Goal: Information Seeking & Learning: Learn about a topic

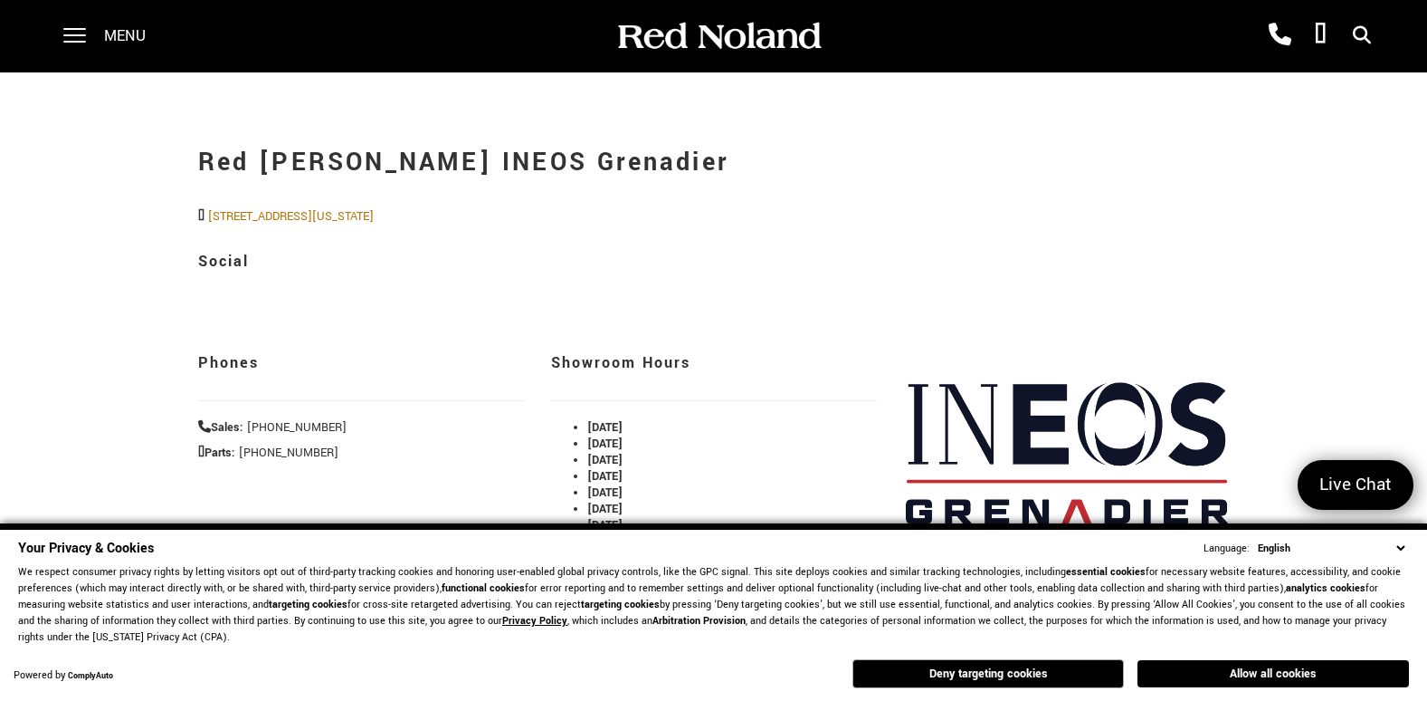
click at [1402, 552] on select "English Spanish / Español English / [GEOGRAPHIC_DATA] Korean / 한국어 Vietnamese /…" at bounding box center [1332, 547] width 156 height 17
click at [1349, 553] on select "English Spanish / Español English / United Kingdom Korean / 한국어 Vietnamese / Ti…" at bounding box center [1332, 547] width 156 height 17
click at [1257, 672] on button "Allow all cookies" at bounding box center [1274, 673] width 272 height 27
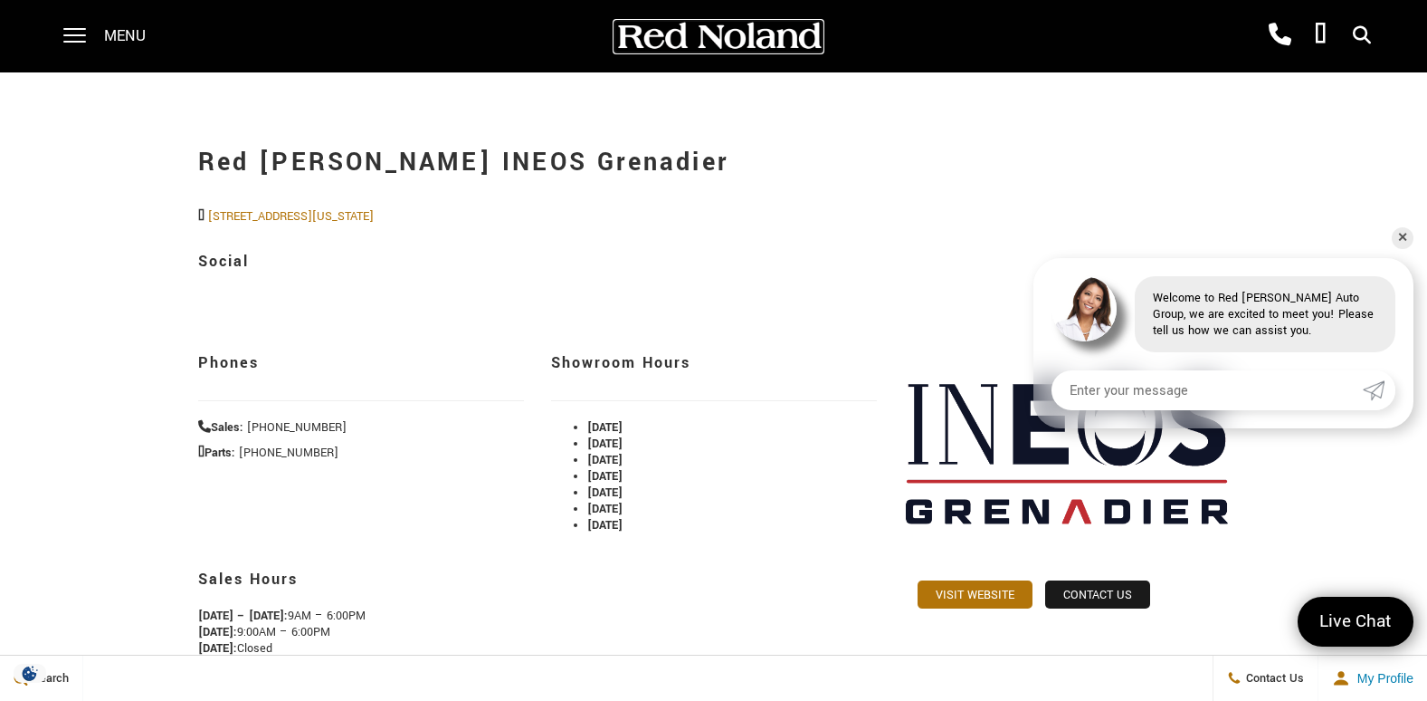
click at [692, 41] on img at bounding box center [719, 37] width 208 height 32
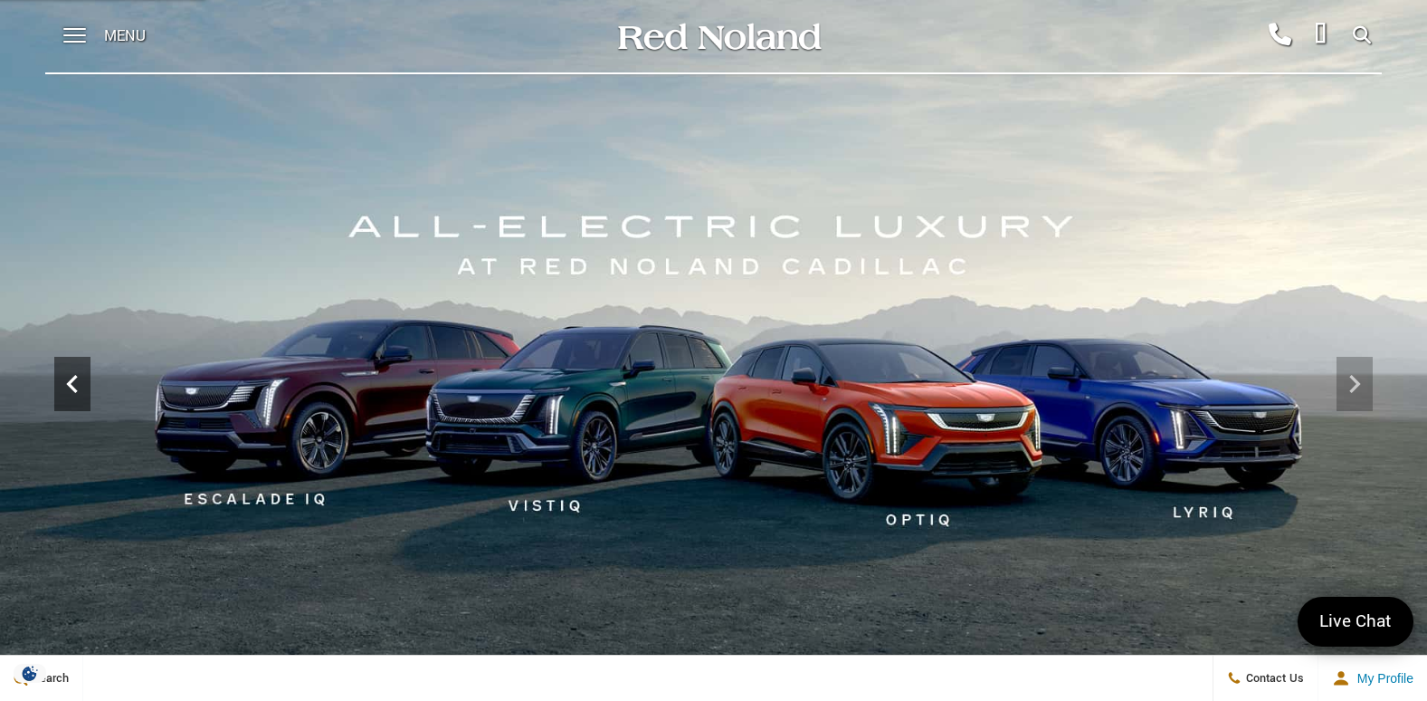
click at [81, 389] on icon "Previous" at bounding box center [72, 384] width 36 height 36
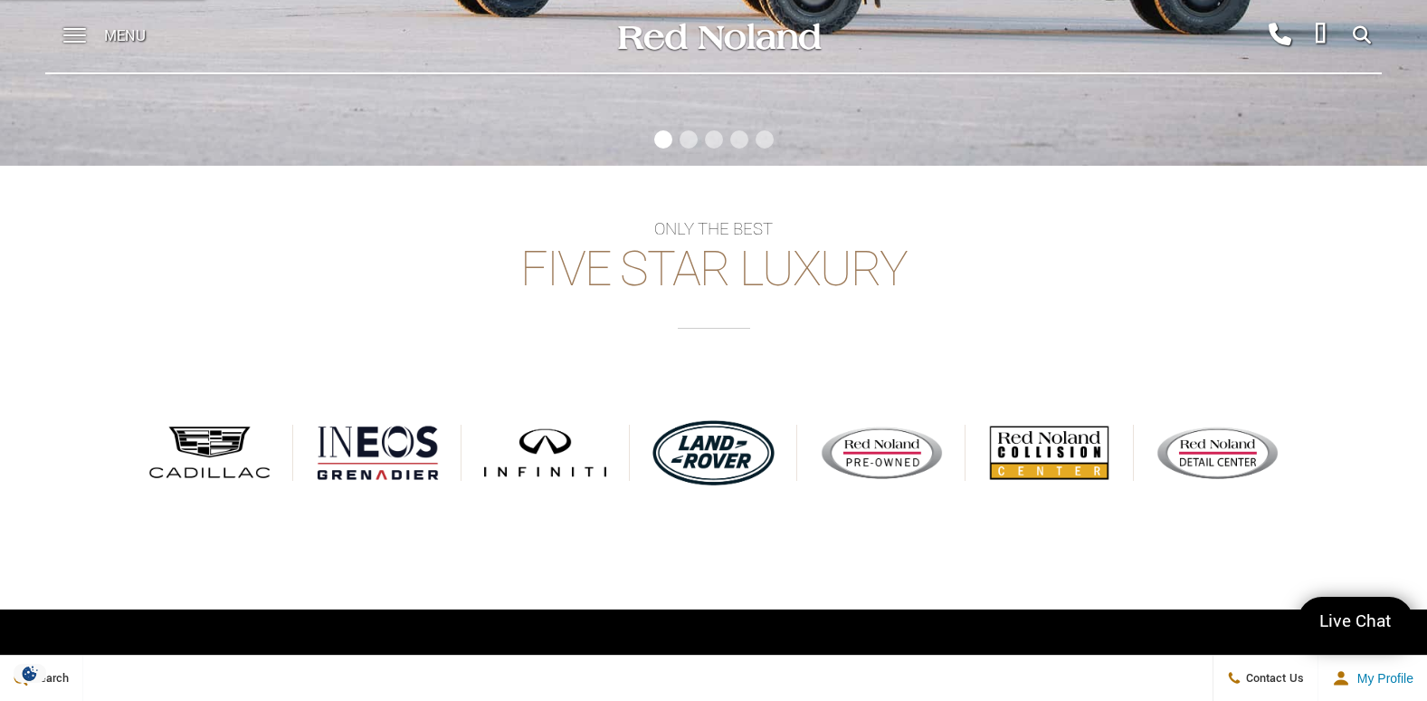
scroll to position [724, 0]
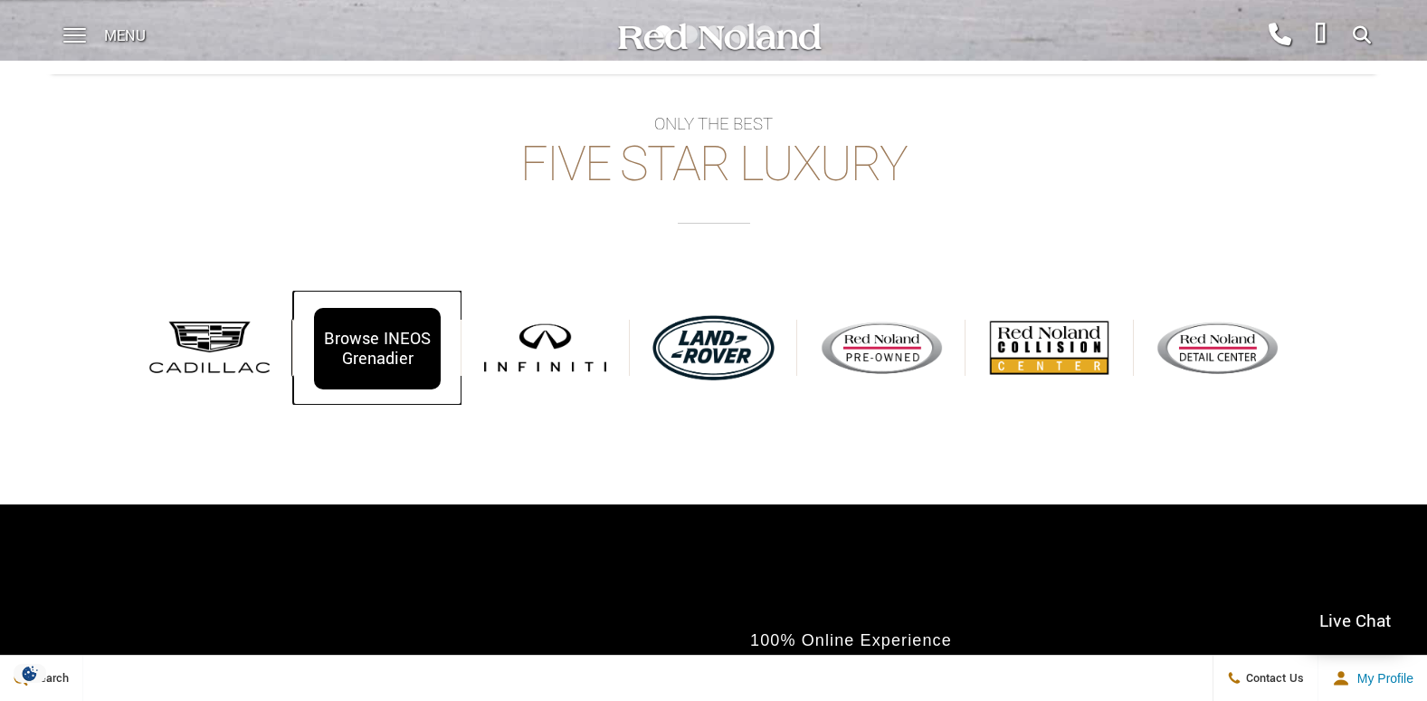
click at [348, 361] on div "Browse INEOS Grenadier" at bounding box center [377, 348] width 126 height 81
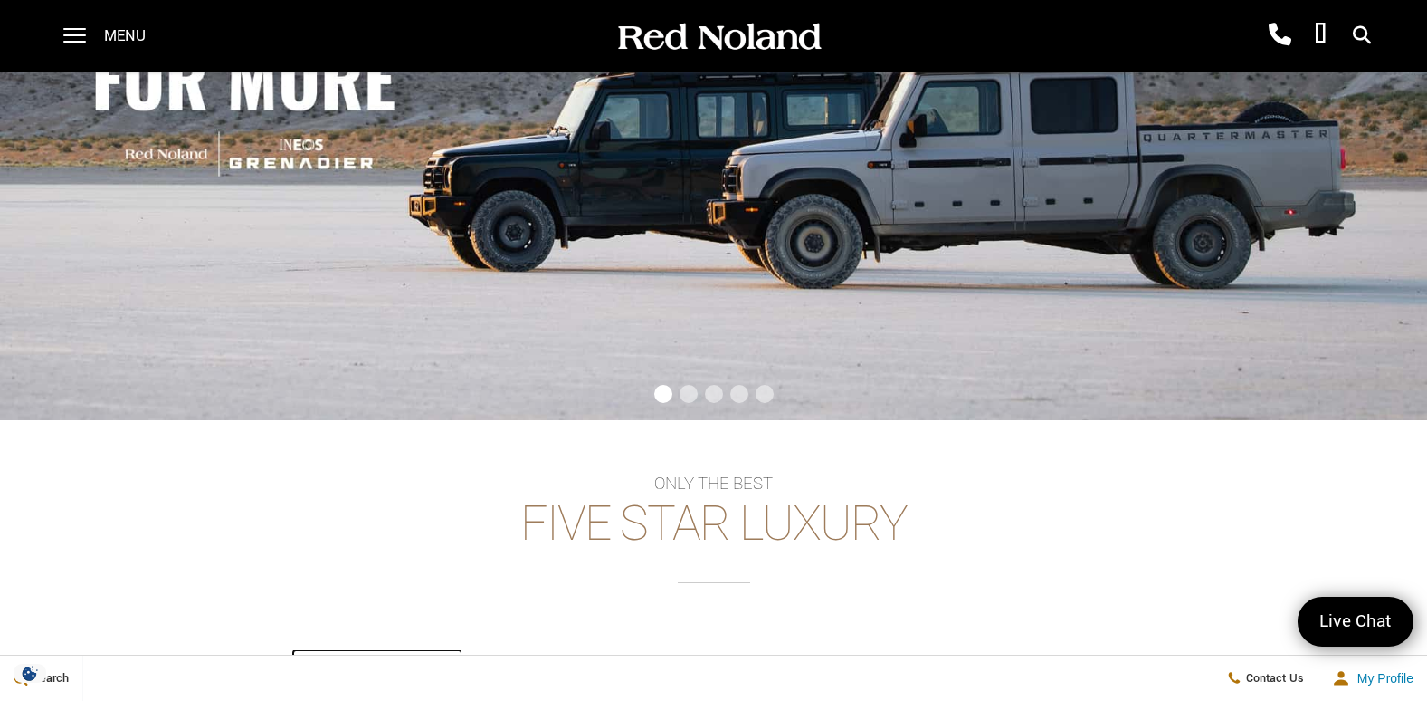
scroll to position [91, 0]
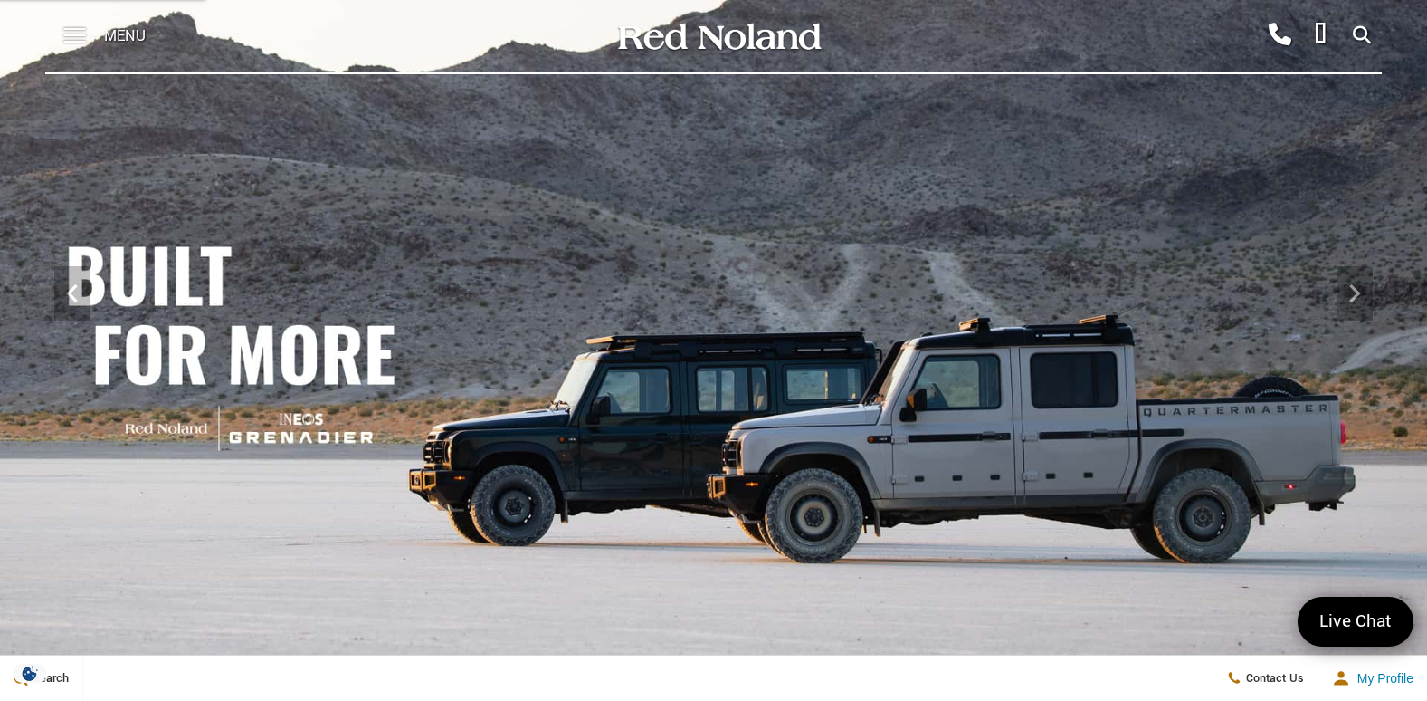
click at [74, 37] on span at bounding box center [74, 36] width 23 height 72
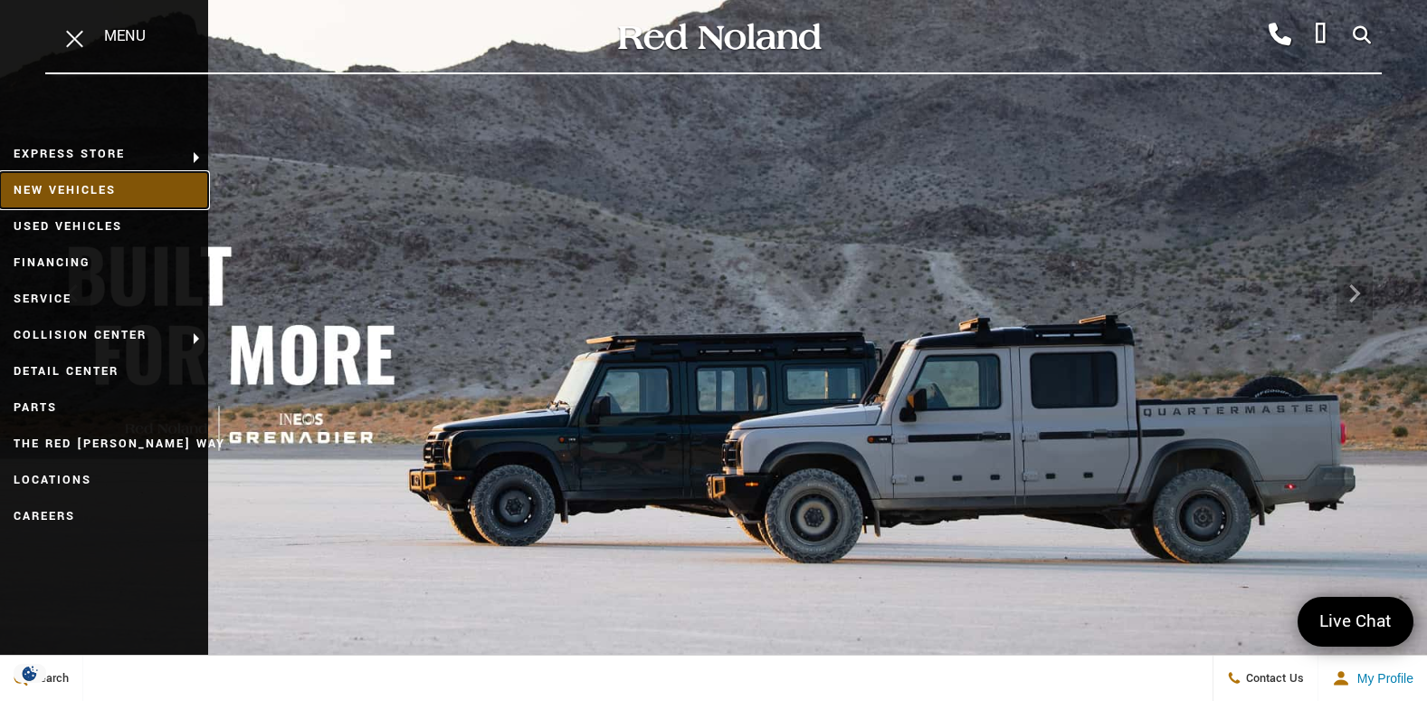
click at [57, 187] on link "New Vehicles" at bounding box center [104, 190] width 208 height 36
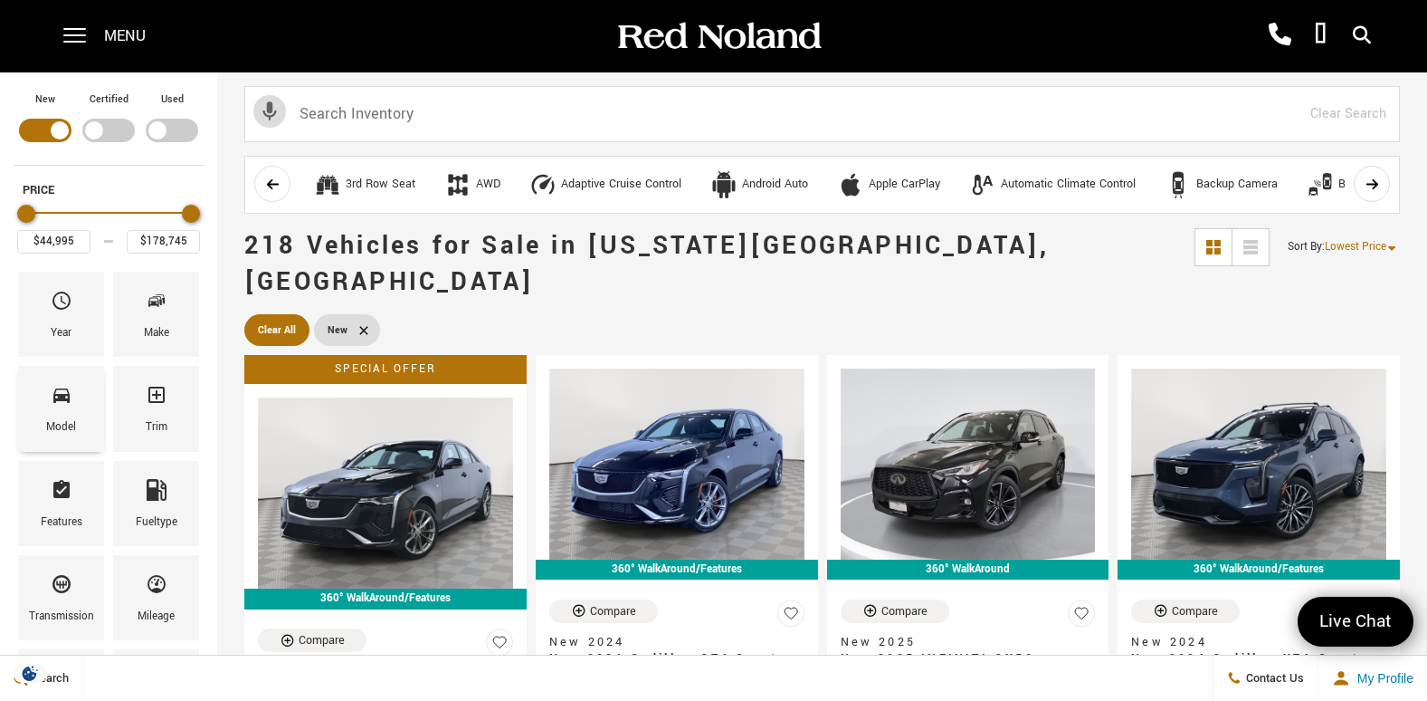
click at [70, 402] on icon "Model" at bounding box center [62, 395] width 22 height 22
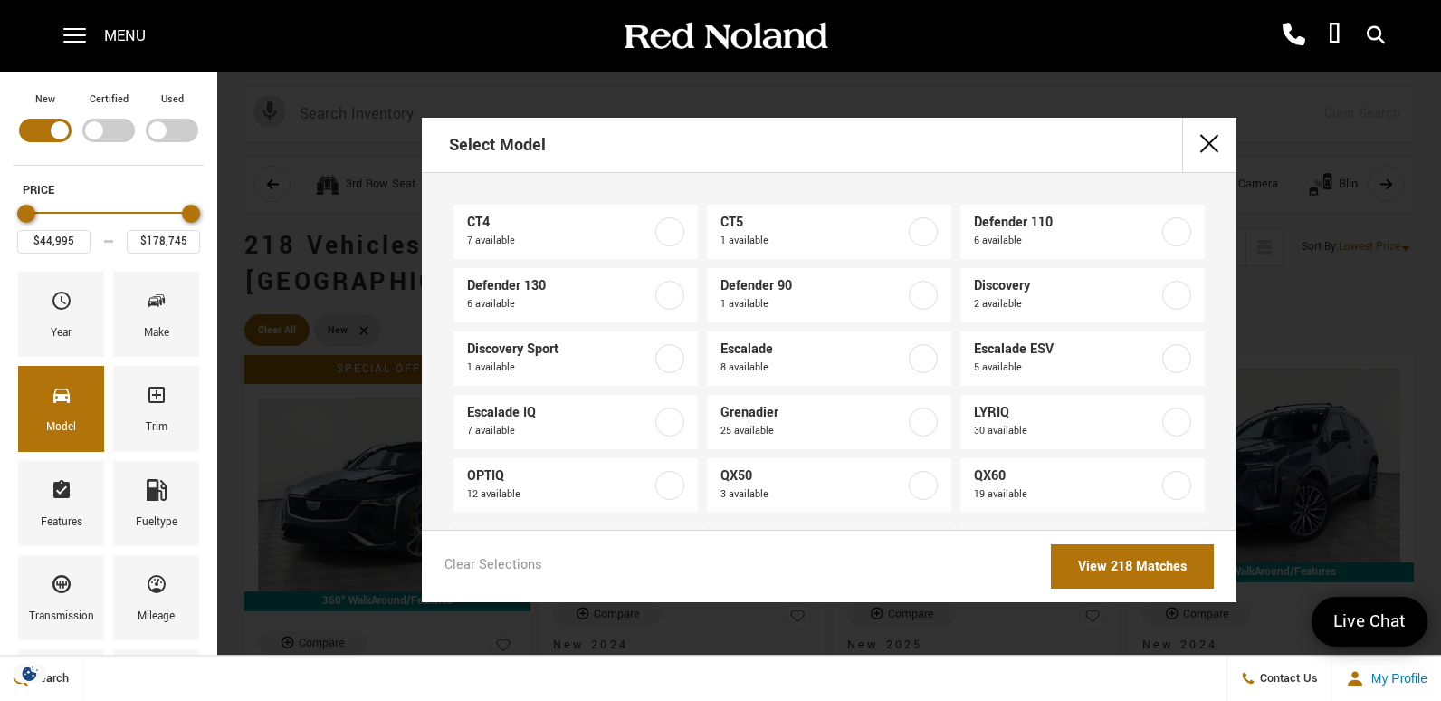
click at [321, 272] on div "Select Model CT4 7 available CT5 1 available Defender 110 6 available Defender …" at bounding box center [829, 360] width 1224 height 484
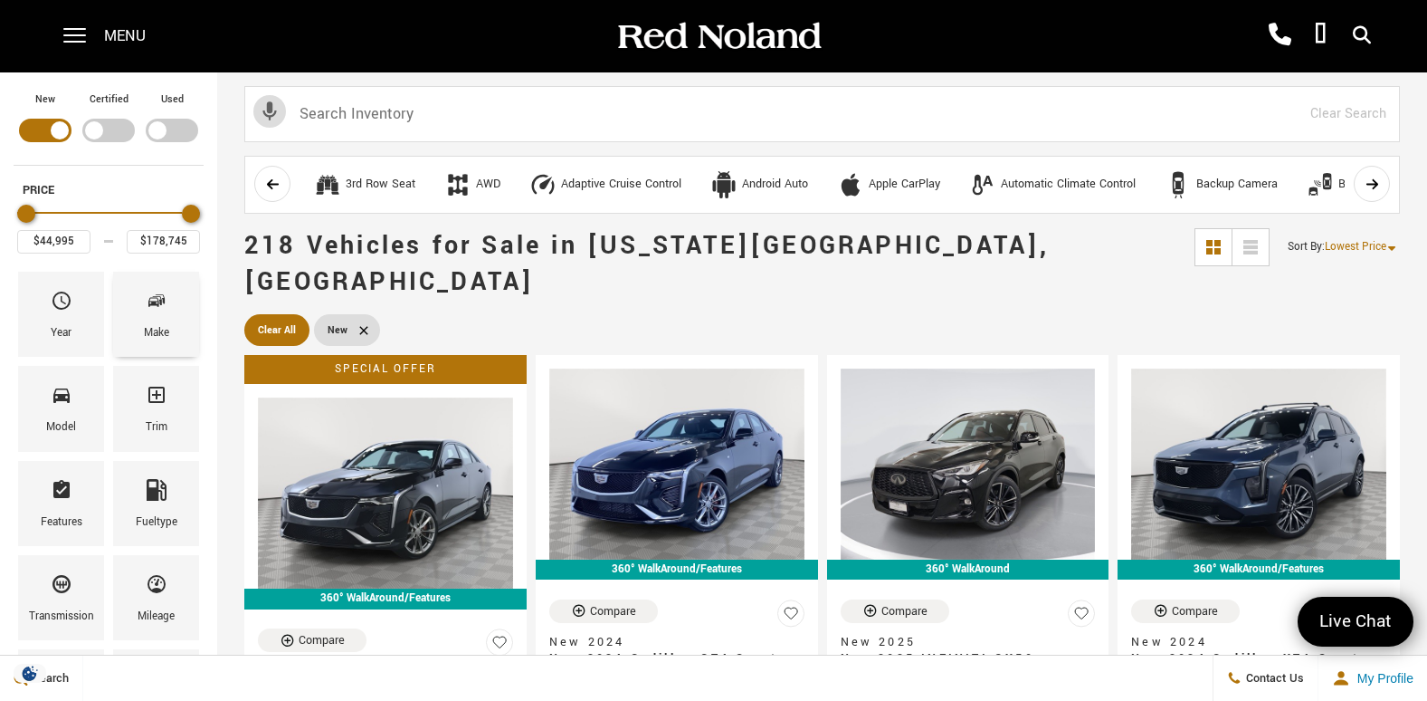
click at [162, 310] on icon "Make" at bounding box center [157, 301] width 22 height 22
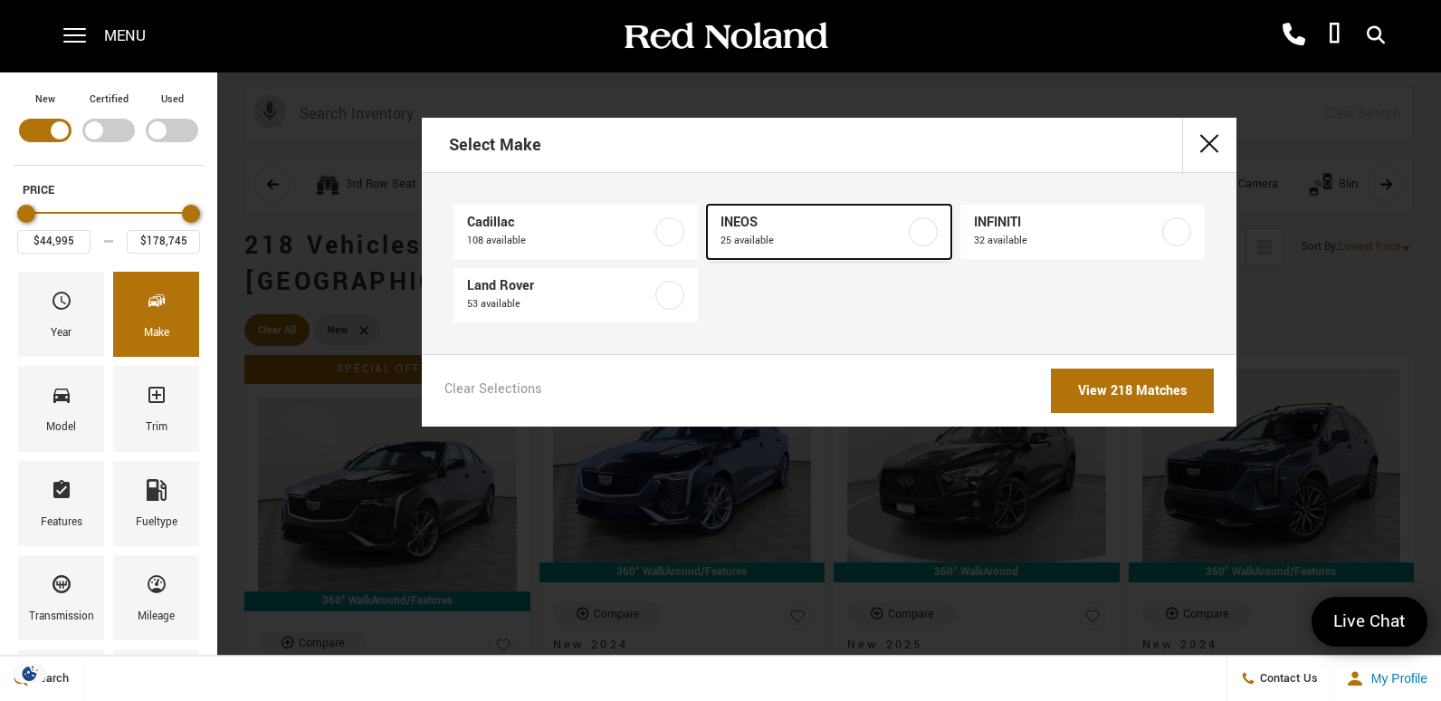
click at [847, 217] on span "INEOS" at bounding box center [812, 223] width 185 height 18
type input "$78,663"
type input "$99,895"
checkbox input "true"
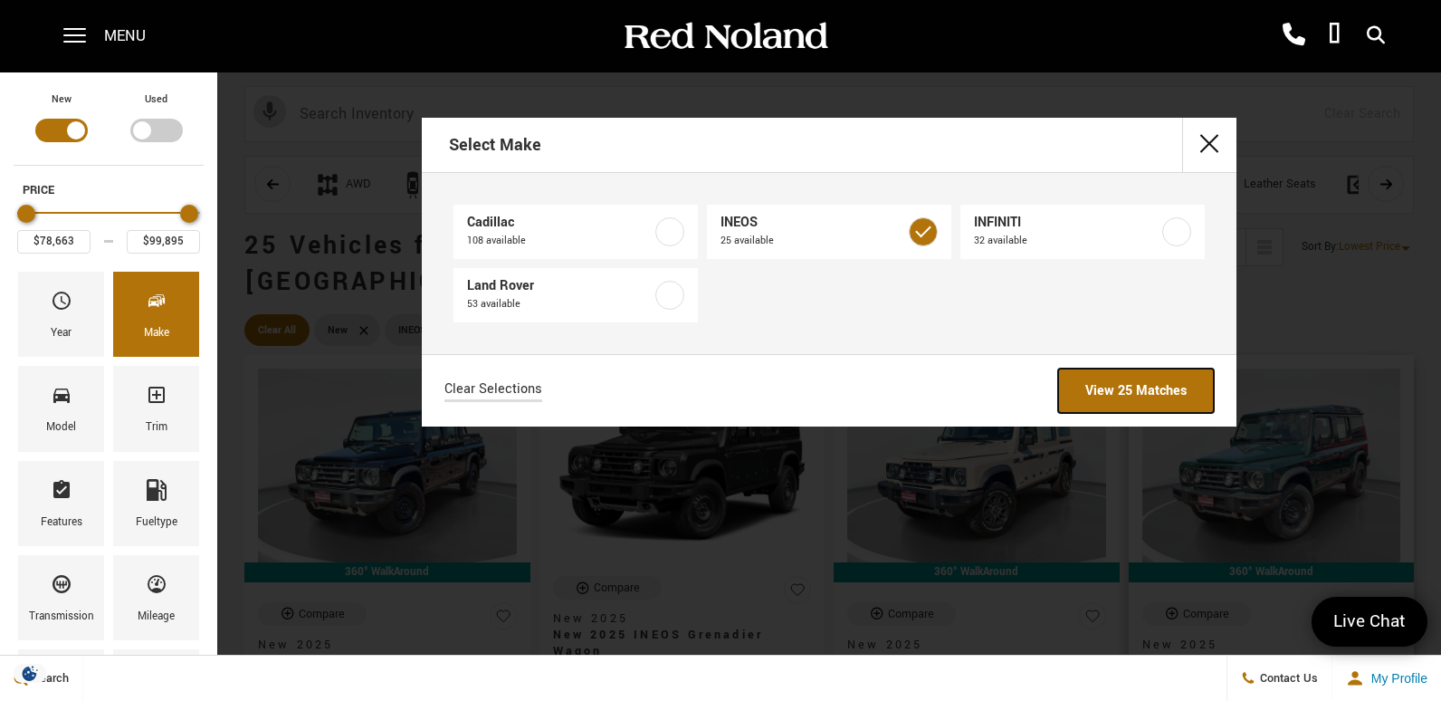
click at [1139, 392] on link "View 25 Matches" at bounding box center [1136, 390] width 156 height 44
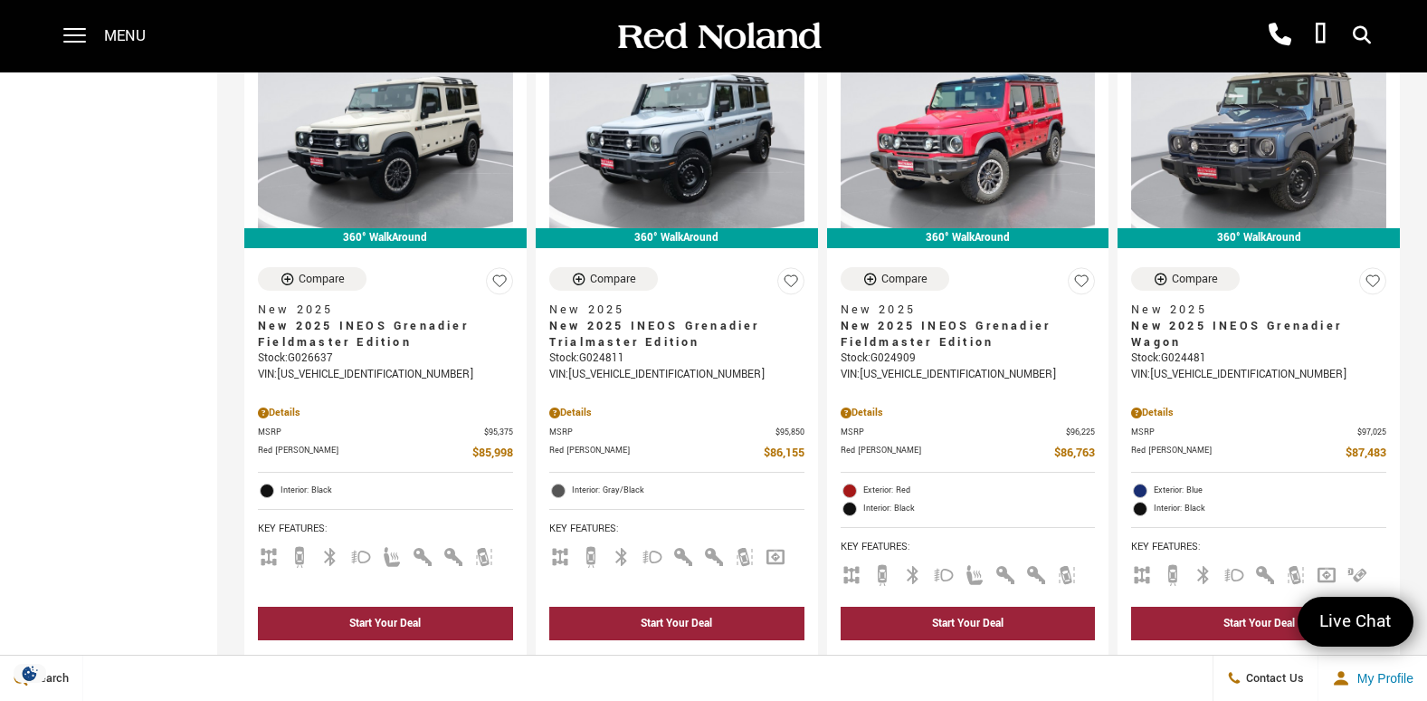
scroll to position [2715, 0]
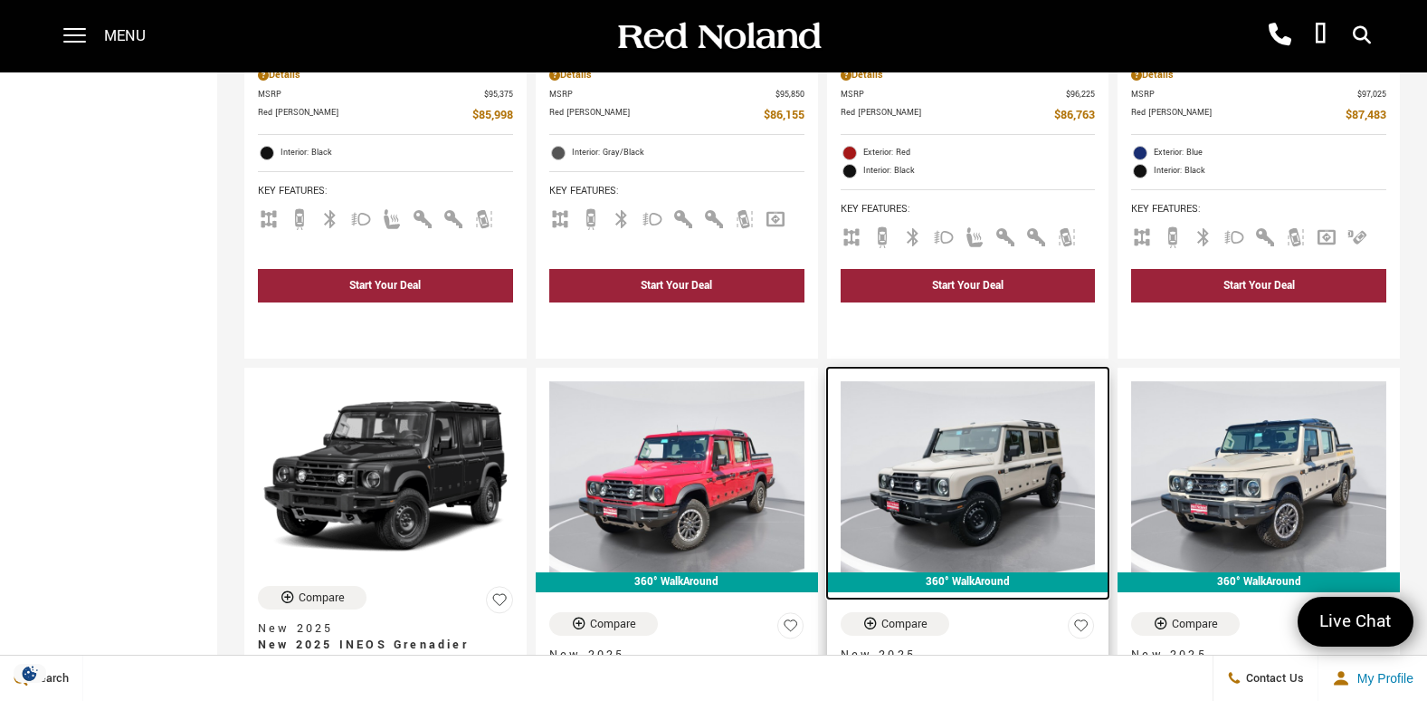
click at [1007, 463] on img at bounding box center [968, 476] width 255 height 191
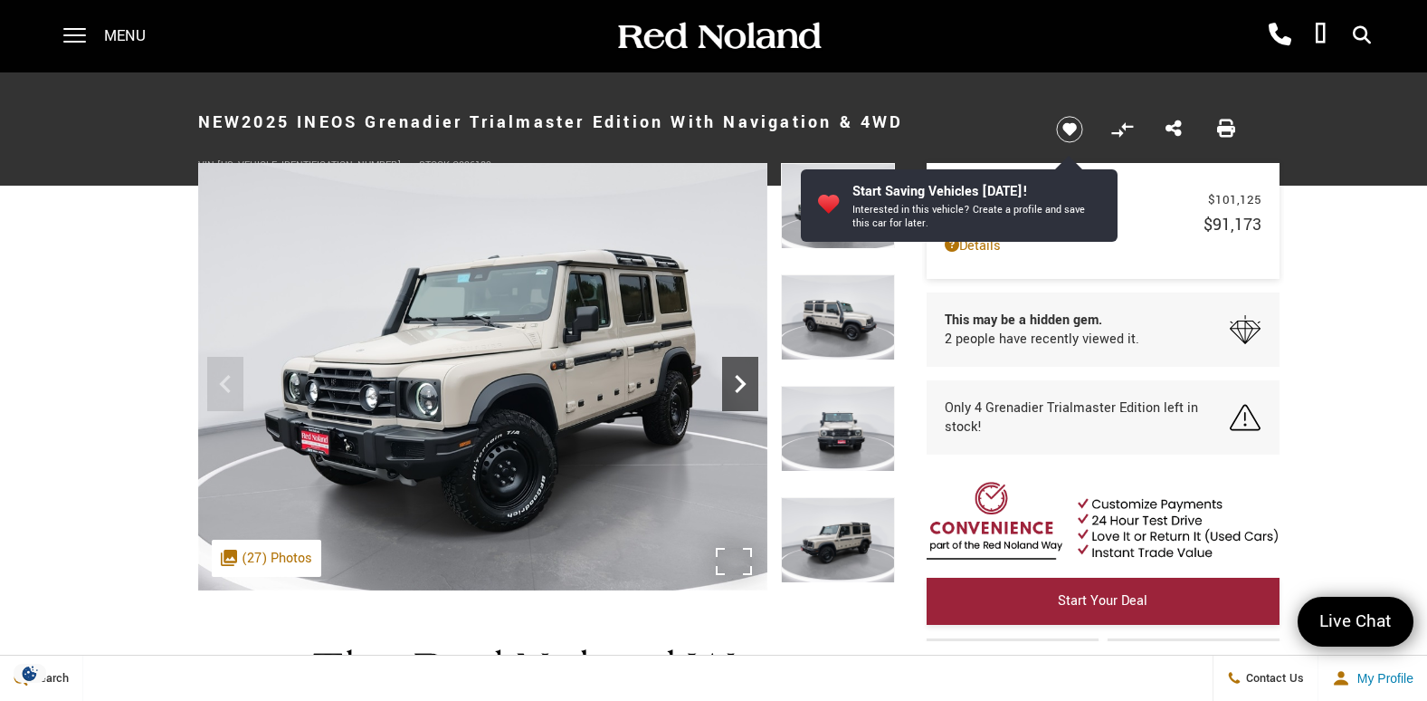
click at [738, 373] on icon "Next" at bounding box center [740, 384] width 36 height 36
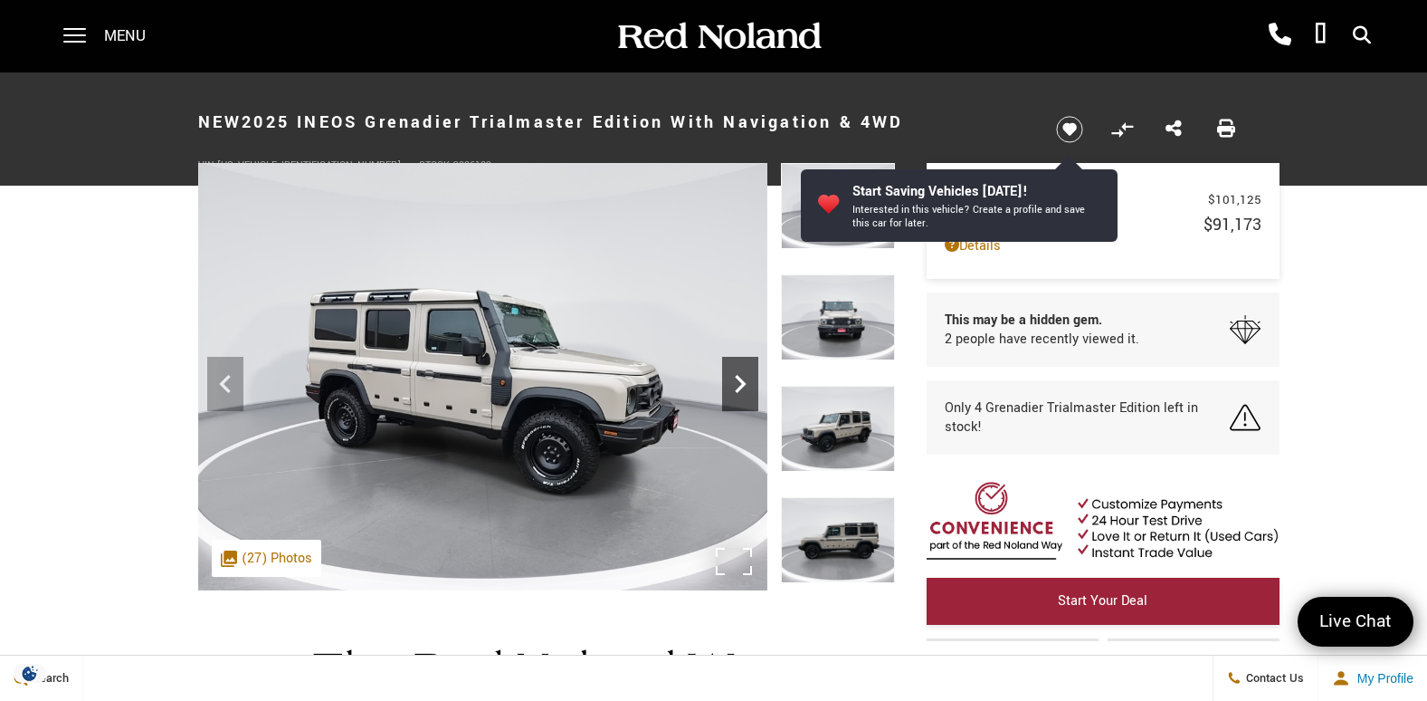
click at [738, 373] on icon "Next" at bounding box center [740, 384] width 36 height 36
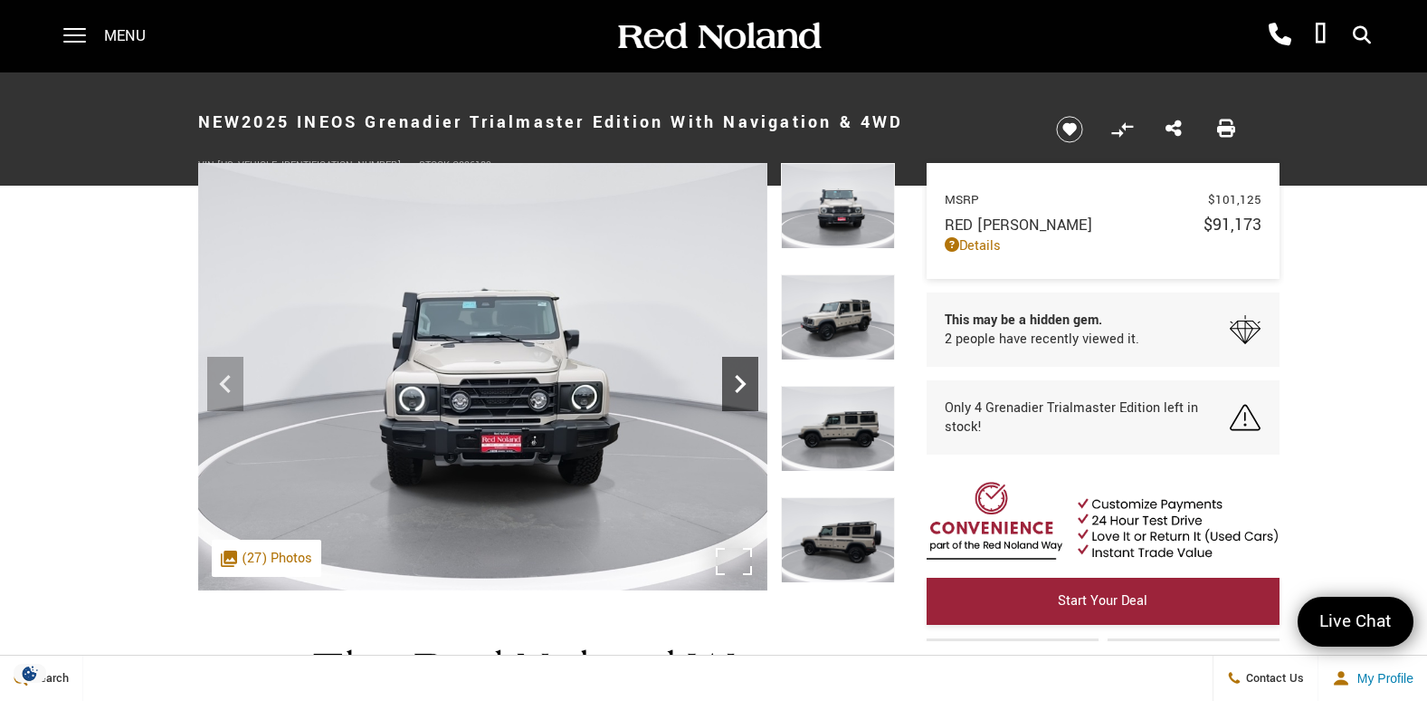
click at [738, 373] on icon "Next" at bounding box center [740, 384] width 36 height 36
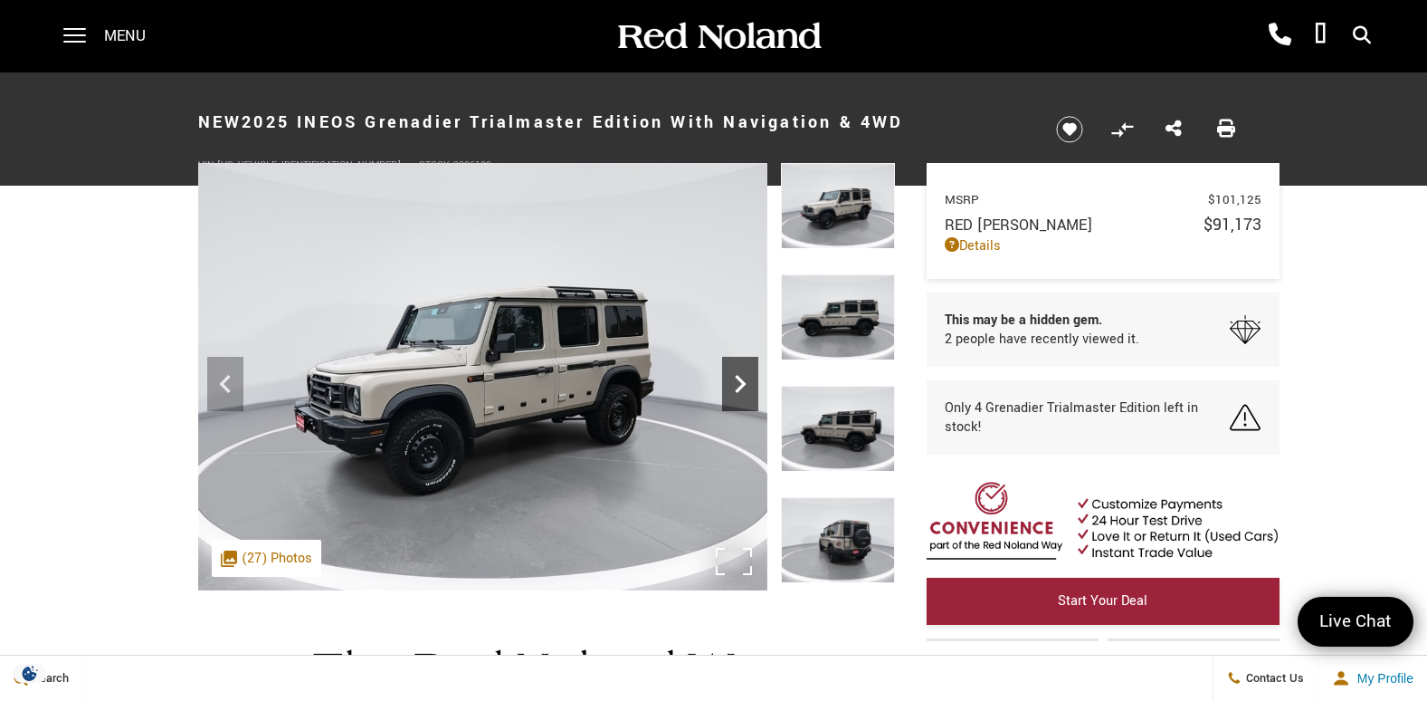
click at [738, 373] on icon "Next" at bounding box center [740, 384] width 36 height 36
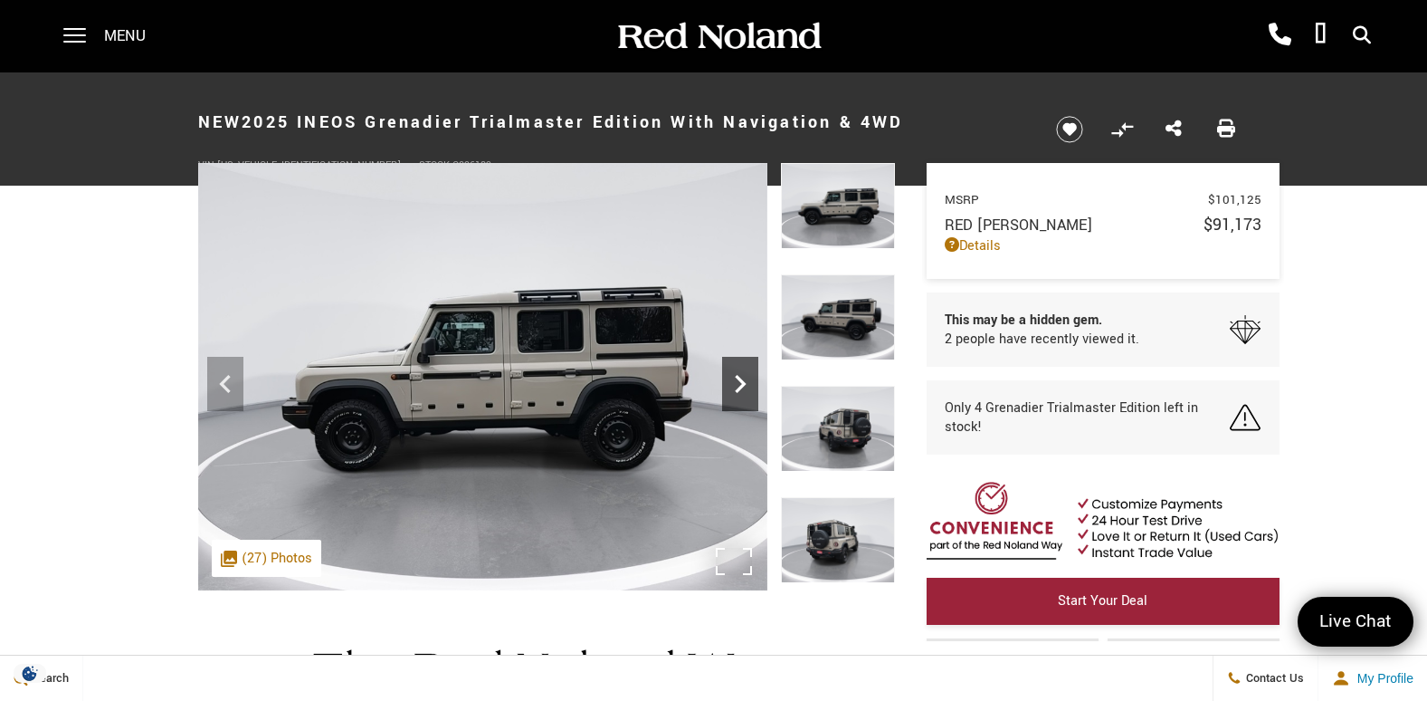
click at [738, 373] on icon "Next" at bounding box center [740, 384] width 36 height 36
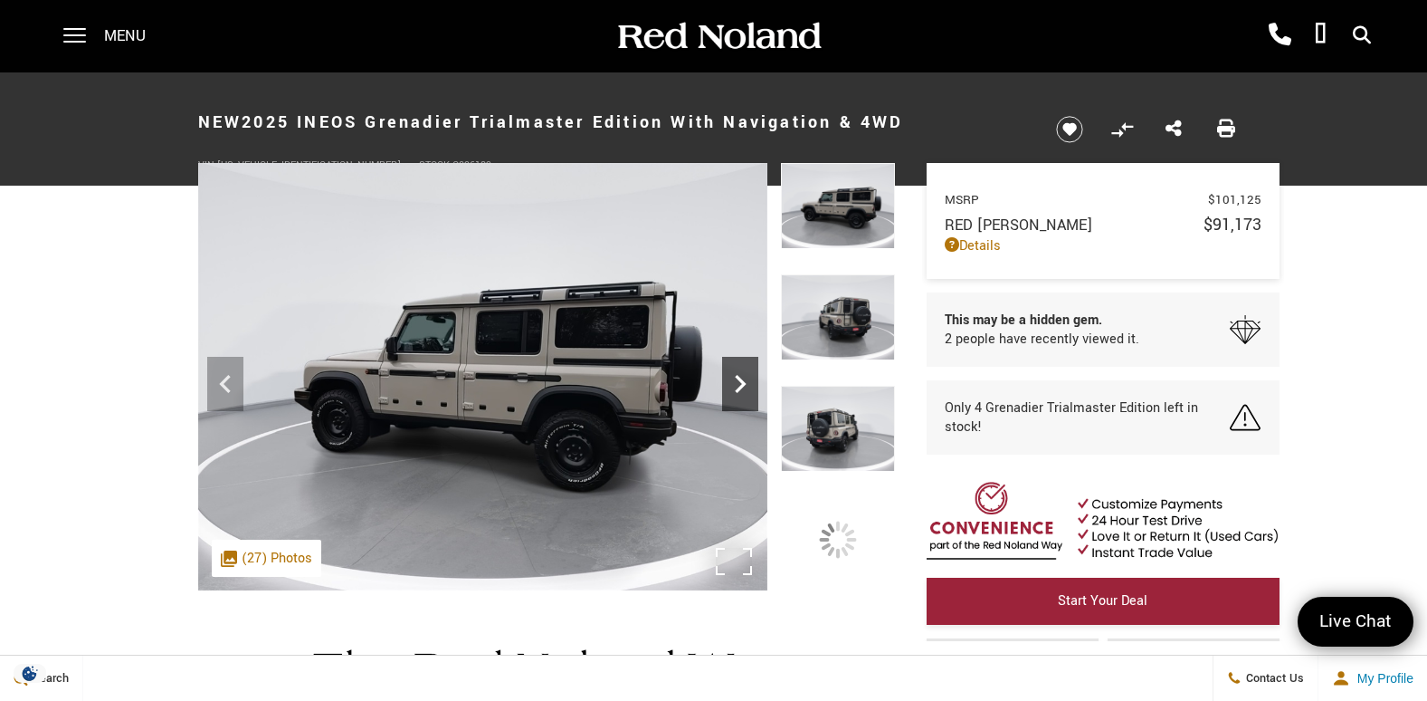
click at [738, 373] on icon "Next" at bounding box center [740, 384] width 36 height 36
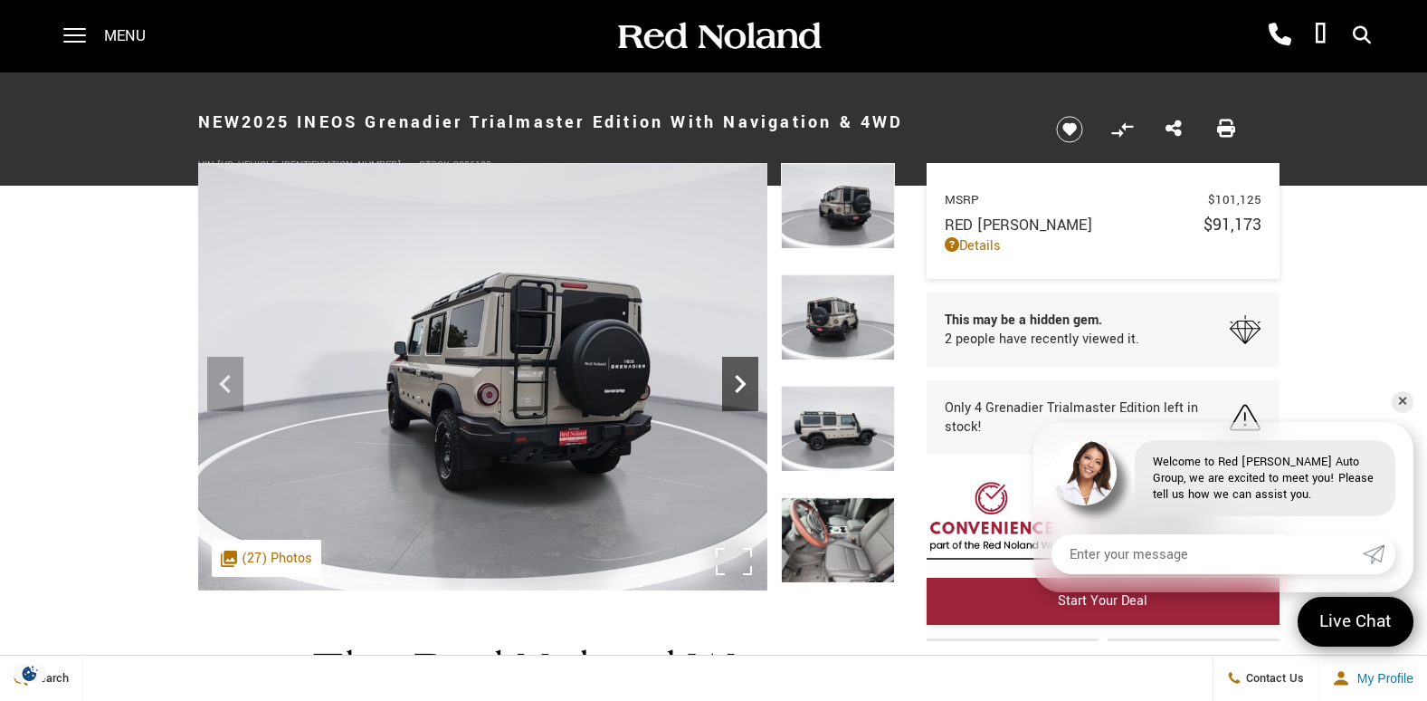
click at [738, 373] on icon "Next" at bounding box center [740, 384] width 36 height 36
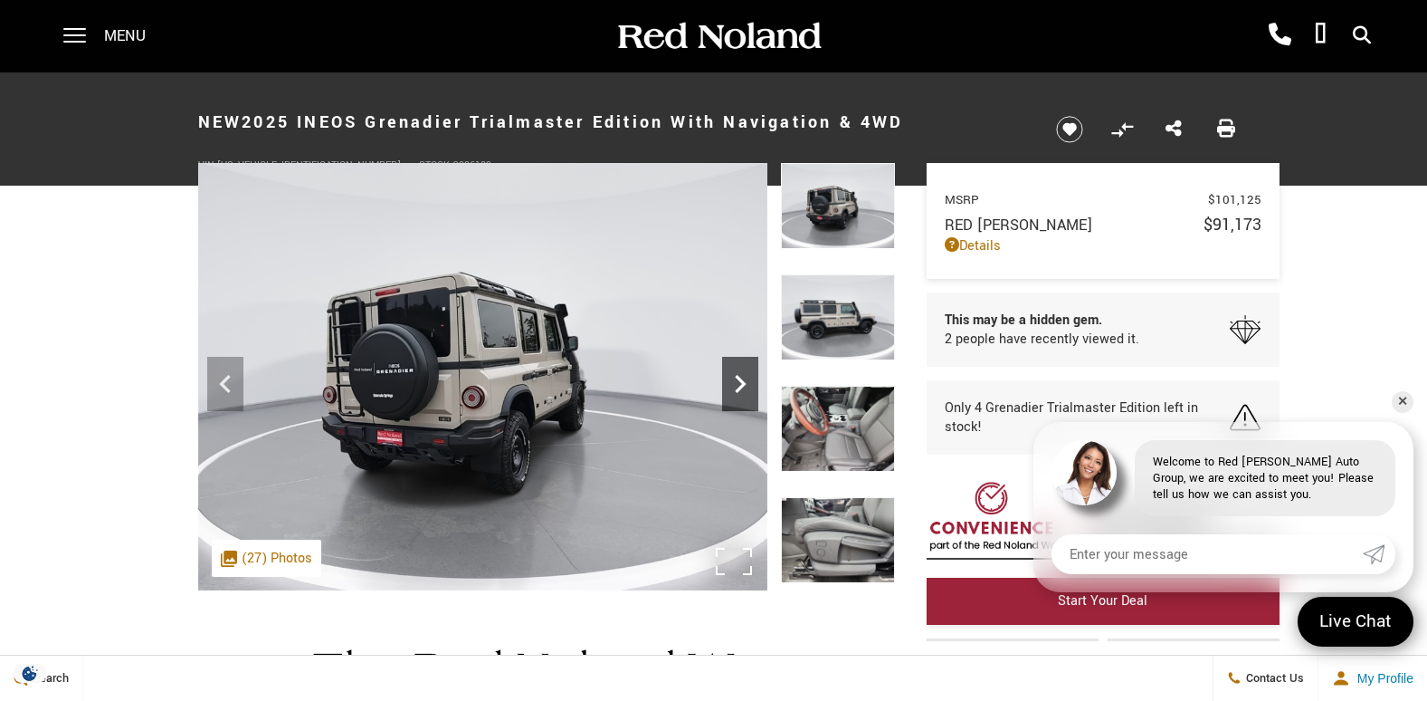
click at [738, 373] on icon "Next" at bounding box center [740, 384] width 36 height 36
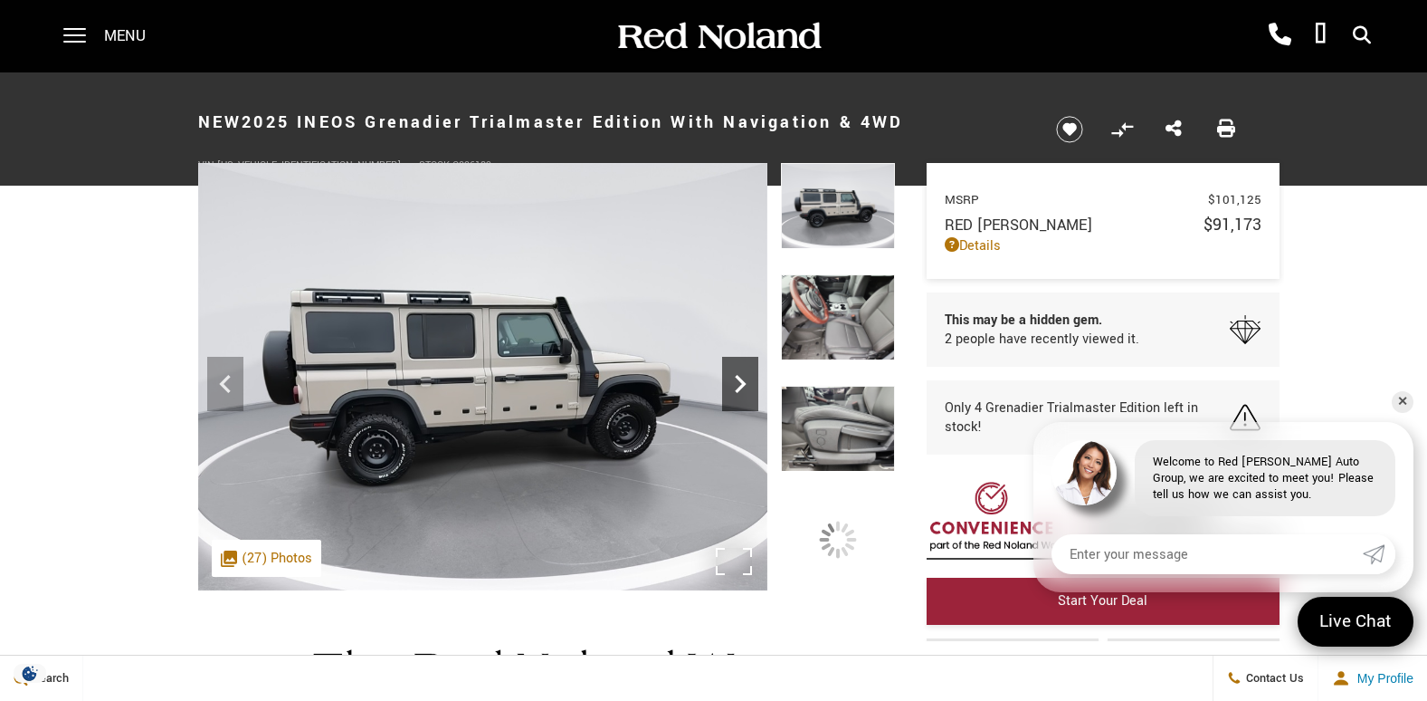
click at [738, 373] on icon "Next" at bounding box center [740, 384] width 36 height 36
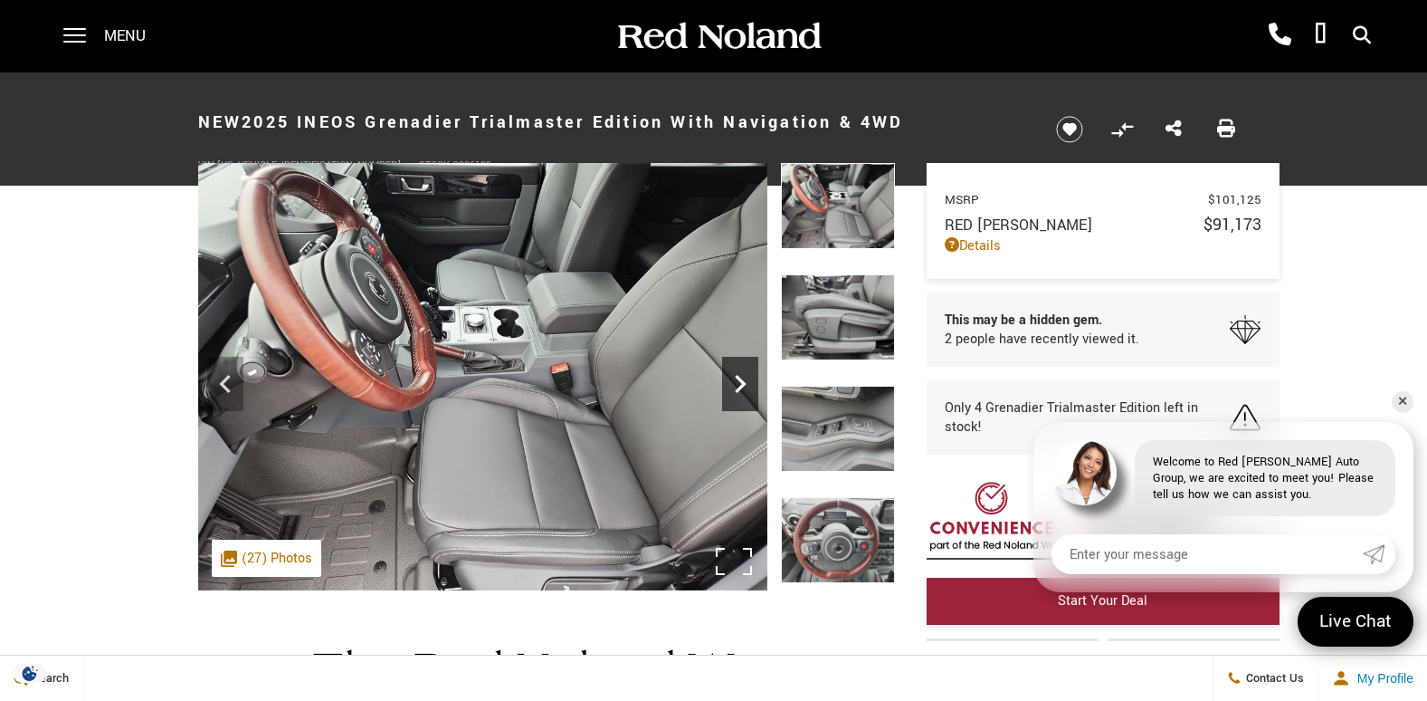
click at [735, 377] on icon "Next" at bounding box center [740, 384] width 36 height 36
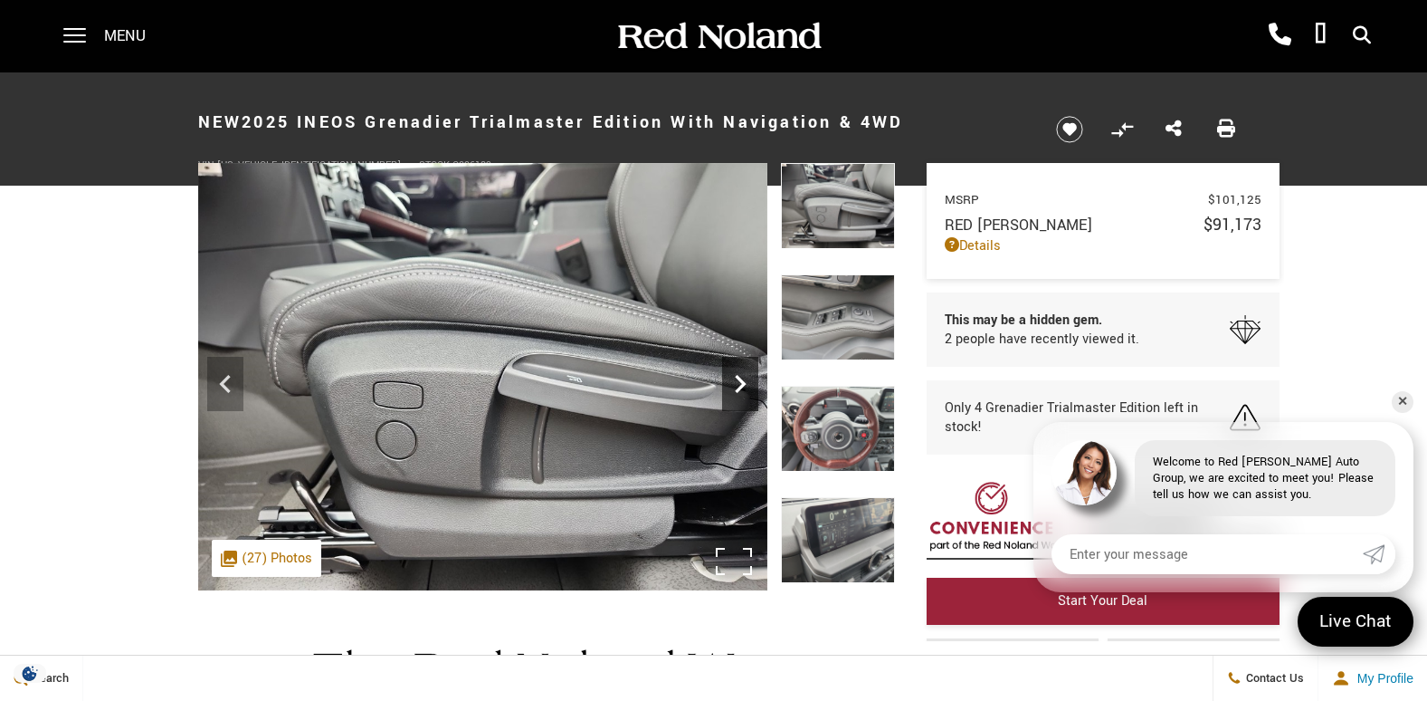
click at [735, 377] on icon "Next" at bounding box center [740, 384] width 36 height 36
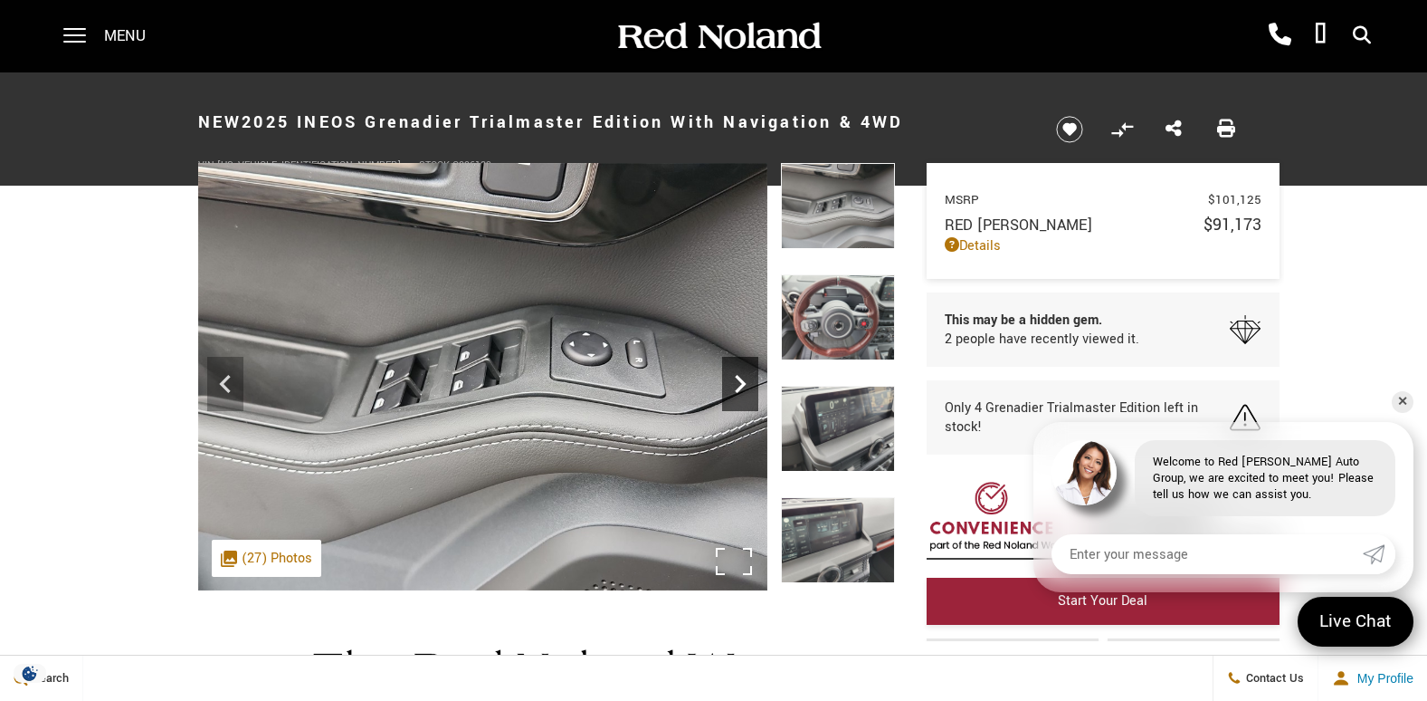
click at [735, 377] on icon "Next" at bounding box center [740, 384] width 36 height 36
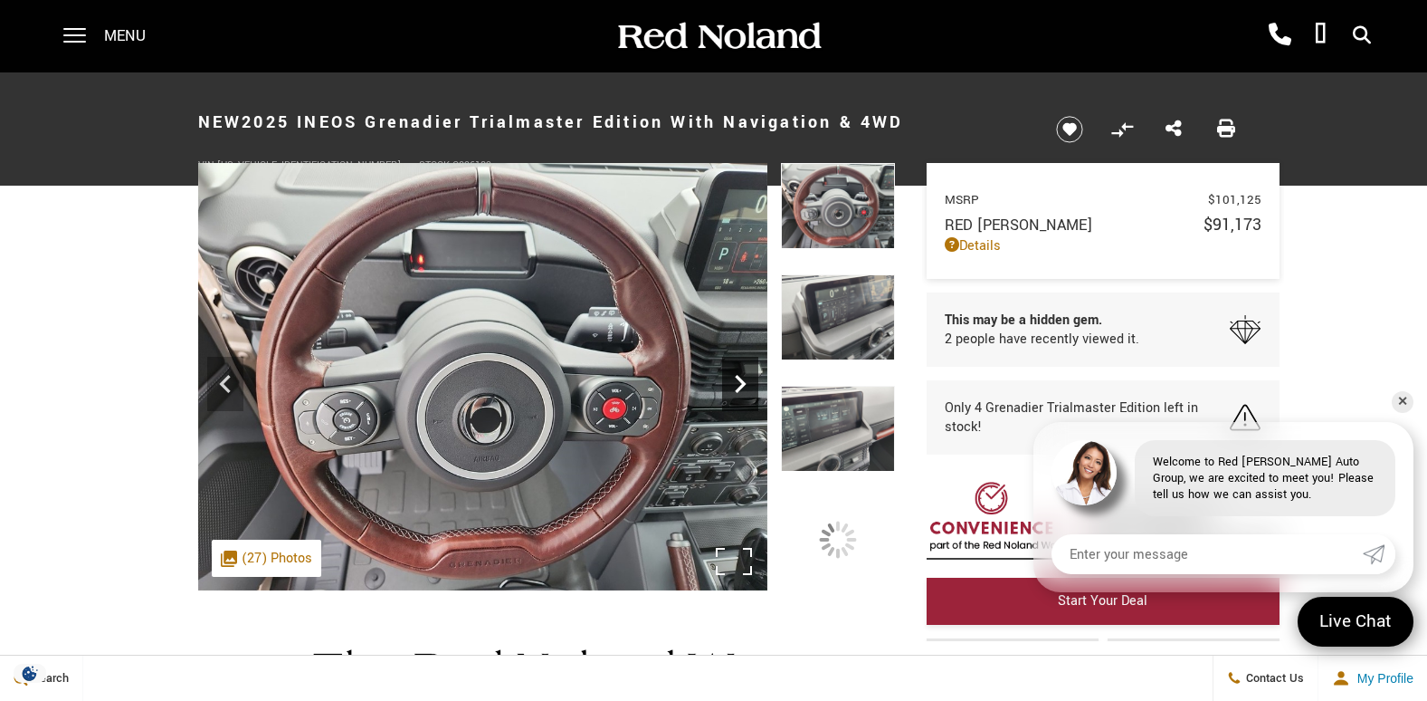
click at [735, 377] on icon "Next" at bounding box center [740, 384] width 36 height 36
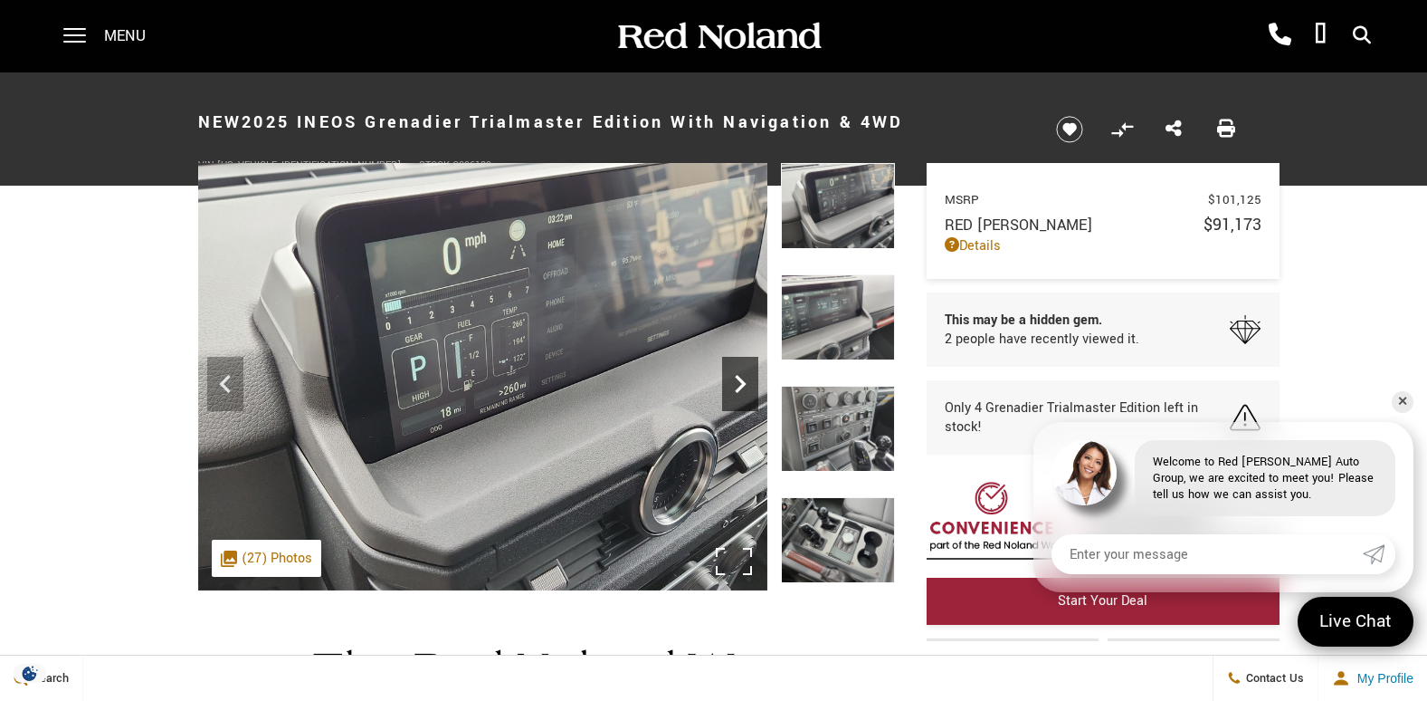
click at [735, 377] on icon "Next" at bounding box center [740, 384] width 36 height 36
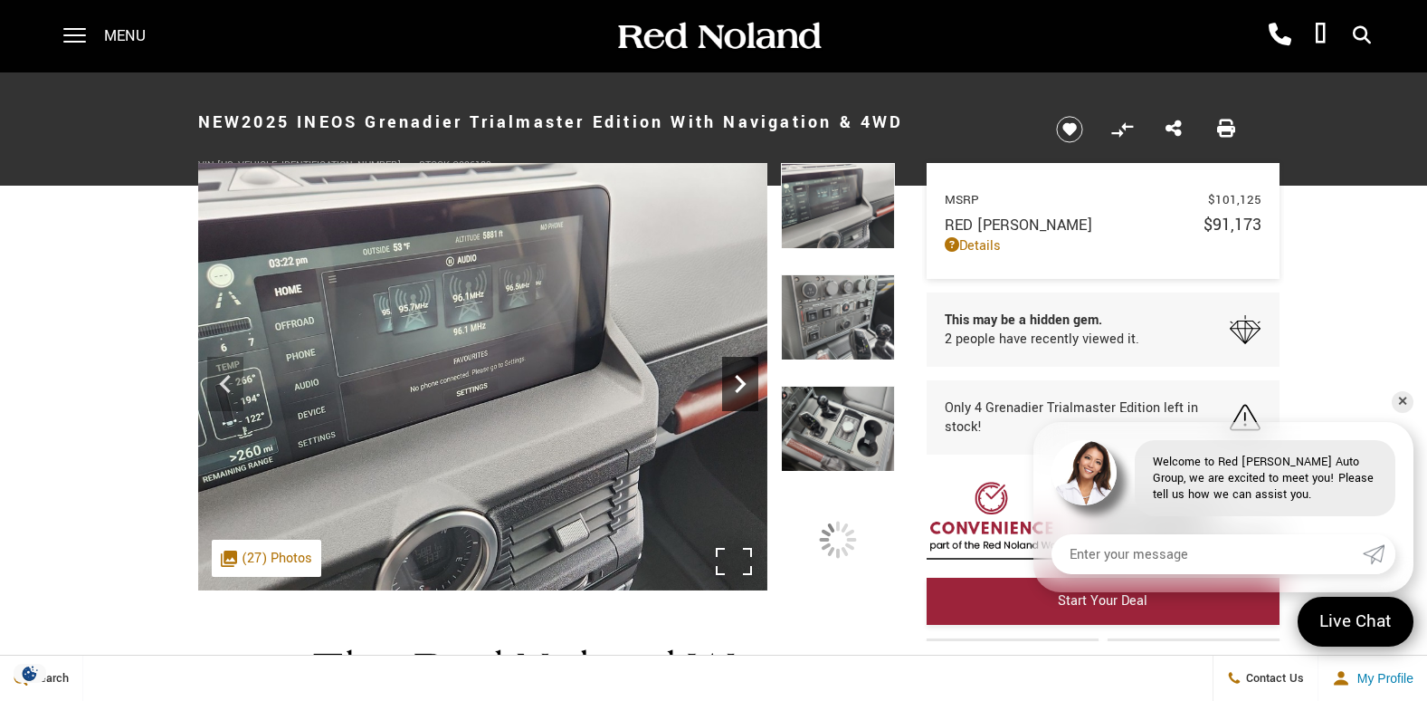
click at [735, 377] on icon "Next" at bounding box center [740, 384] width 36 height 36
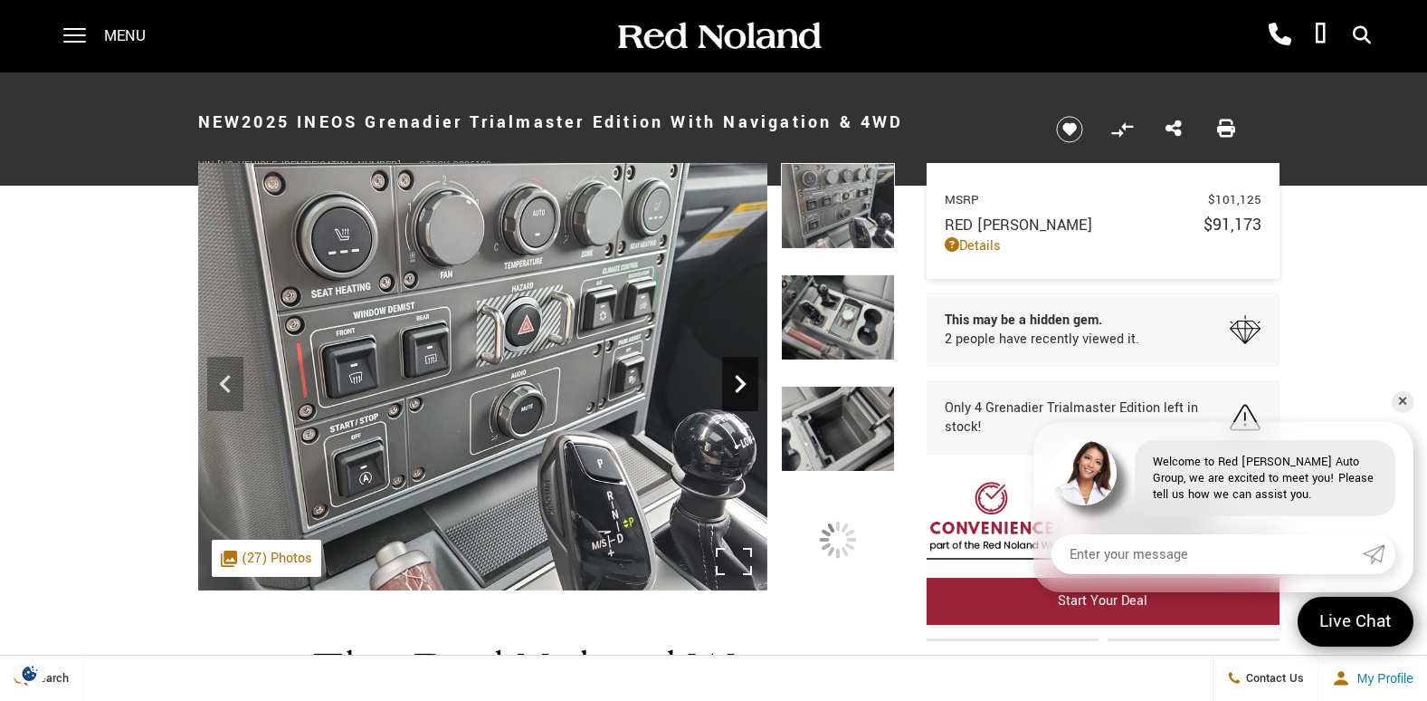
click at [735, 377] on icon "Next" at bounding box center [740, 384] width 36 height 36
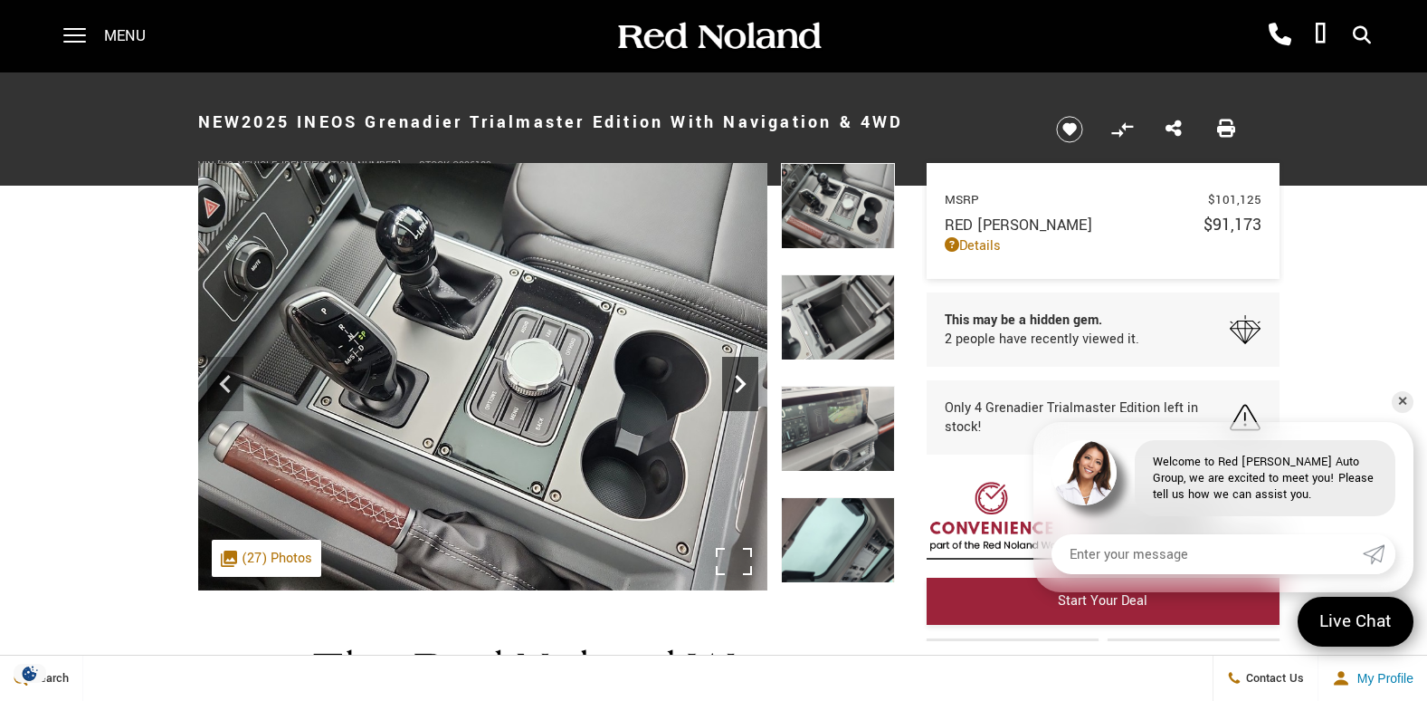
click at [735, 377] on icon "Next" at bounding box center [740, 384] width 36 height 36
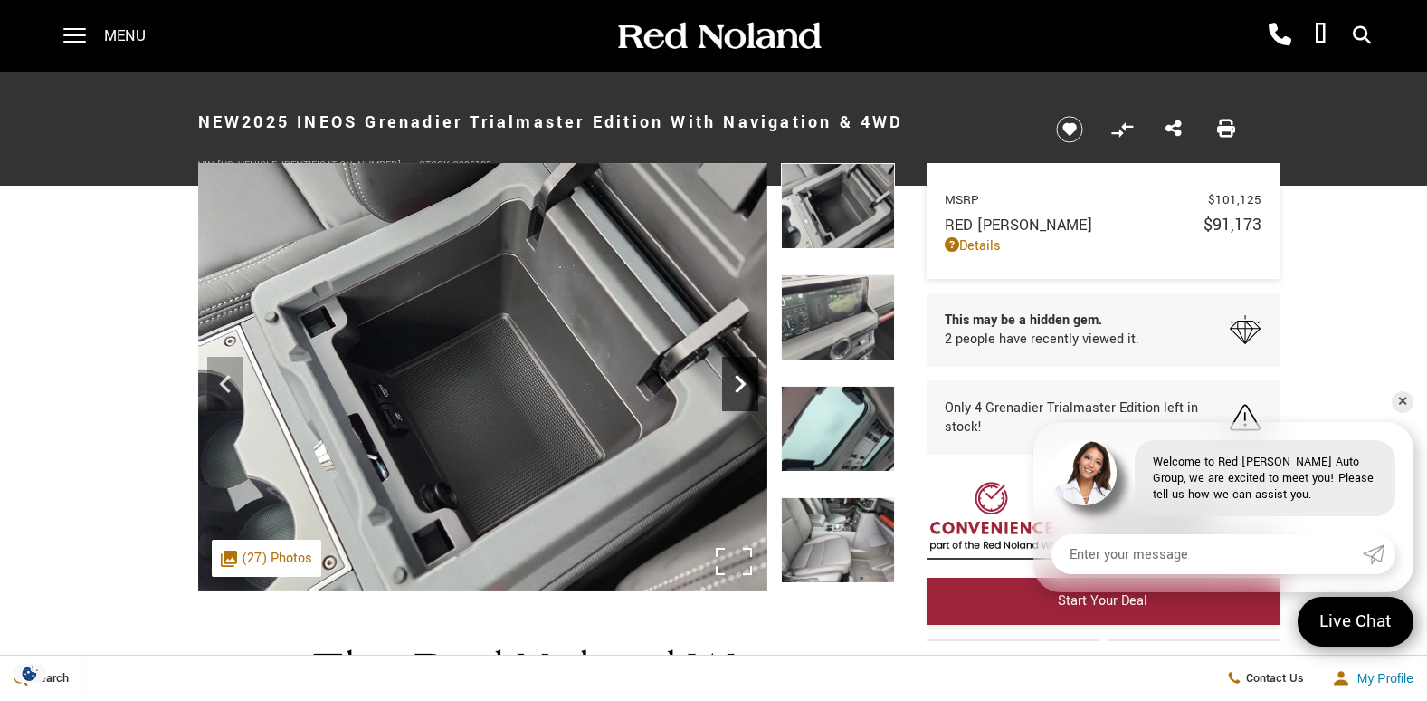
click at [735, 377] on icon "Next" at bounding box center [740, 384] width 36 height 36
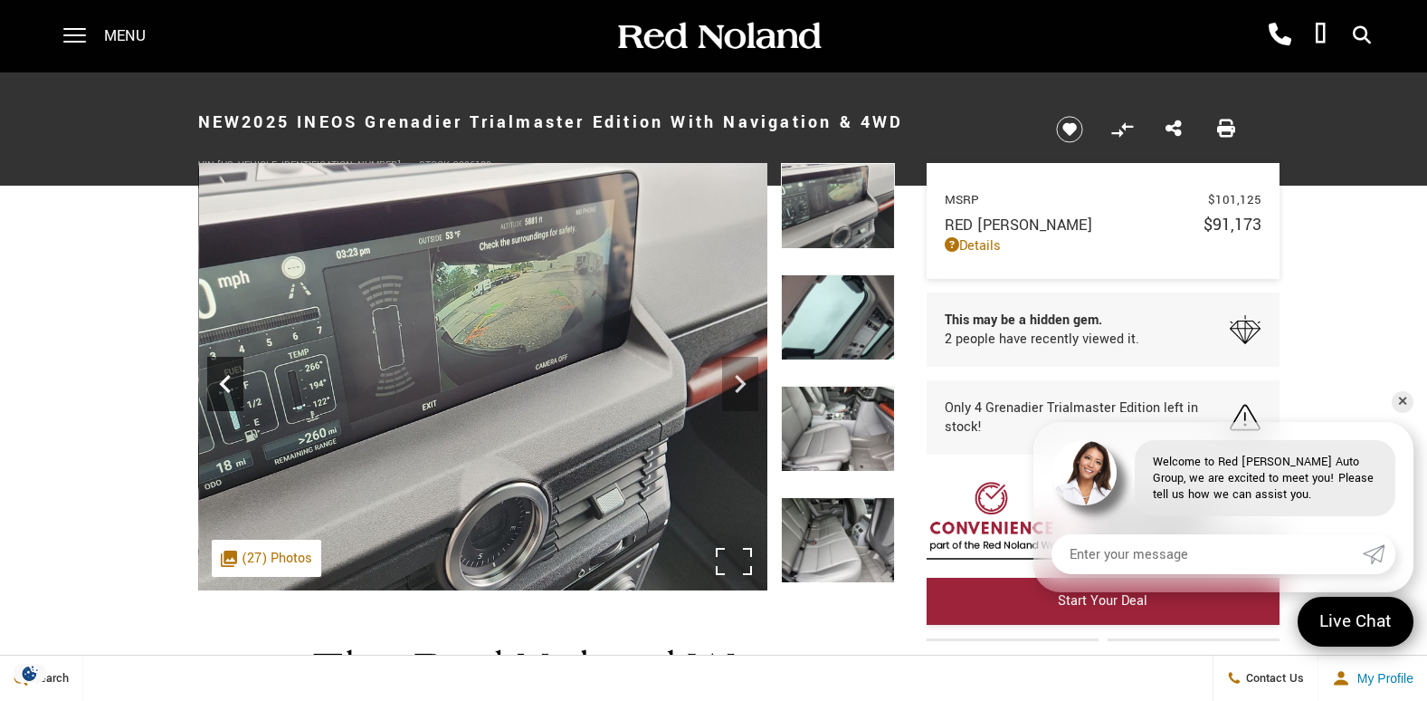
click at [224, 375] on icon "Previous" at bounding box center [225, 384] width 36 height 36
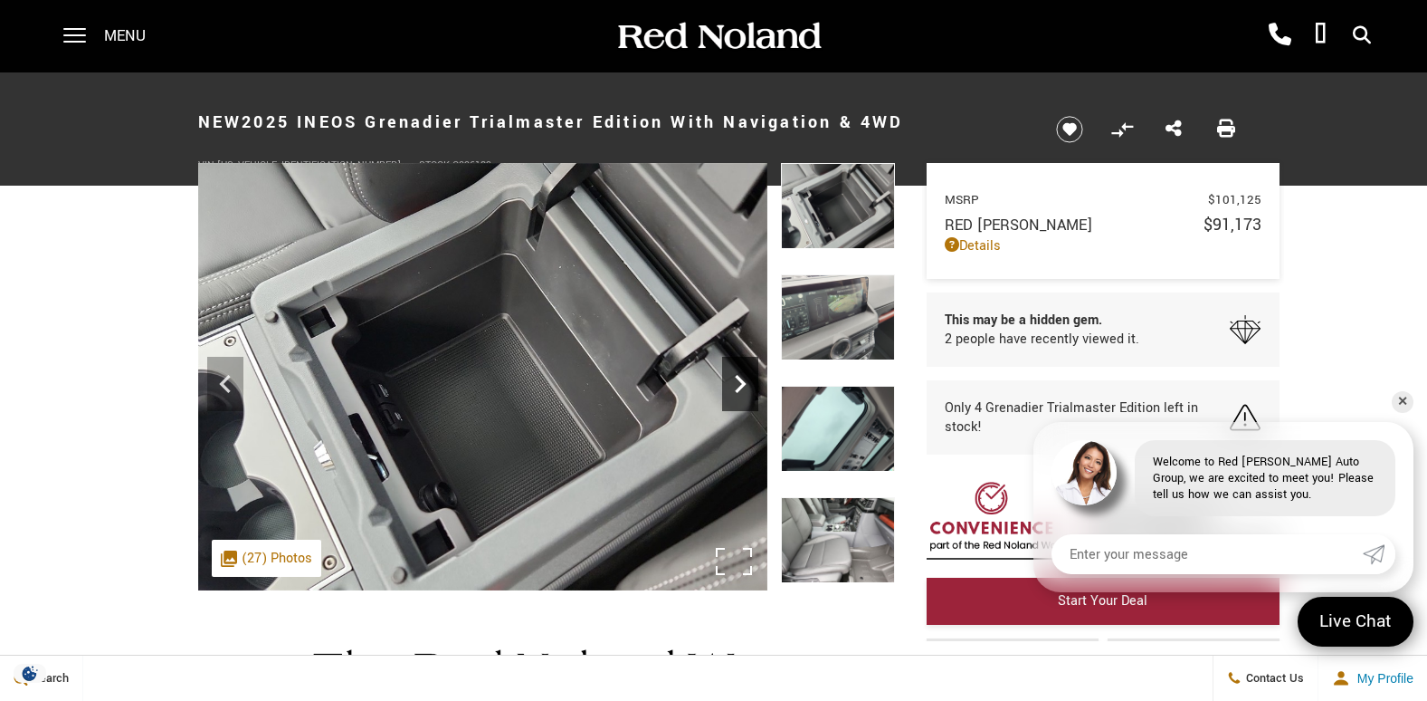
click at [745, 400] on icon "Next" at bounding box center [740, 384] width 36 height 36
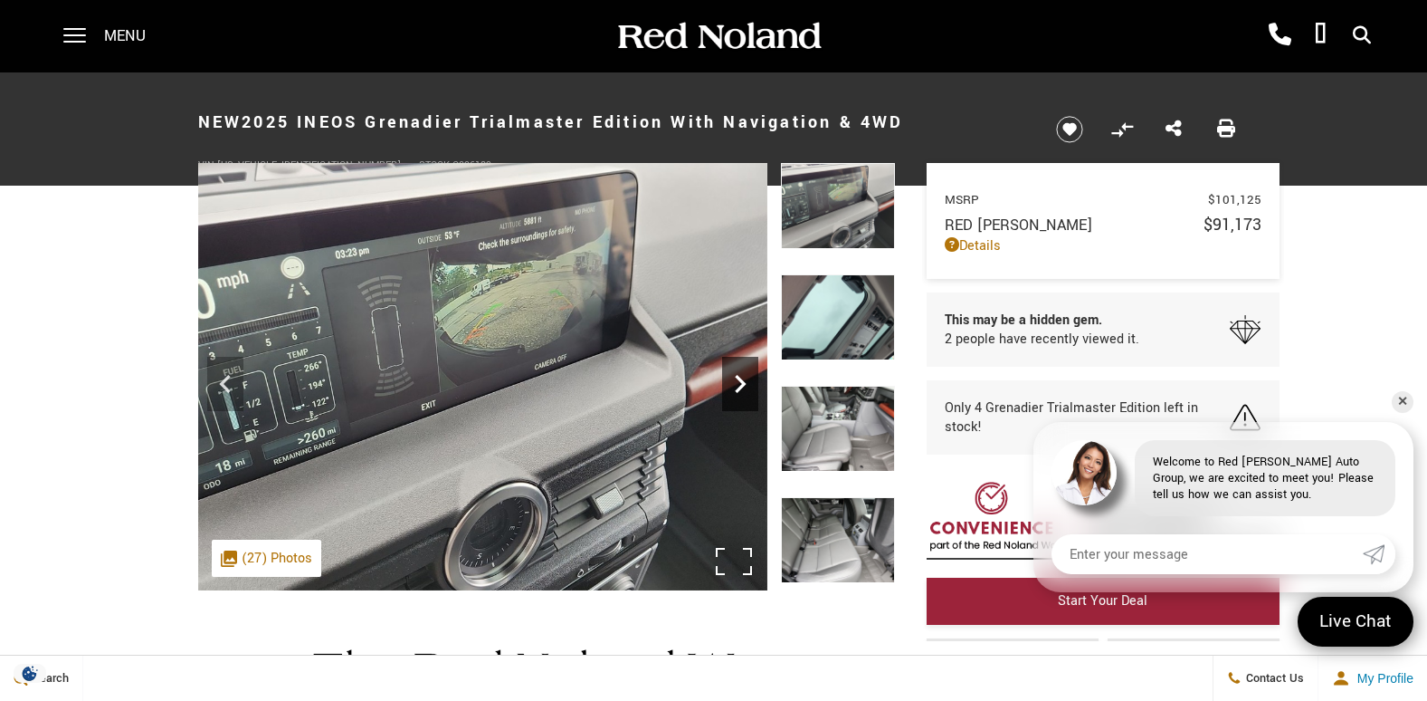
click at [742, 396] on icon "Next" at bounding box center [740, 384] width 36 height 36
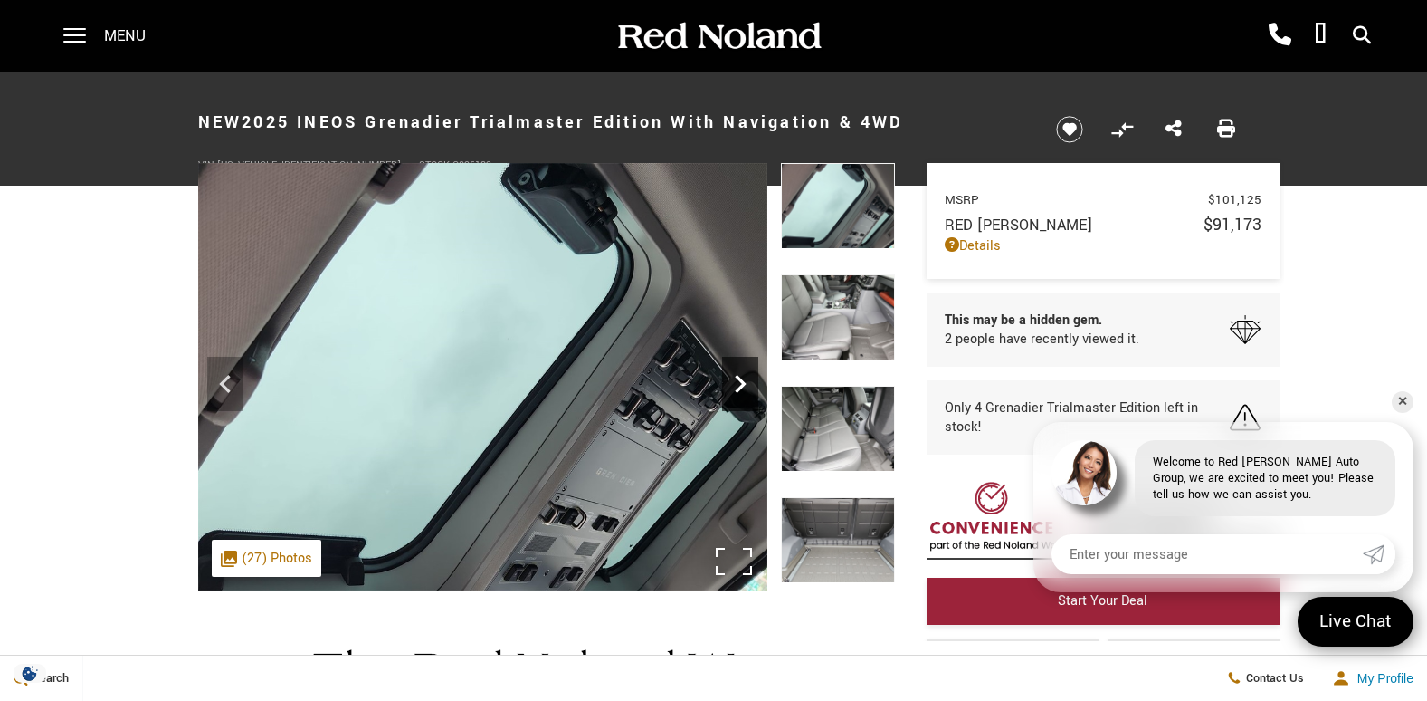
click at [742, 396] on icon "Next" at bounding box center [740, 384] width 36 height 36
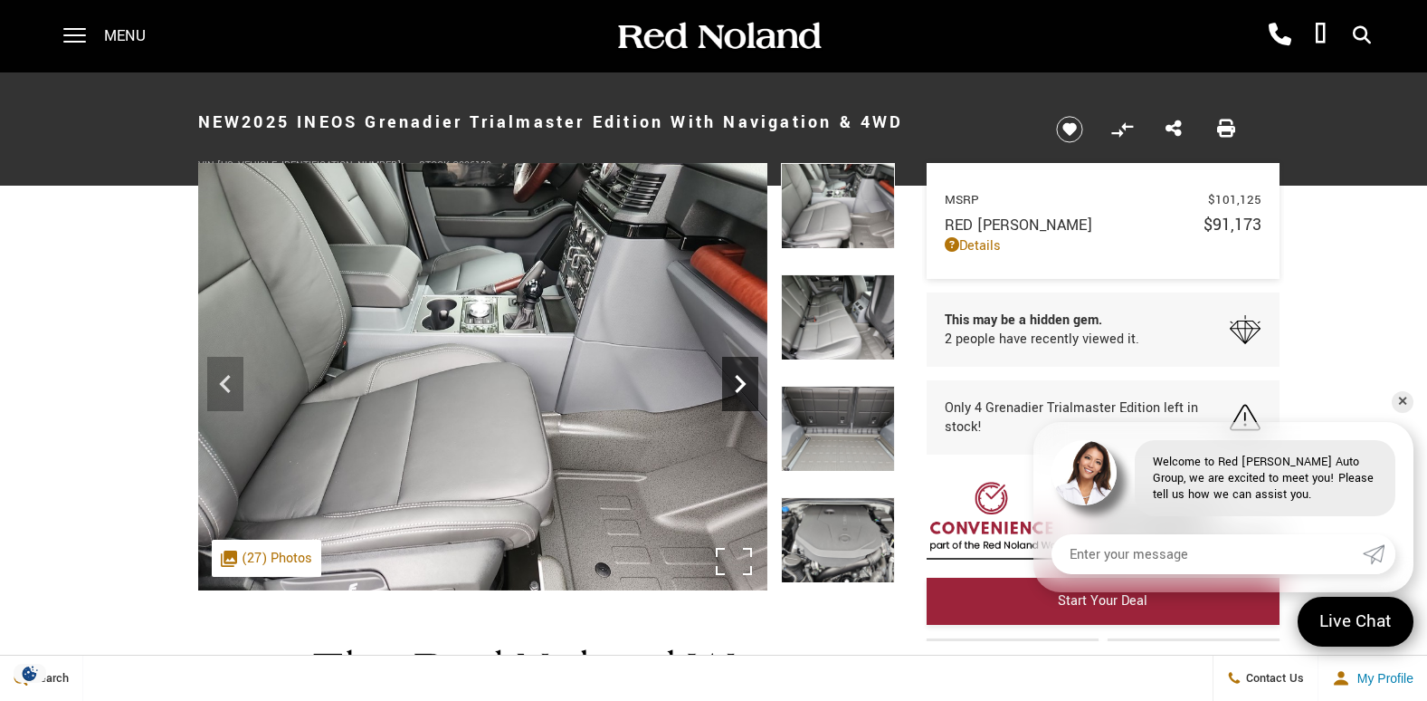
click at [742, 396] on icon "Next" at bounding box center [740, 384] width 36 height 36
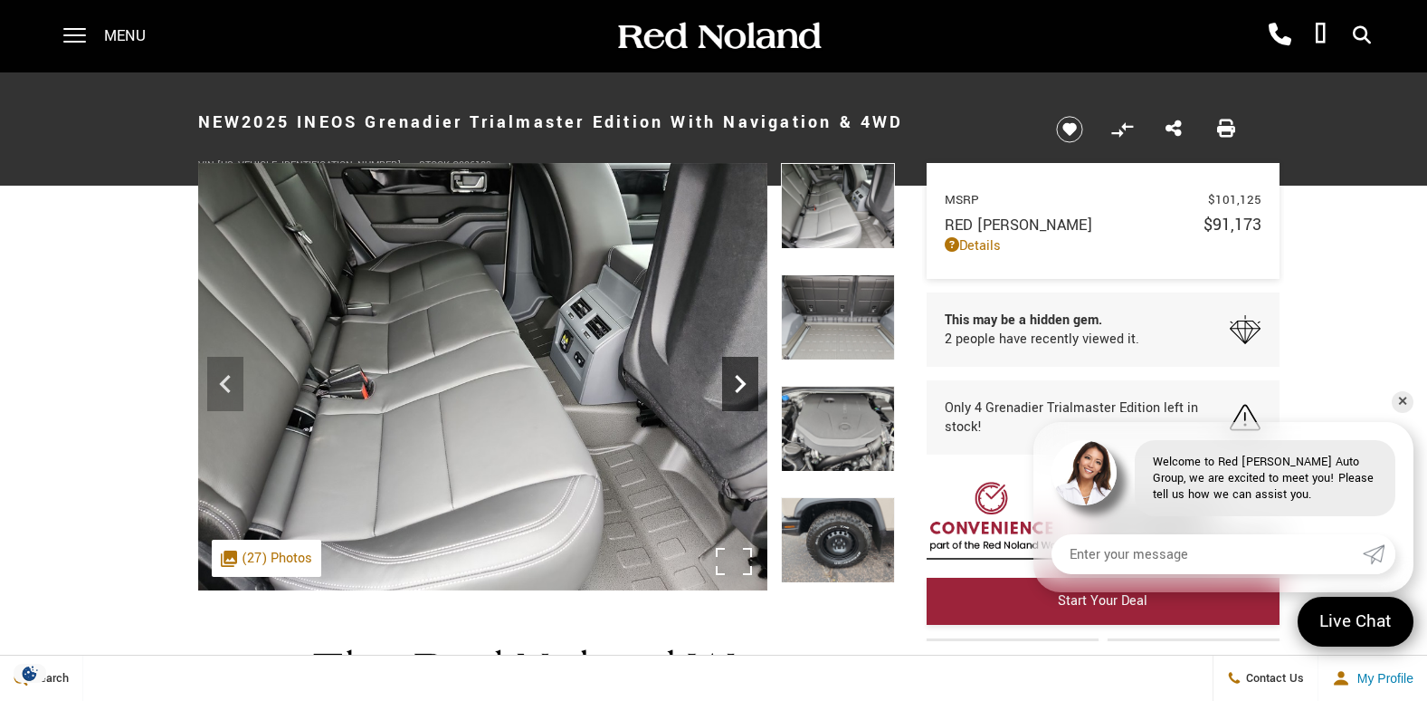
click at [742, 396] on icon "Next" at bounding box center [740, 384] width 36 height 36
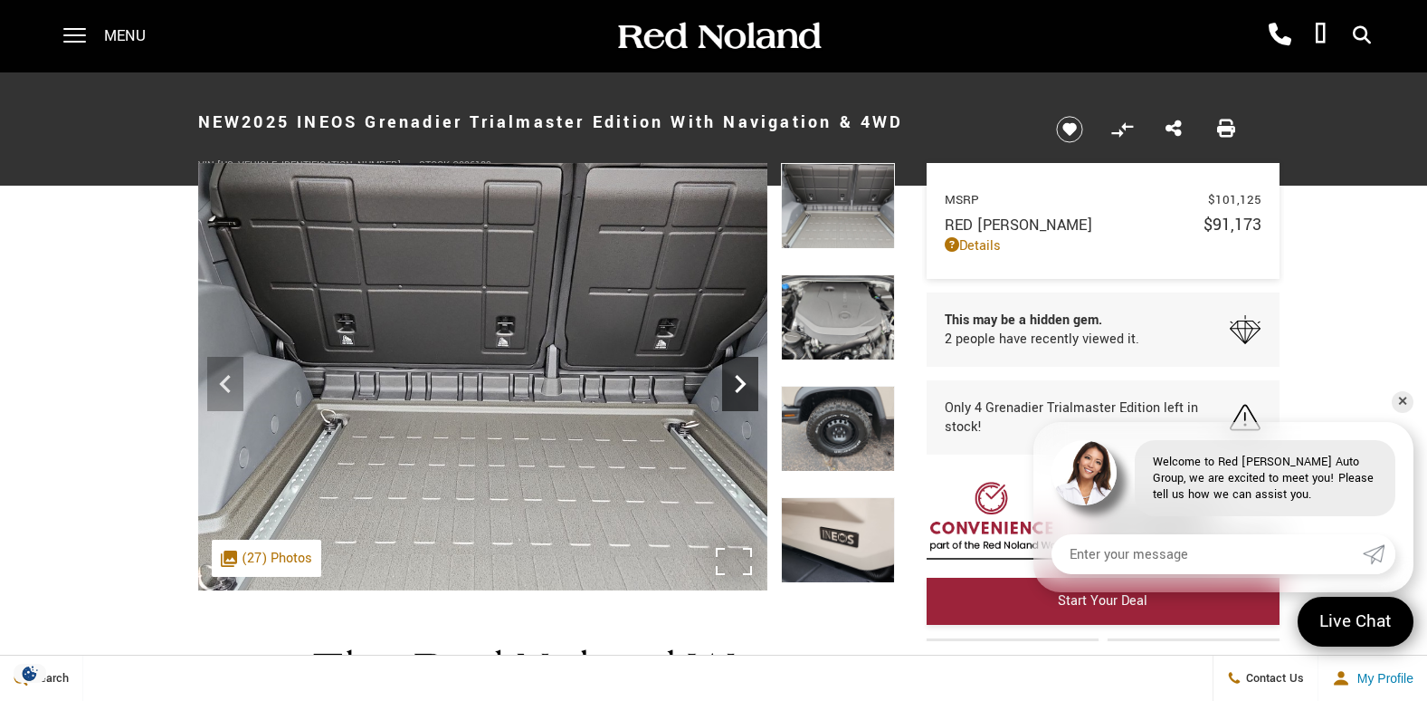
click at [742, 396] on icon "Next" at bounding box center [740, 384] width 36 height 36
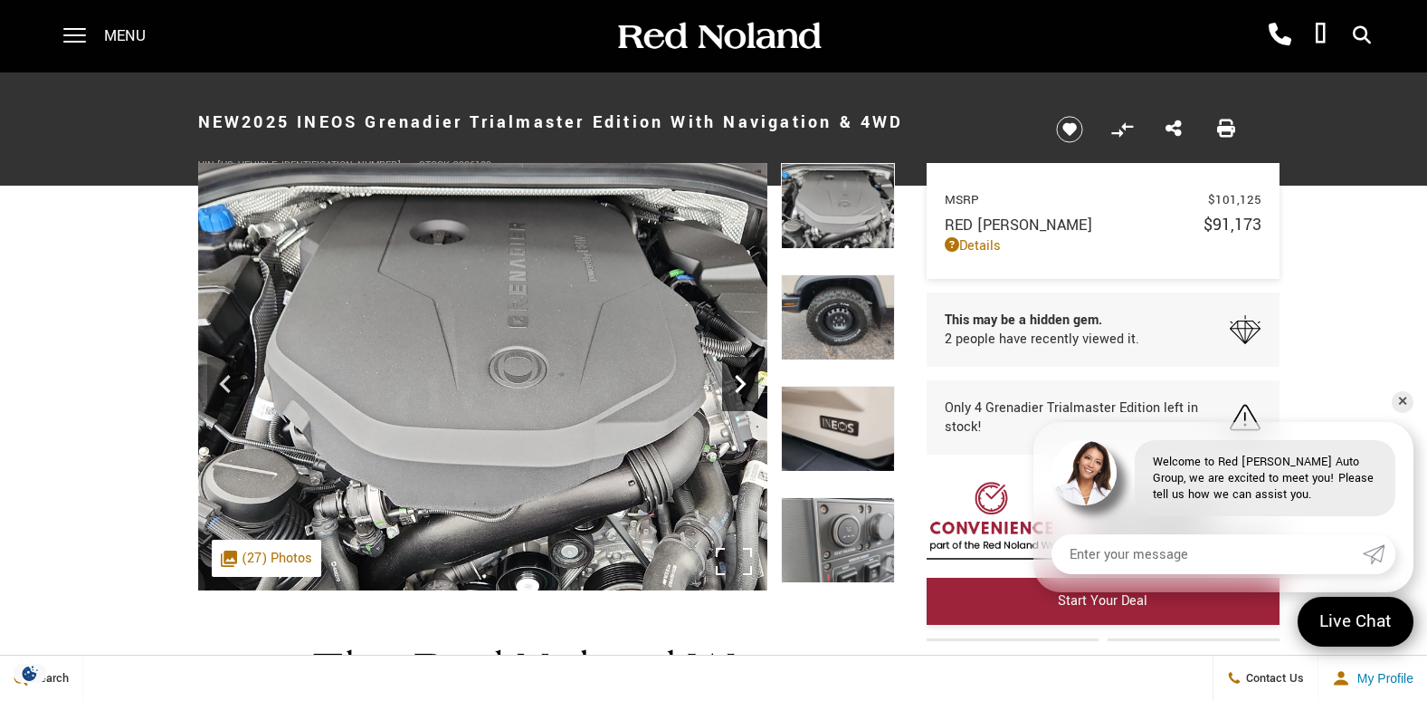
click at [742, 396] on icon "Next" at bounding box center [740, 384] width 36 height 36
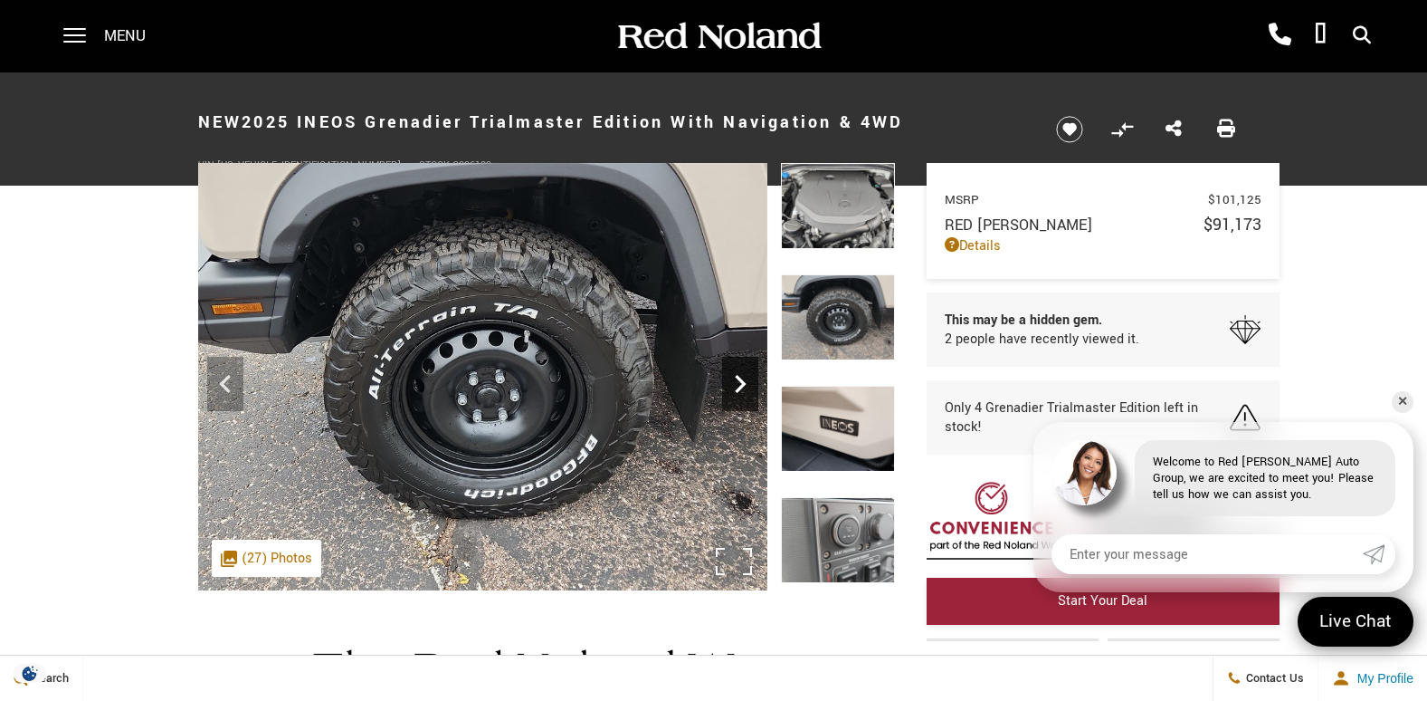
click at [742, 387] on icon "Next" at bounding box center [740, 384] width 11 height 18
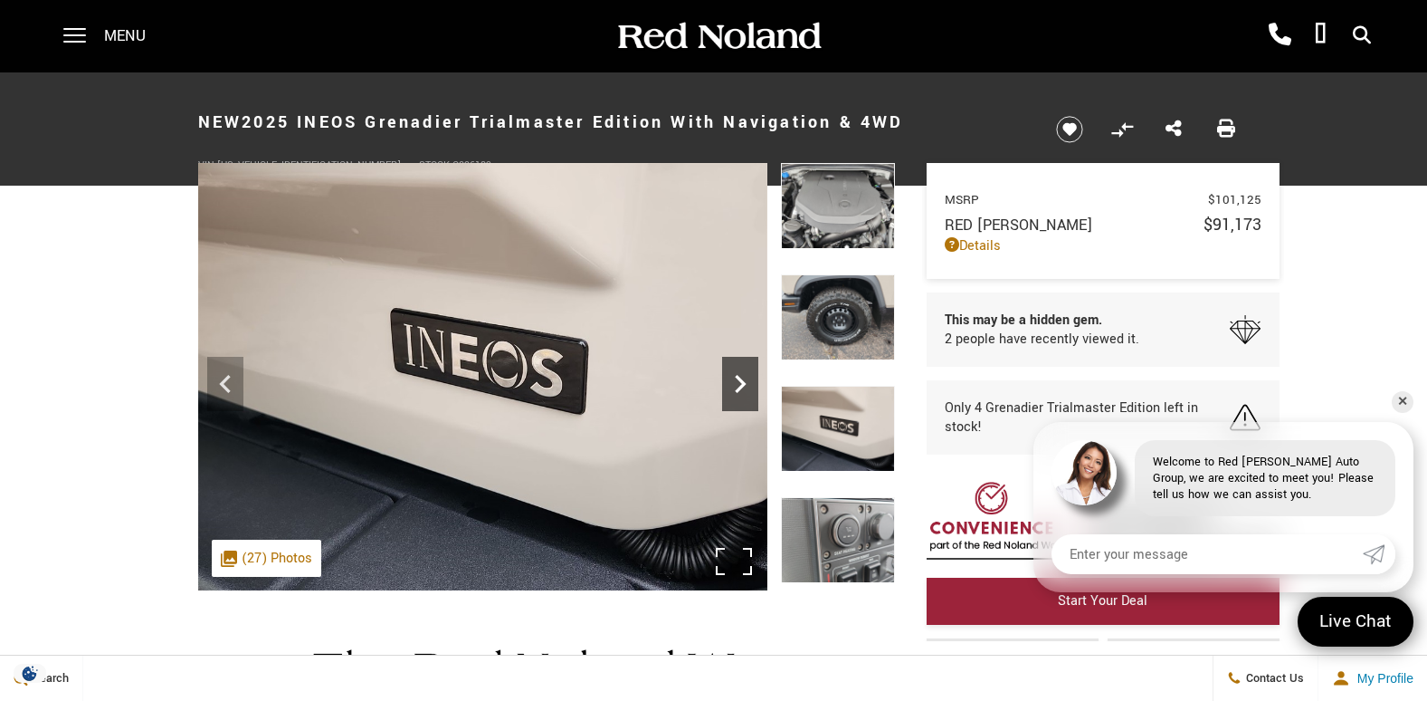
click at [742, 387] on icon "Next" at bounding box center [740, 384] width 11 height 18
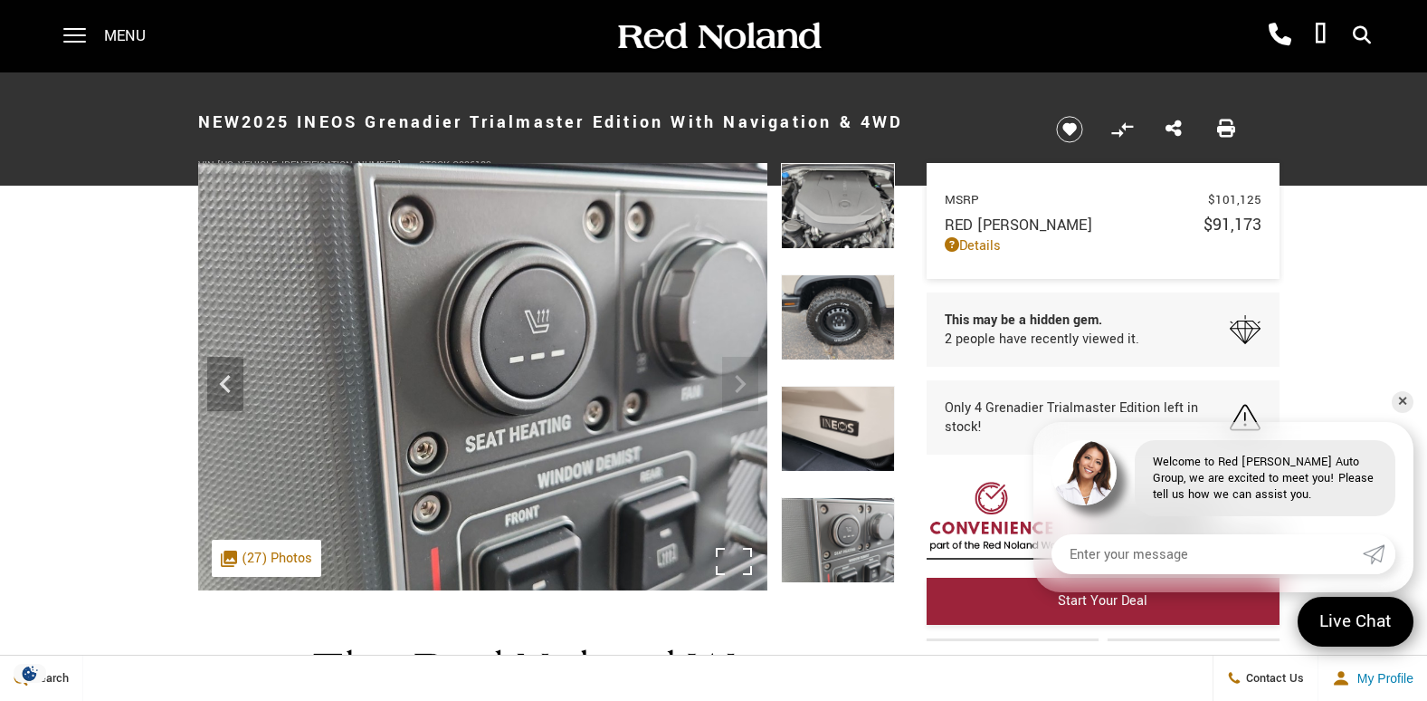
click at [742, 387] on img at bounding box center [482, 376] width 569 height 427
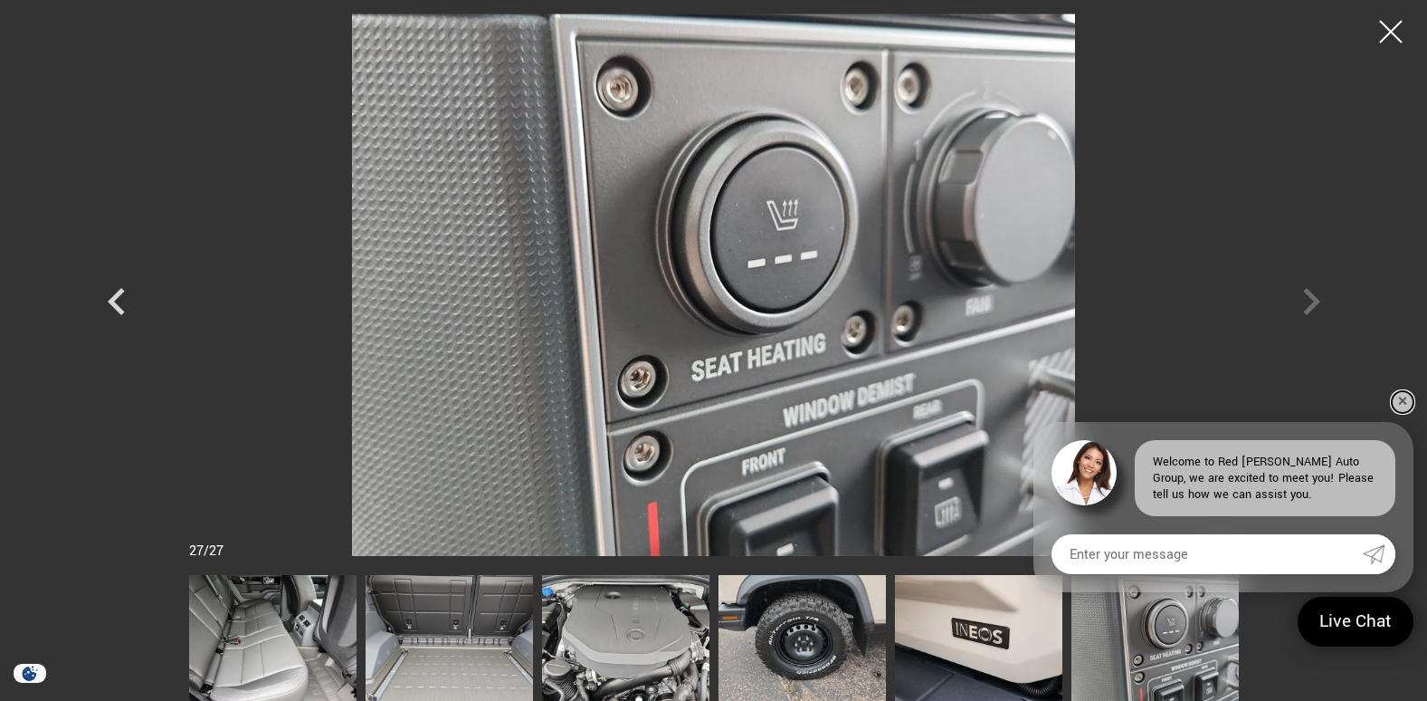
drag, startPoint x: 1410, startPoint y: 405, endPoint x: 1402, endPoint y: 397, distance: 11.5
click at [1406, 401] on link "✕" at bounding box center [1403, 402] width 22 height 22
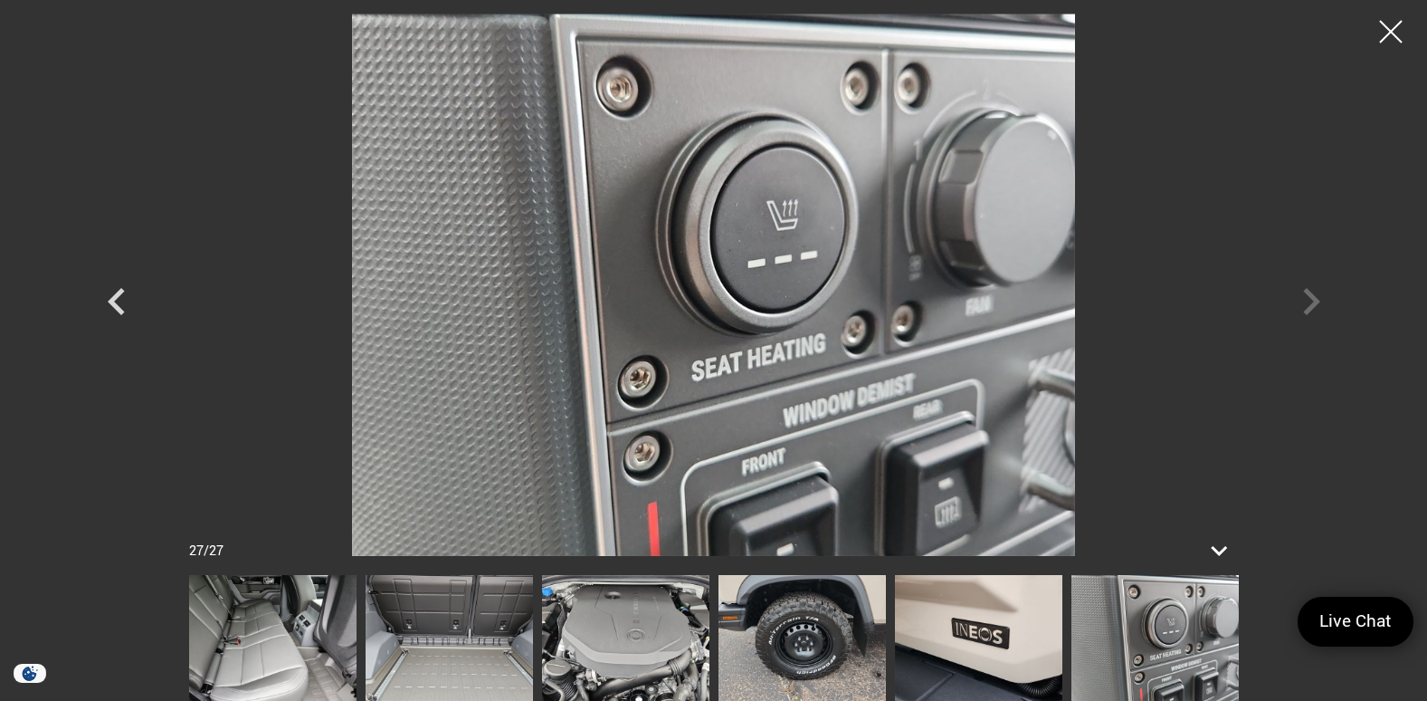
click at [1303, 304] on div at bounding box center [714, 285] width 1267 height 542
click at [1316, 301] on div at bounding box center [714, 285] width 1267 height 542
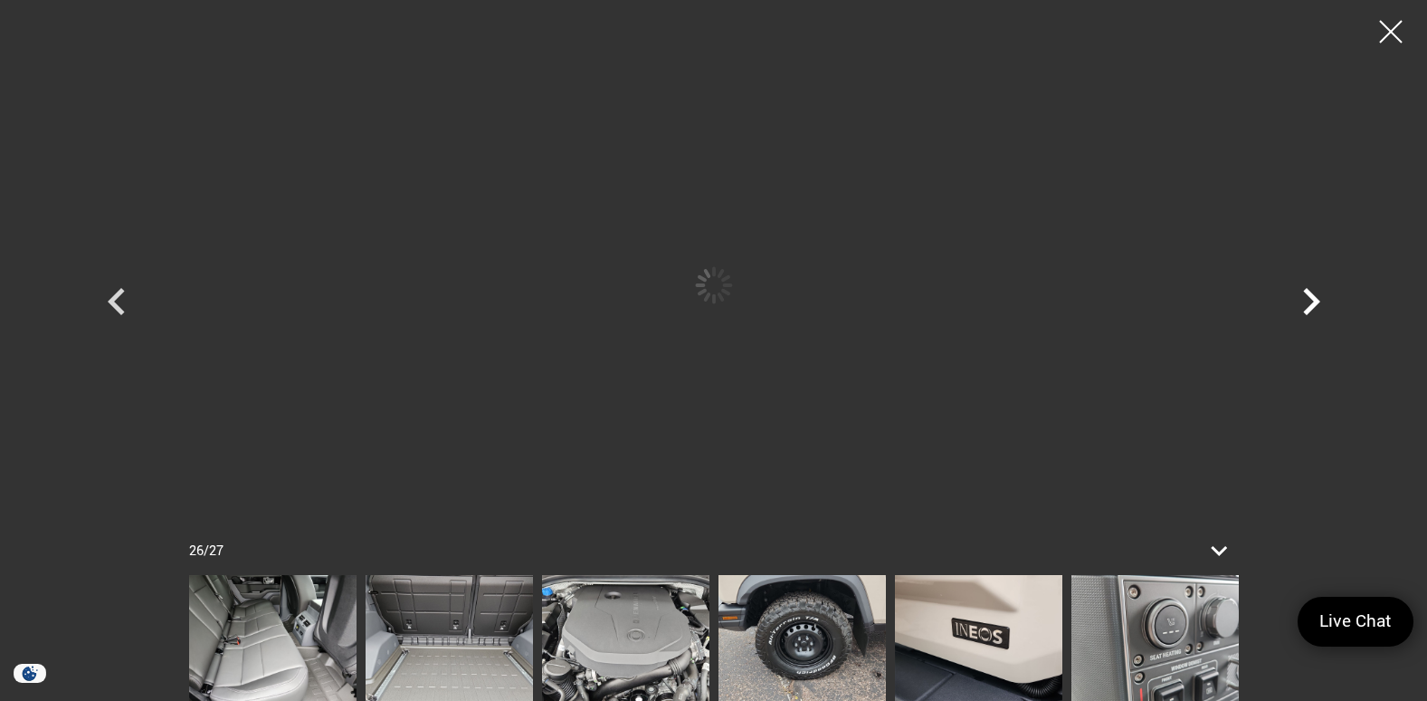
click at [1316, 301] on icon "Next" at bounding box center [1311, 301] width 17 height 27
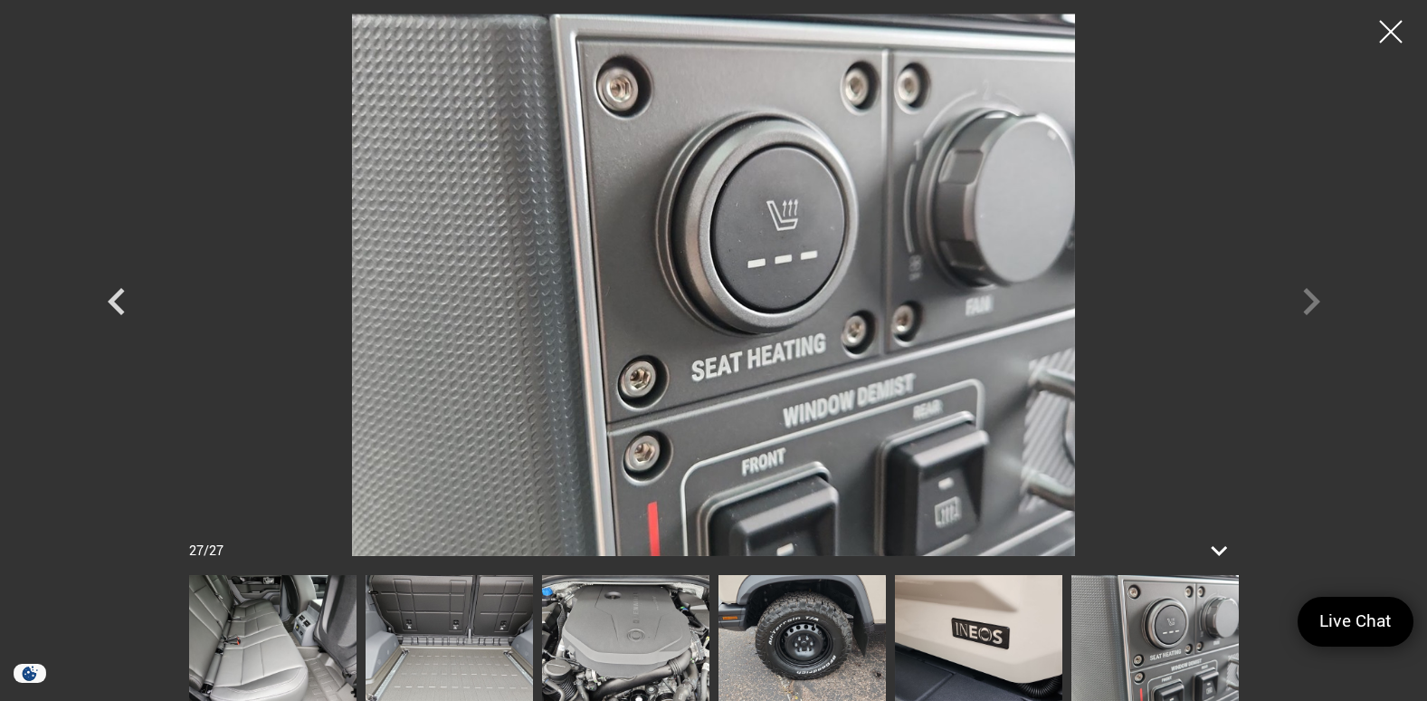
click at [1316, 301] on div at bounding box center [714, 285] width 1267 height 542
click at [1313, 302] on div at bounding box center [714, 285] width 1267 height 542
click at [1313, 303] on div at bounding box center [714, 285] width 1267 height 542
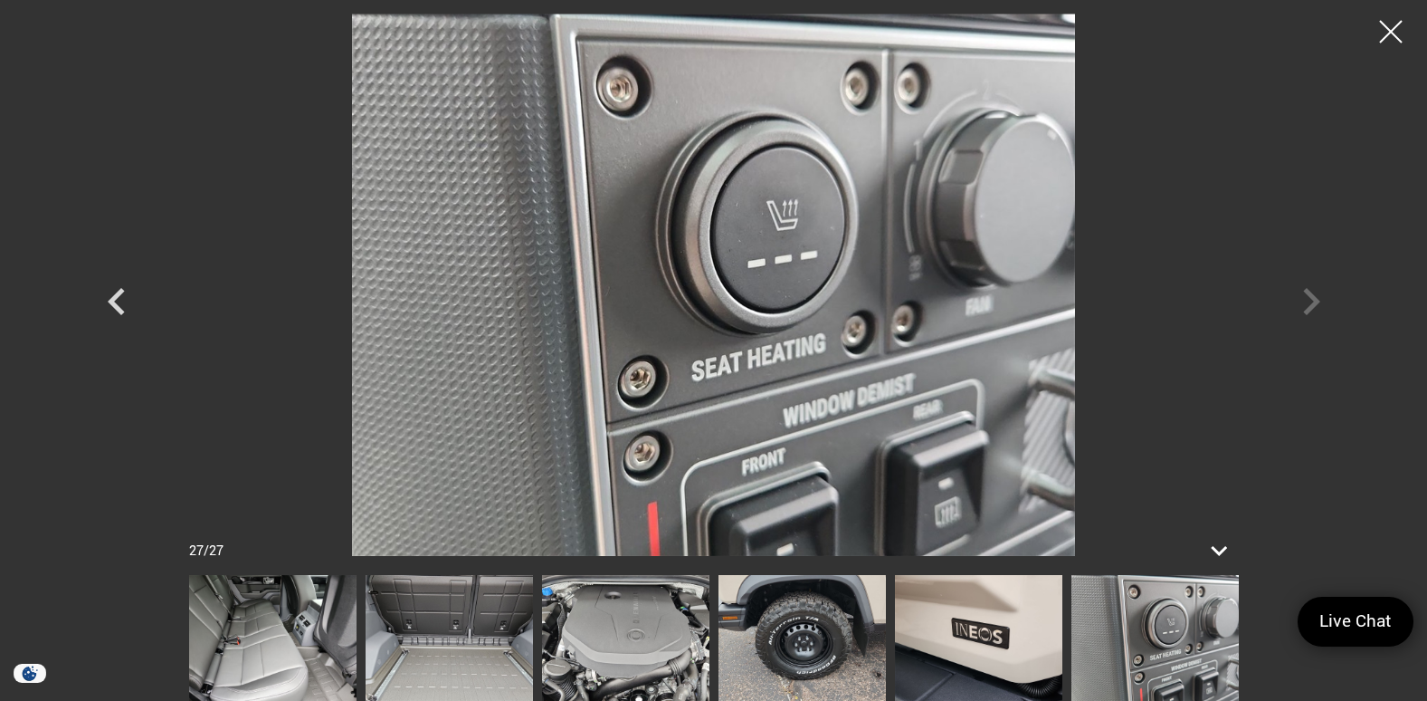
click at [1313, 305] on div at bounding box center [714, 285] width 1267 height 542
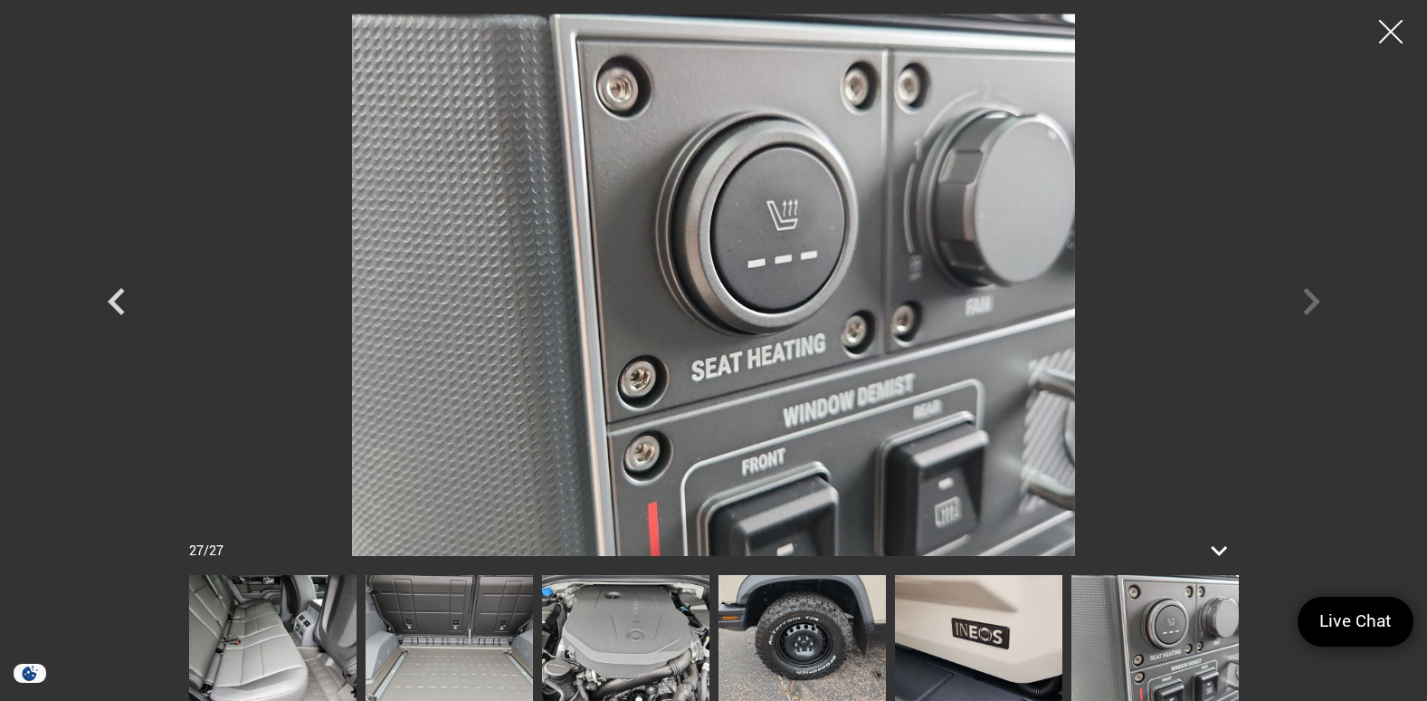
click at [1392, 32] on div at bounding box center [1392, 32] width 48 height 48
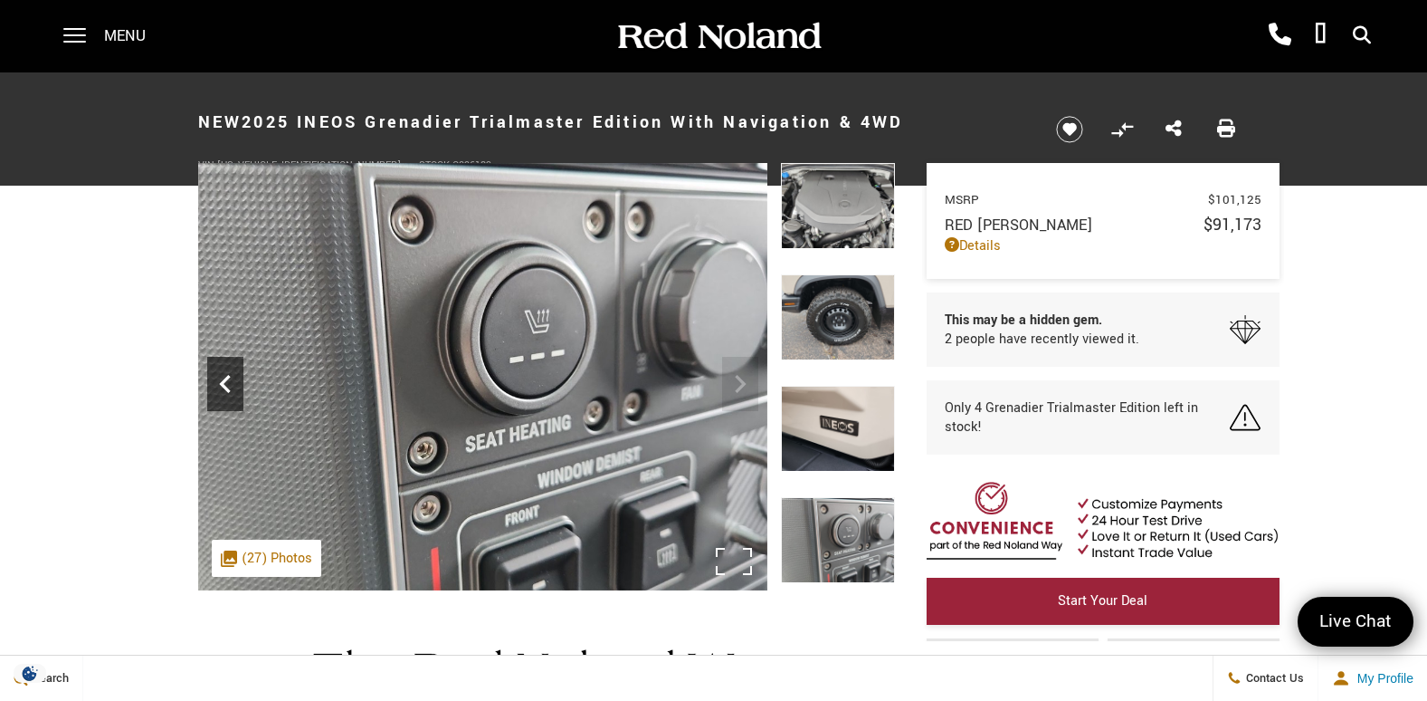
click at [224, 376] on icon "Previous" at bounding box center [225, 384] width 36 height 36
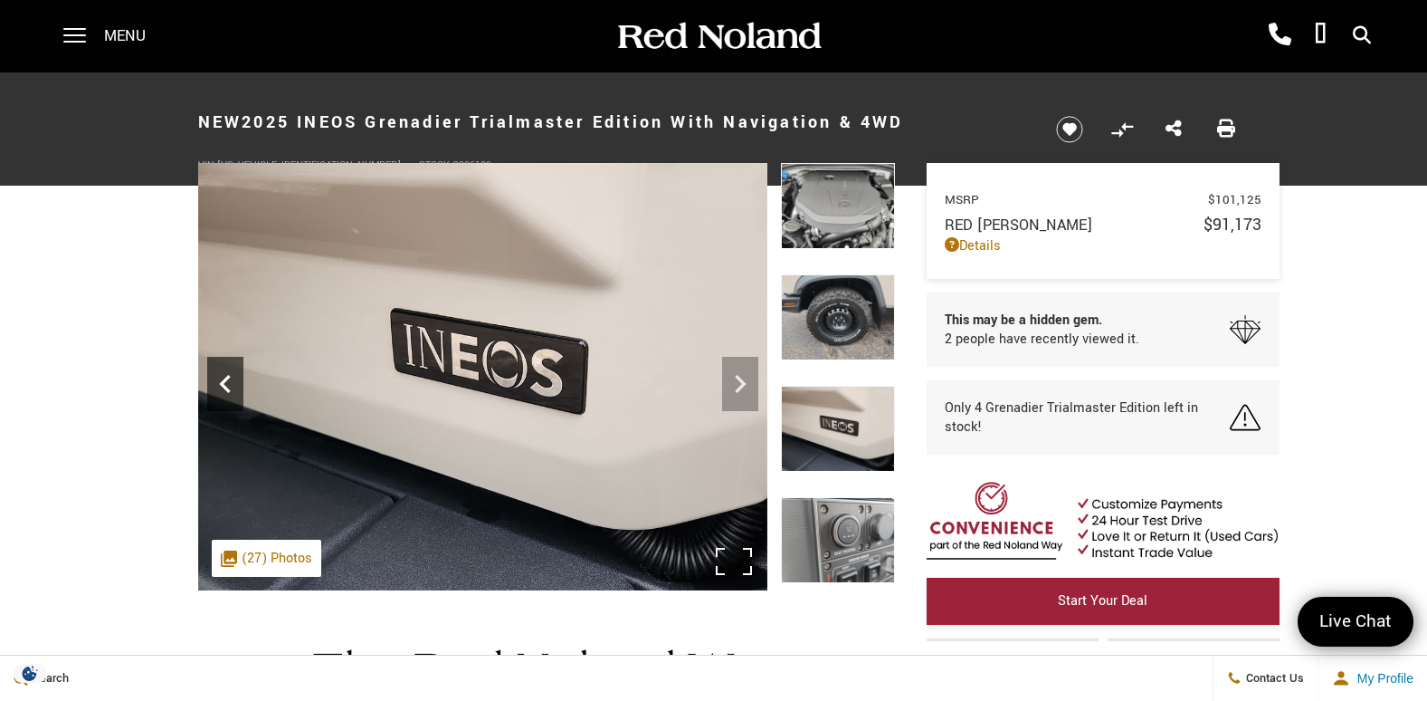
click at [224, 376] on icon "Previous" at bounding box center [225, 384] width 36 height 36
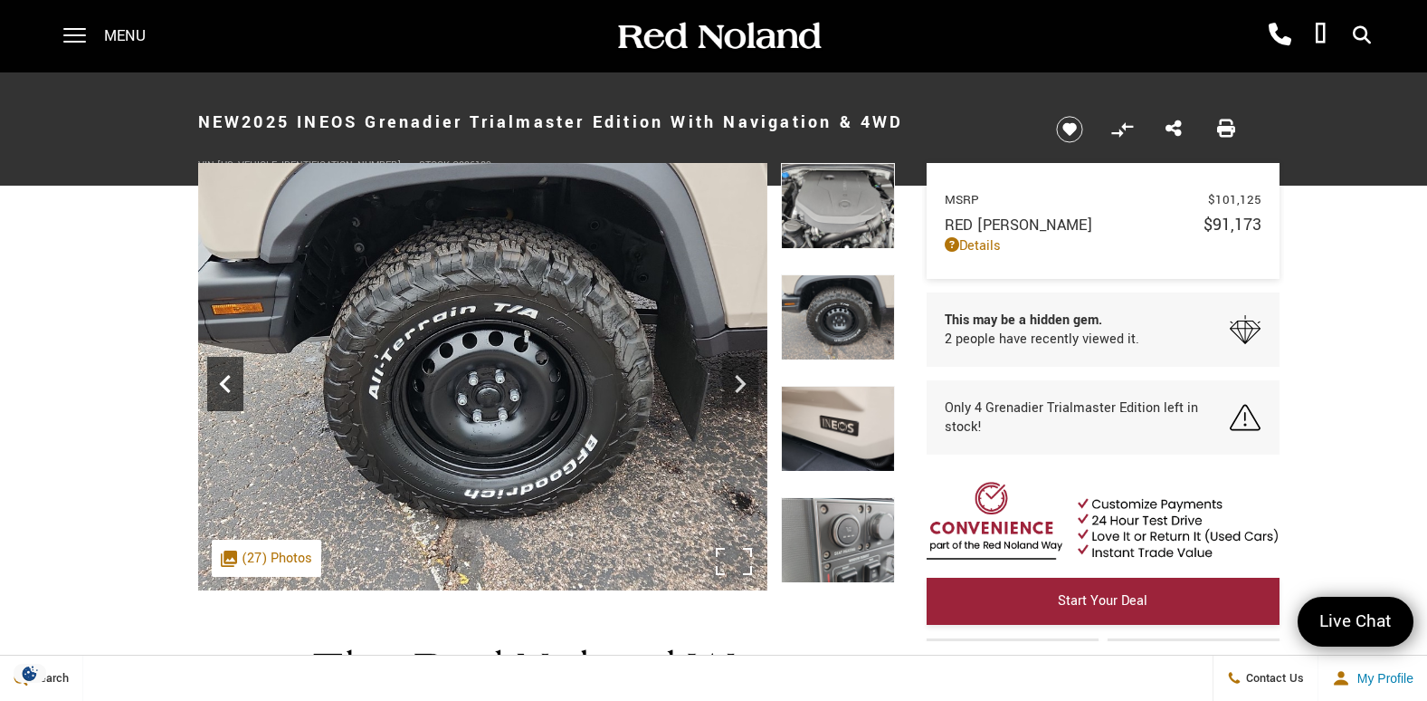
click at [224, 376] on icon "Previous" at bounding box center [225, 384] width 36 height 36
click at [224, 377] on icon "Previous" at bounding box center [225, 384] width 36 height 36
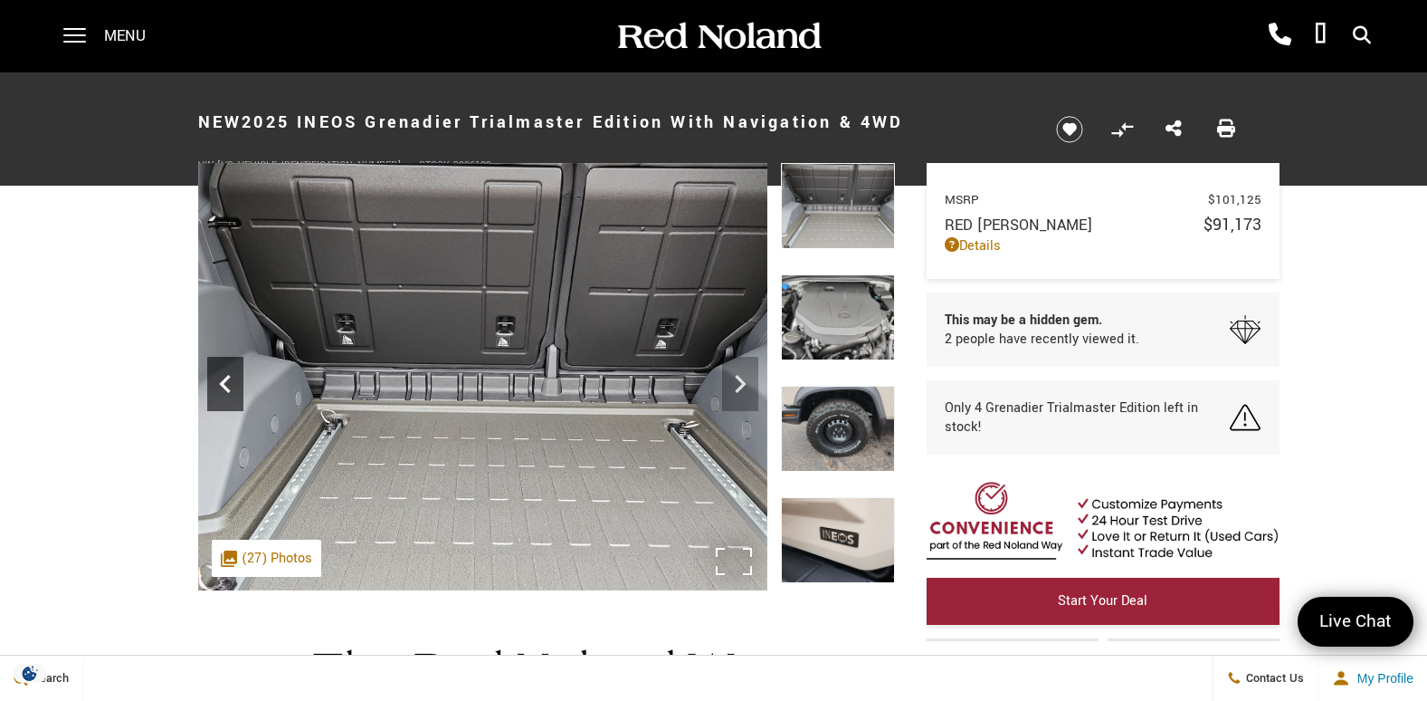
click at [225, 377] on icon "Previous" at bounding box center [225, 384] width 36 height 36
click at [225, 377] on icon "Previous" at bounding box center [224, 384] width 11 height 18
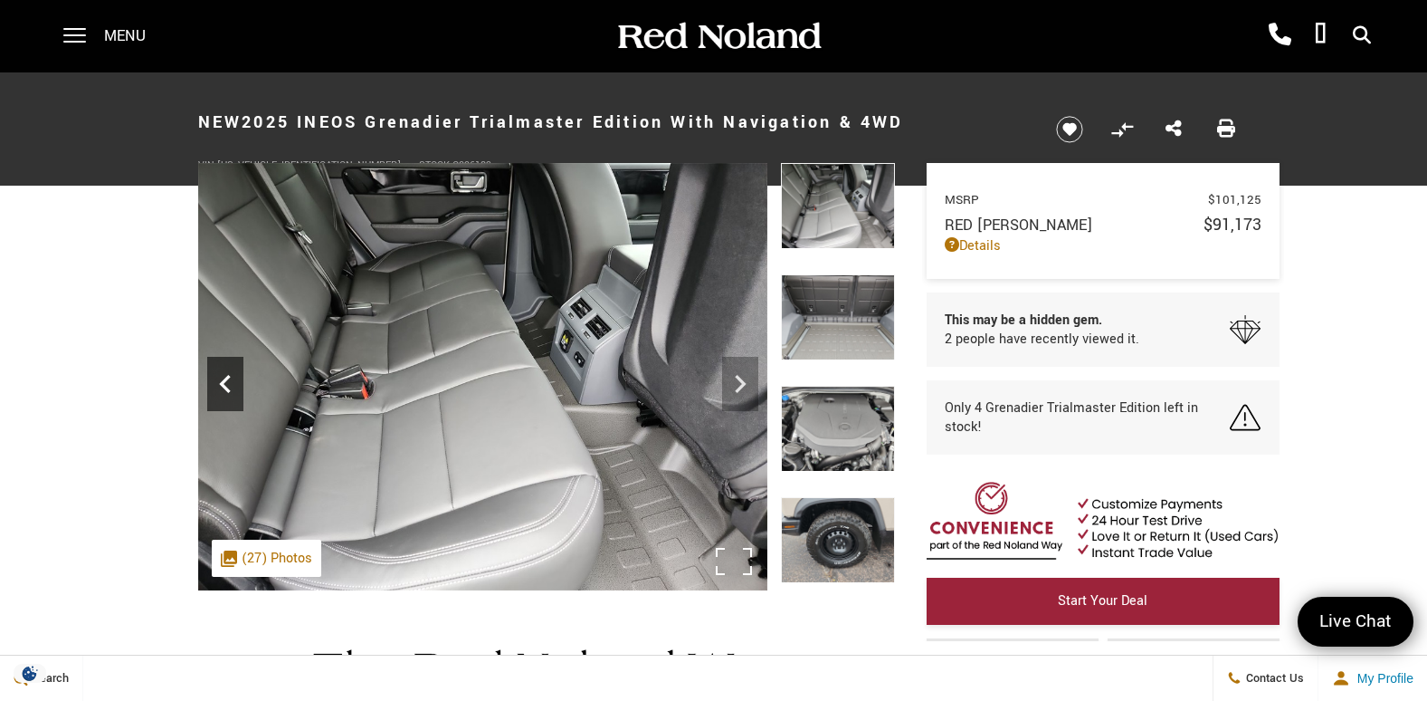
click at [225, 377] on icon "Previous" at bounding box center [224, 384] width 11 height 18
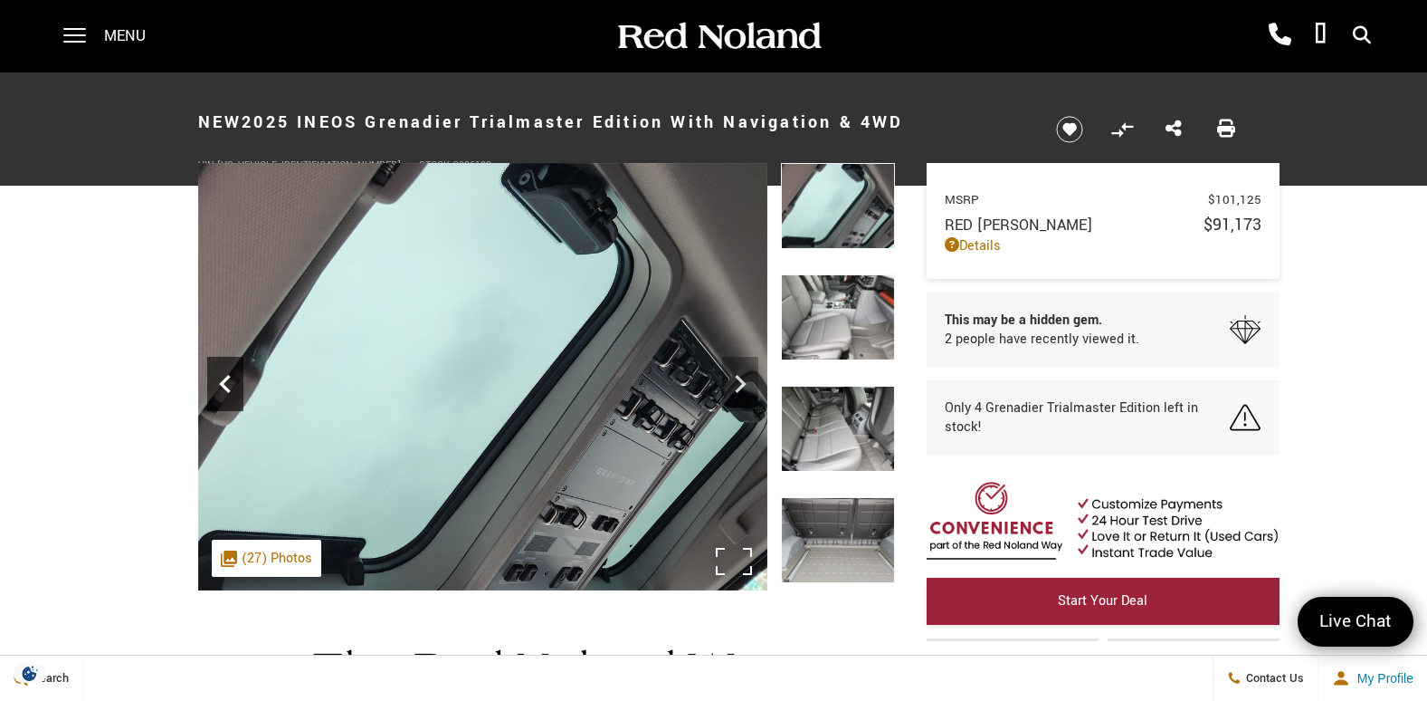
click at [225, 377] on icon "Previous" at bounding box center [224, 384] width 11 height 18
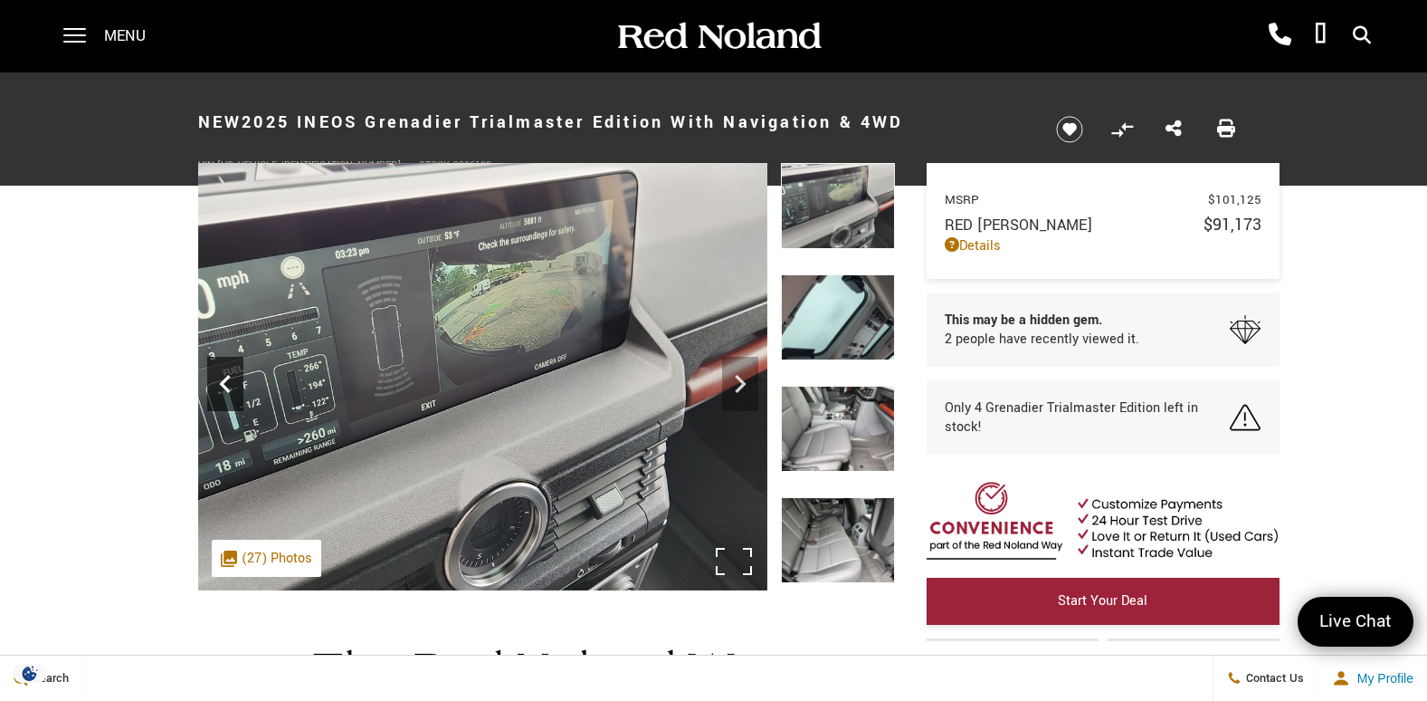
click at [225, 377] on icon "Previous" at bounding box center [224, 384] width 11 height 18
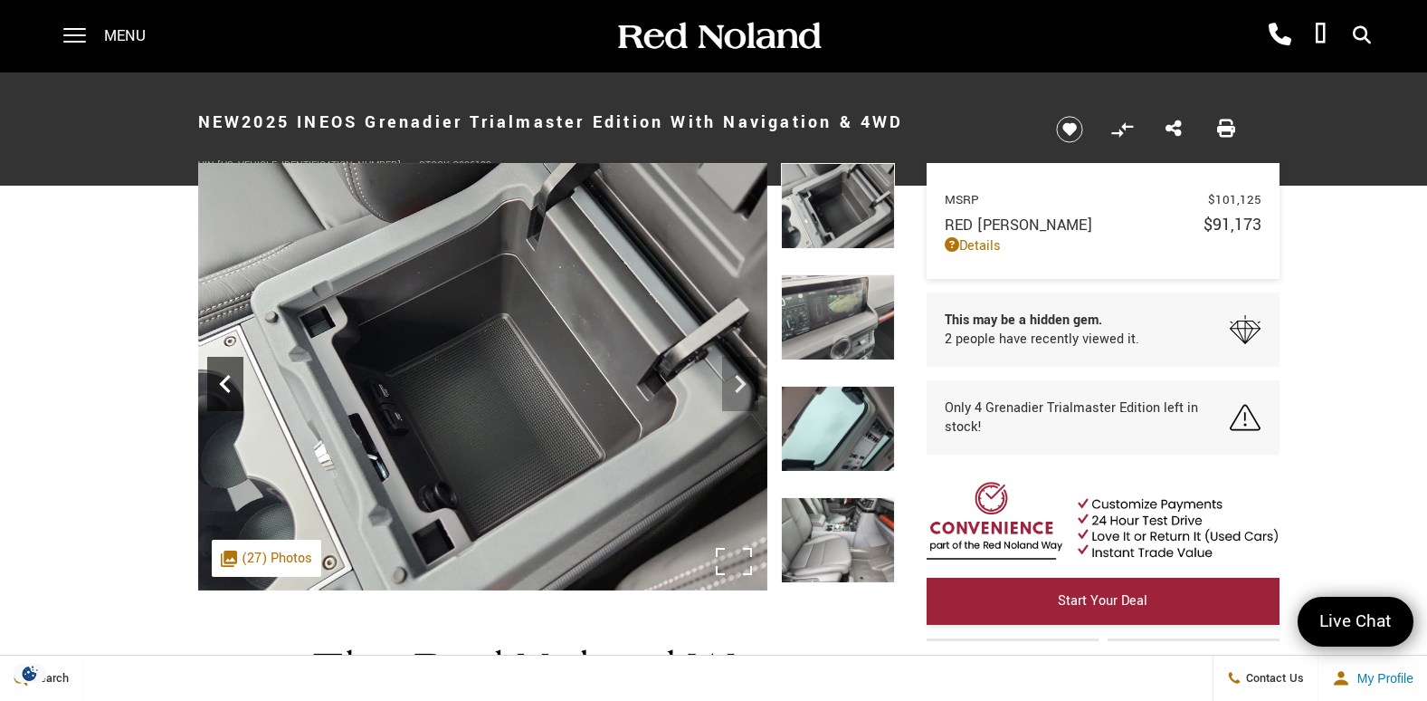
click at [225, 377] on icon "Previous" at bounding box center [224, 384] width 11 height 18
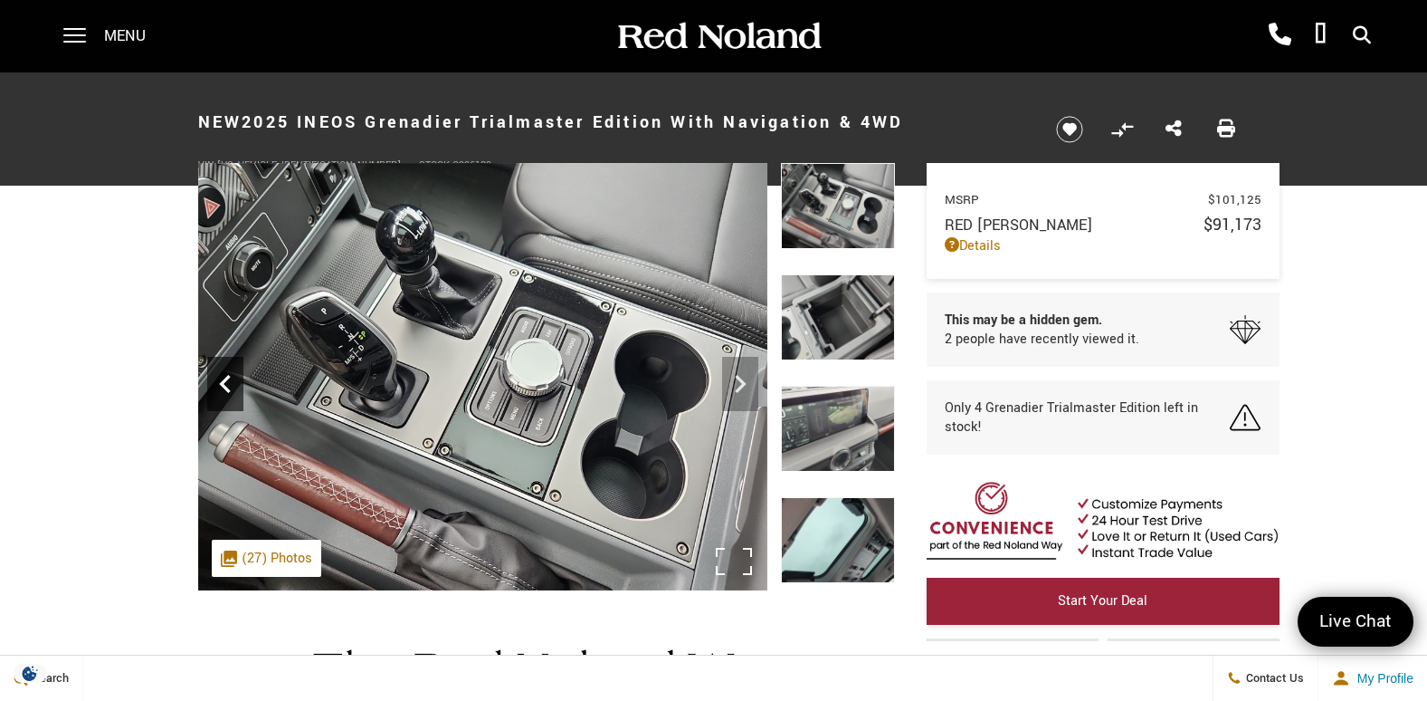
click at [225, 377] on icon "Previous" at bounding box center [224, 384] width 11 height 18
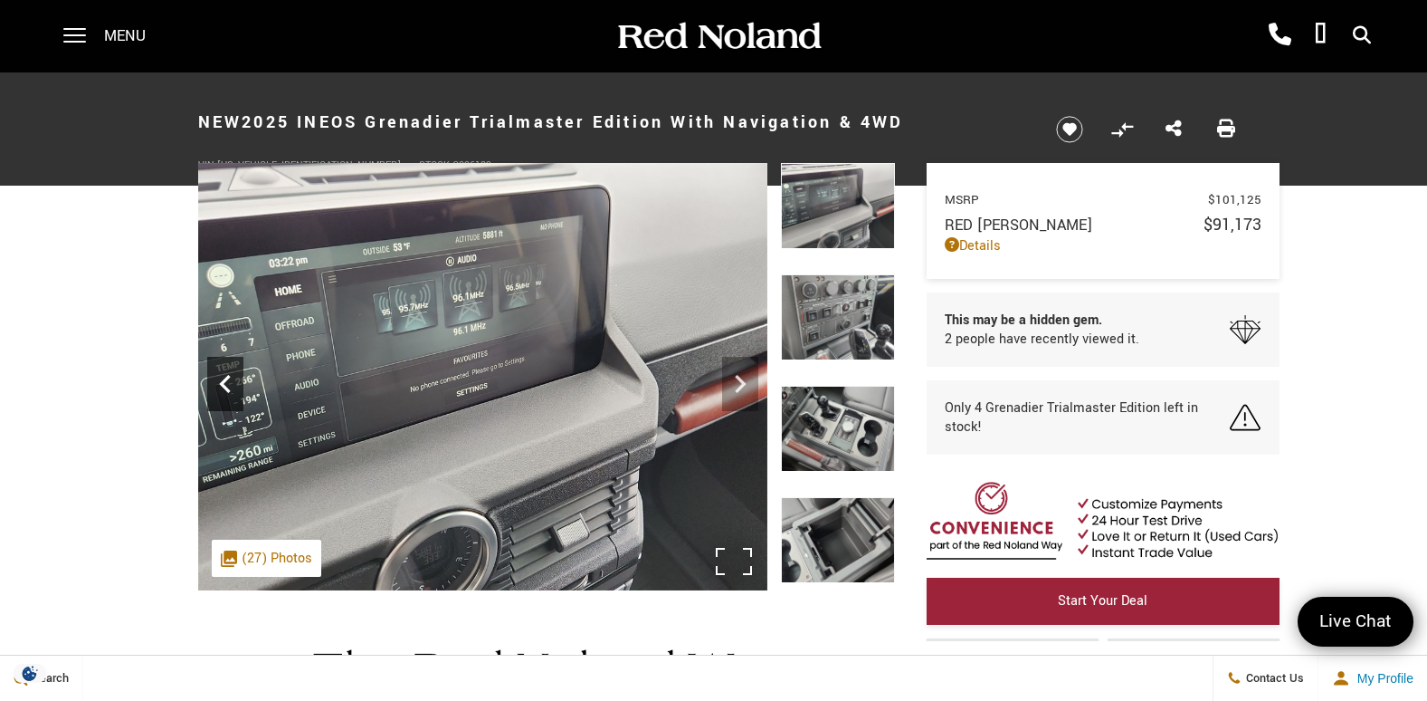
click at [225, 377] on icon "Previous" at bounding box center [224, 384] width 11 height 18
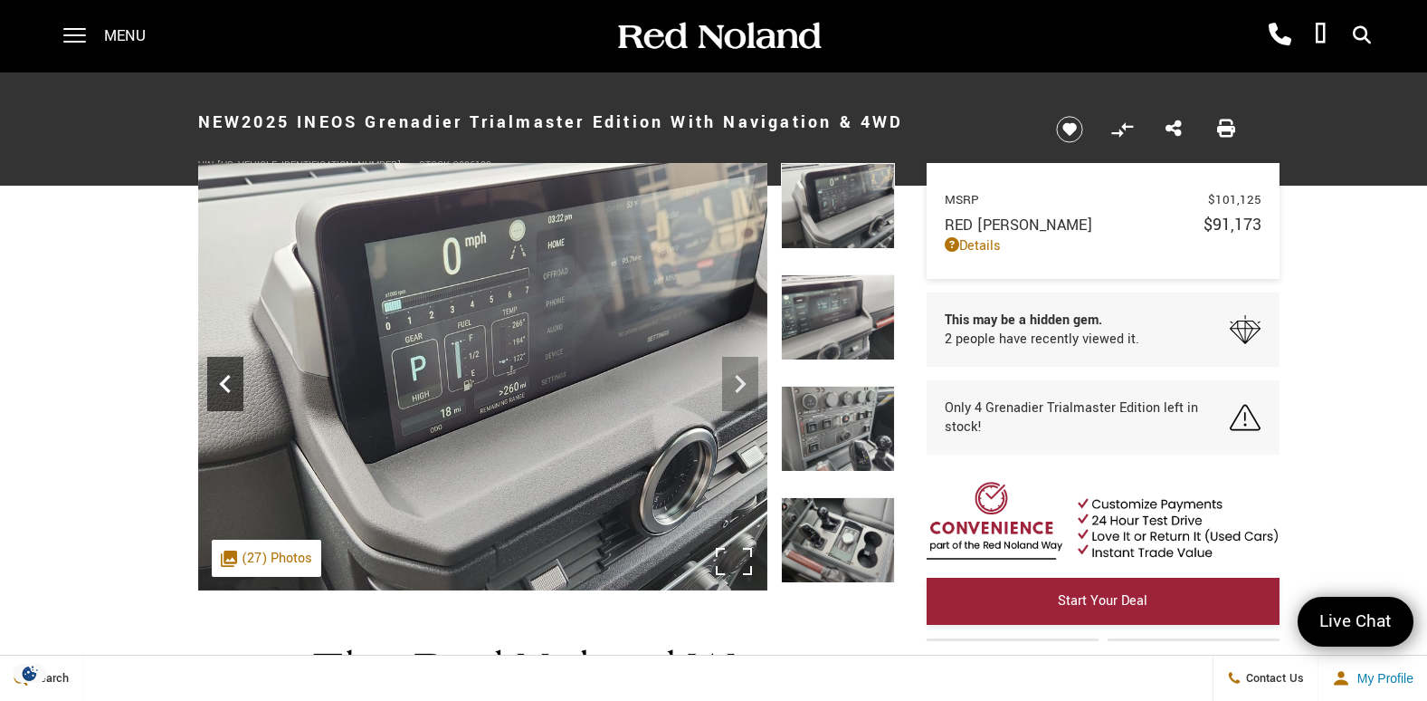
click at [225, 377] on icon "Previous" at bounding box center [224, 384] width 11 height 18
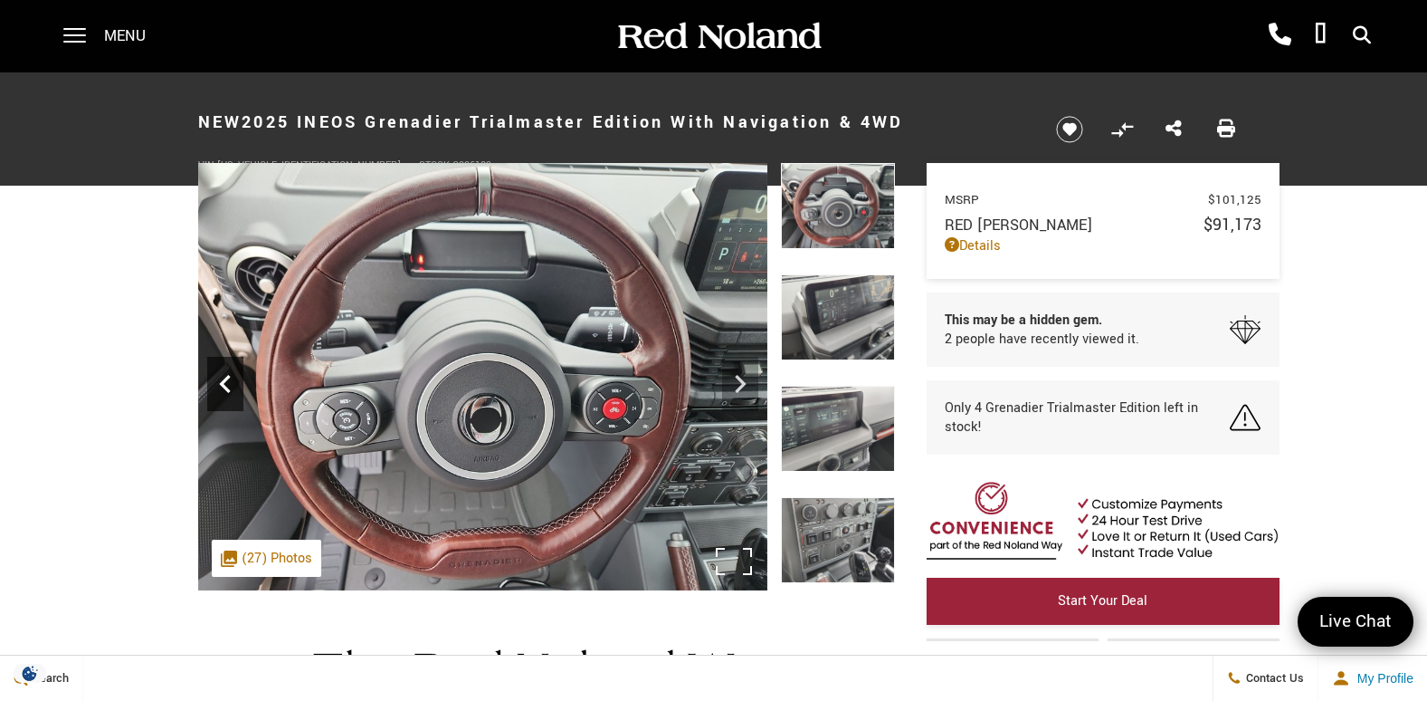
click at [225, 377] on icon "Previous" at bounding box center [224, 384] width 11 height 18
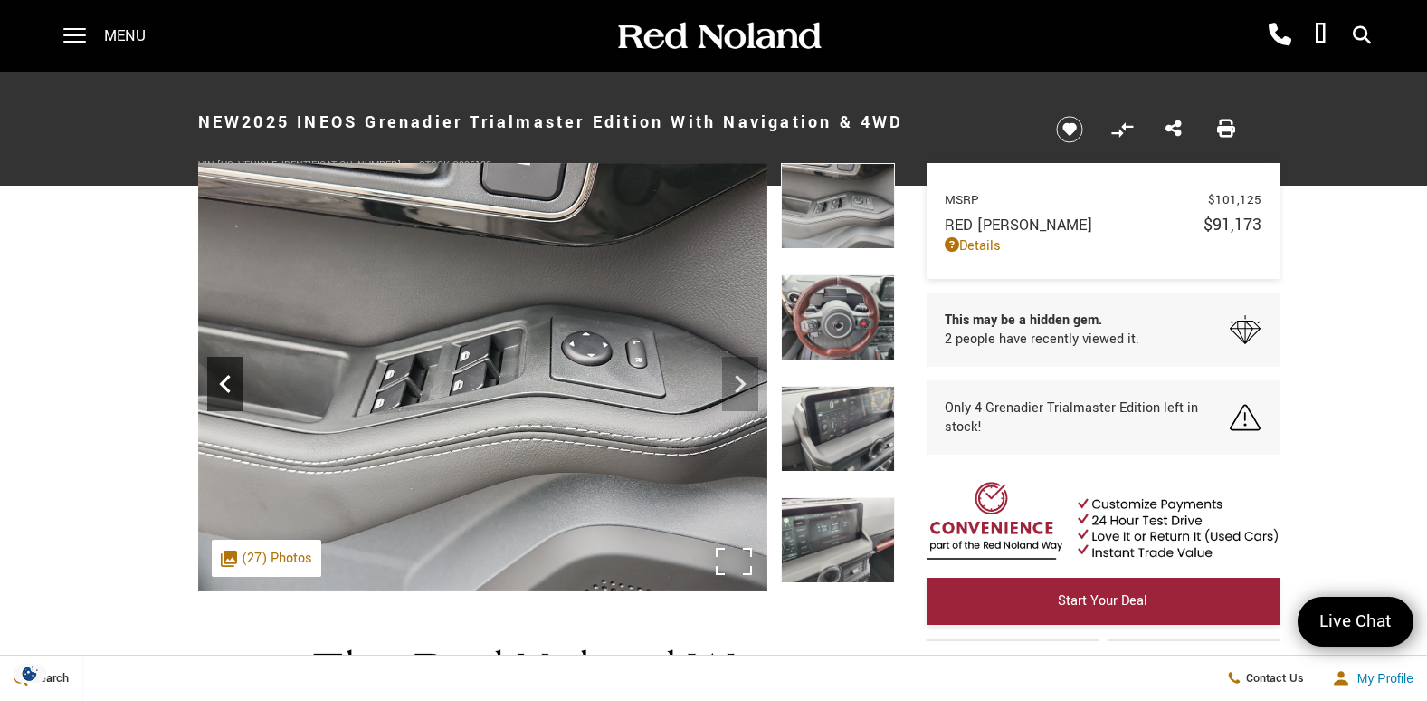
click at [225, 377] on icon "Previous" at bounding box center [224, 384] width 11 height 18
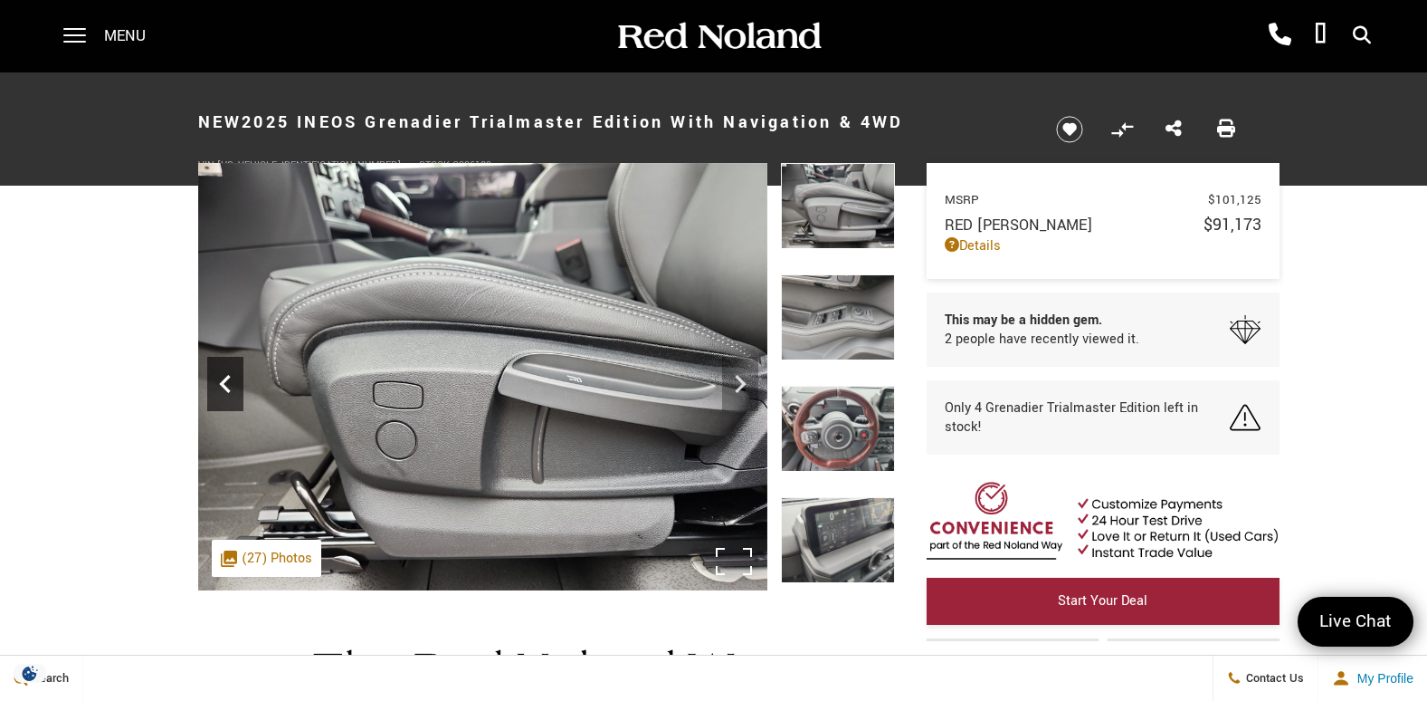
click at [225, 377] on icon "Previous" at bounding box center [224, 384] width 11 height 18
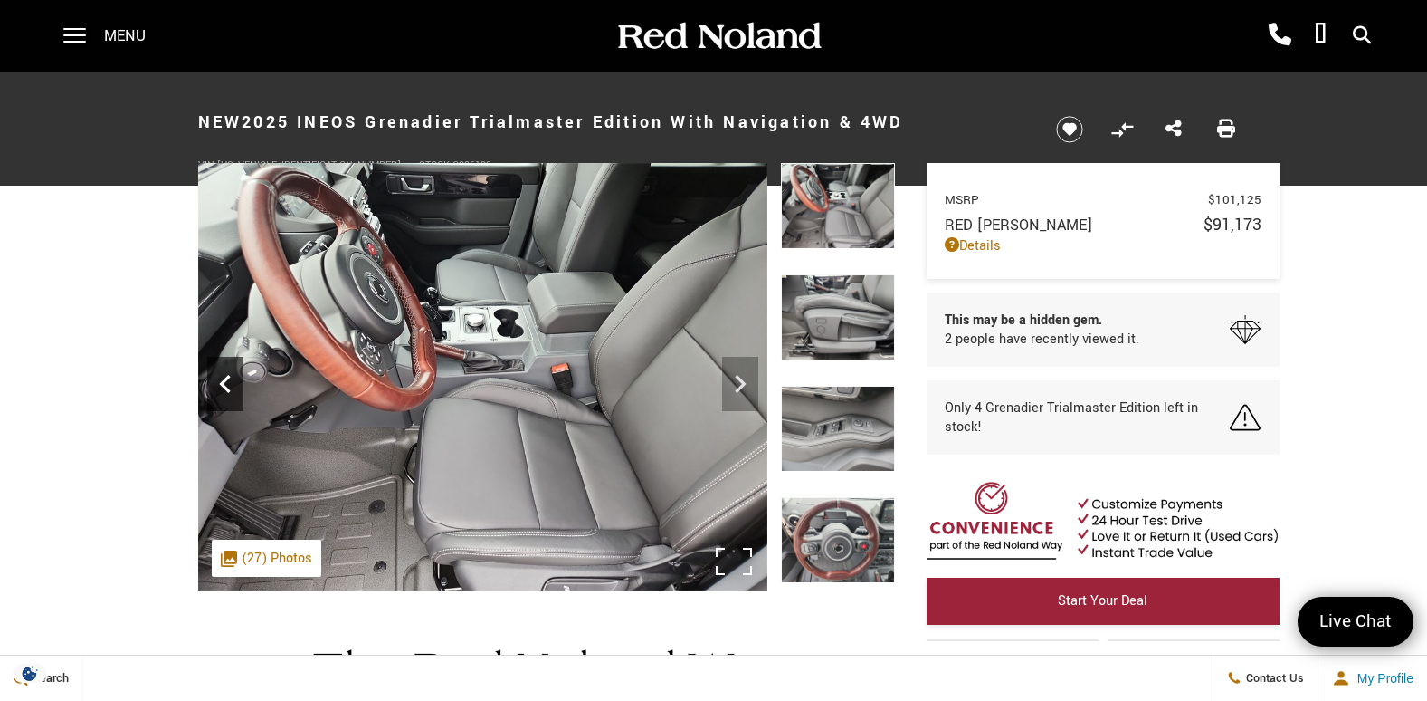
click at [225, 377] on icon "Previous" at bounding box center [224, 384] width 11 height 18
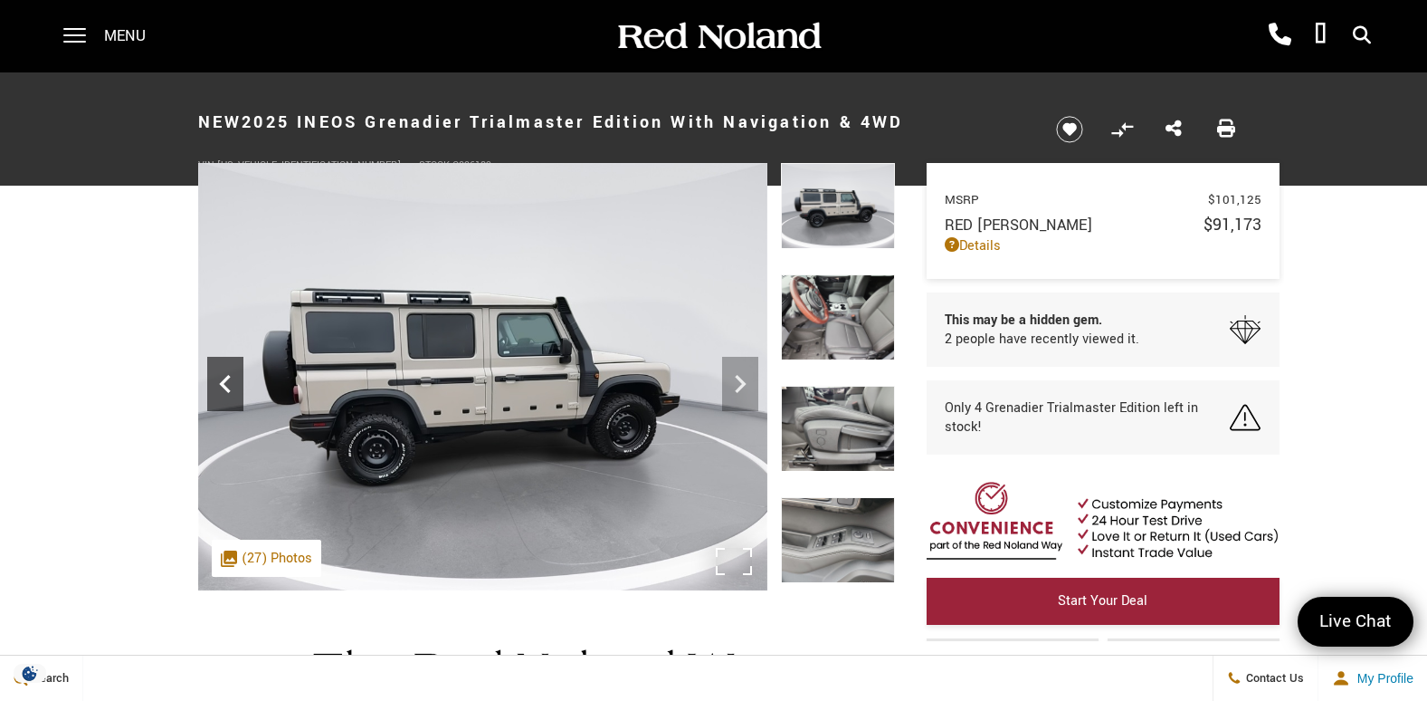
click at [225, 377] on icon "Previous" at bounding box center [224, 384] width 11 height 18
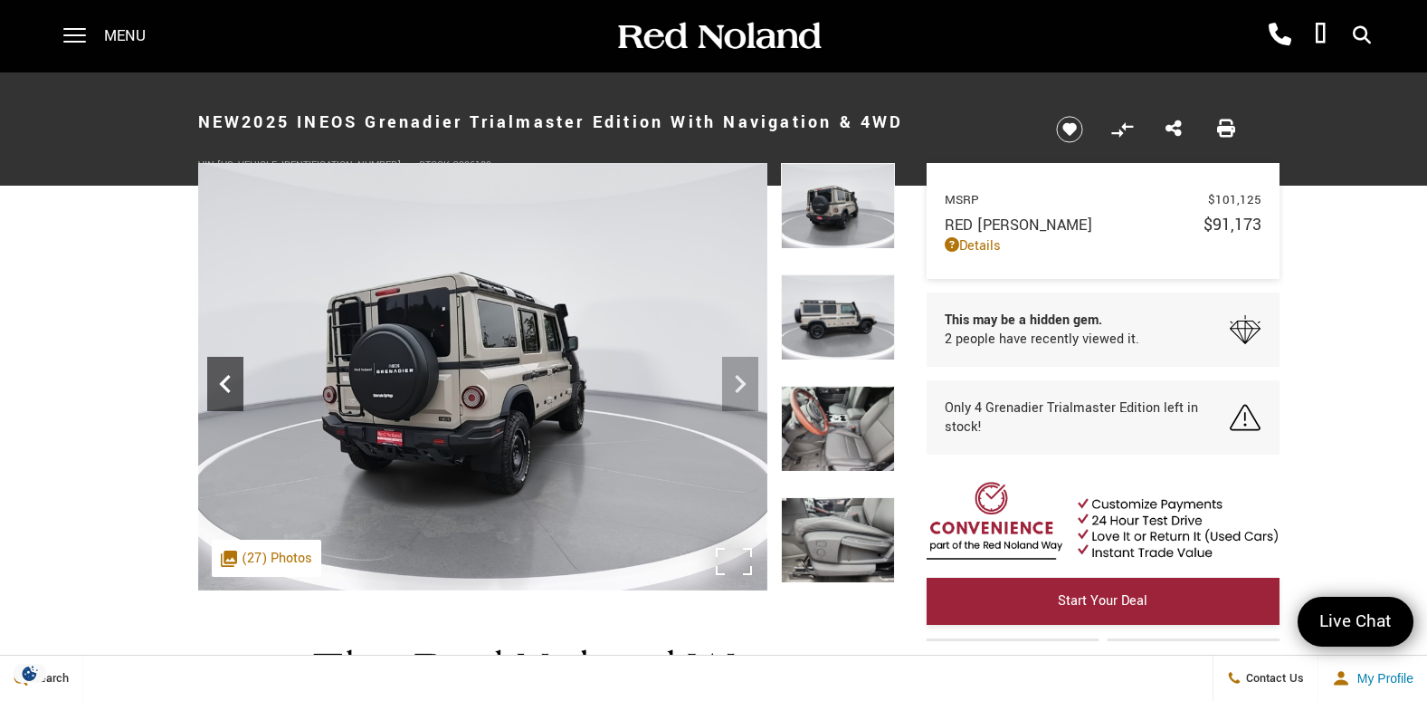
click at [225, 377] on icon "Previous" at bounding box center [224, 384] width 11 height 18
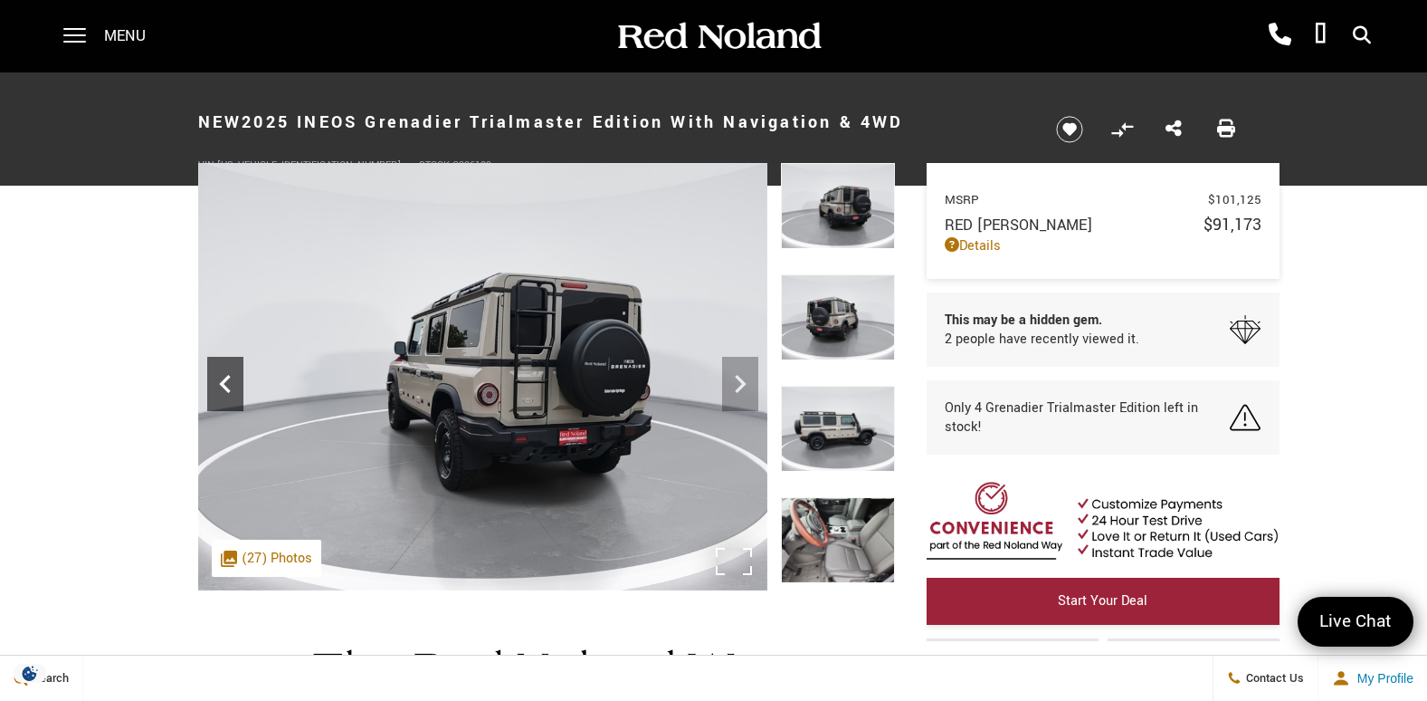
click at [225, 387] on icon "Previous" at bounding box center [224, 384] width 11 height 18
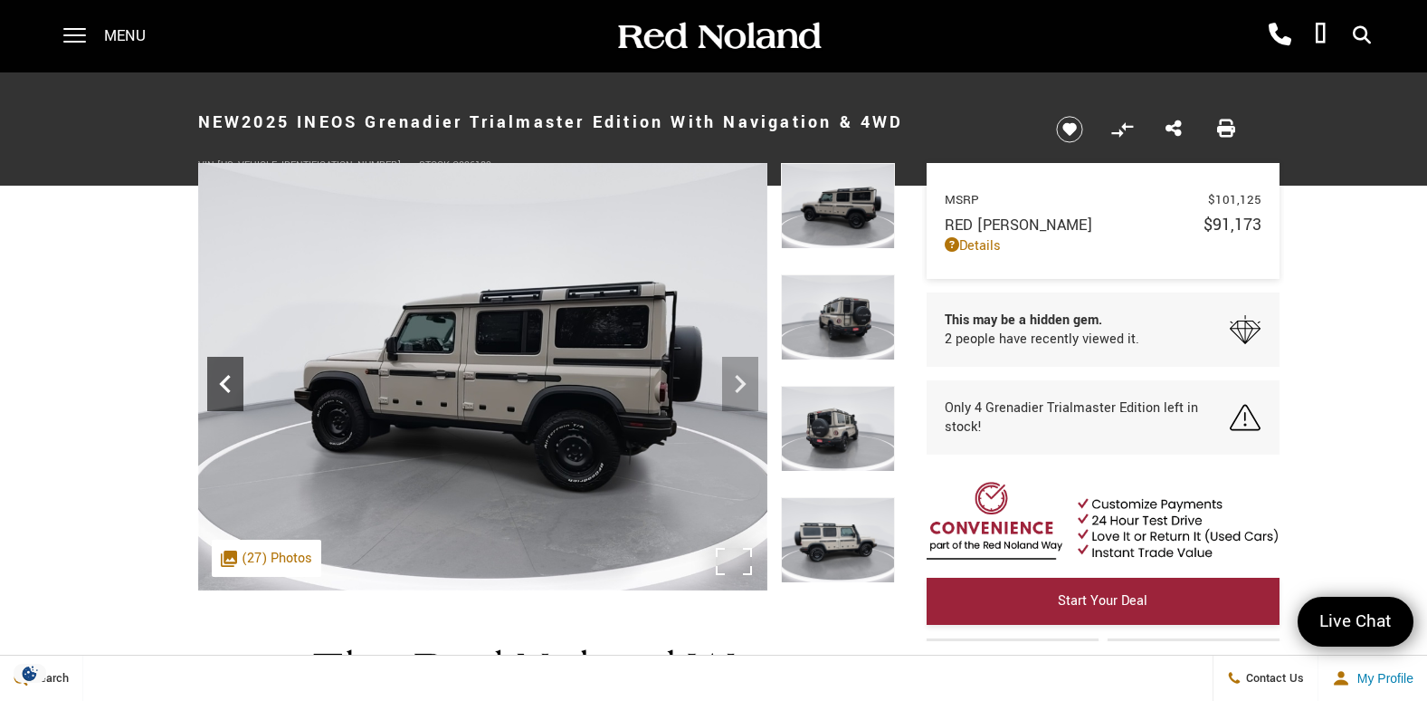
click at [225, 387] on icon "Previous" at bounding box center [224, 384] width 11 height 18
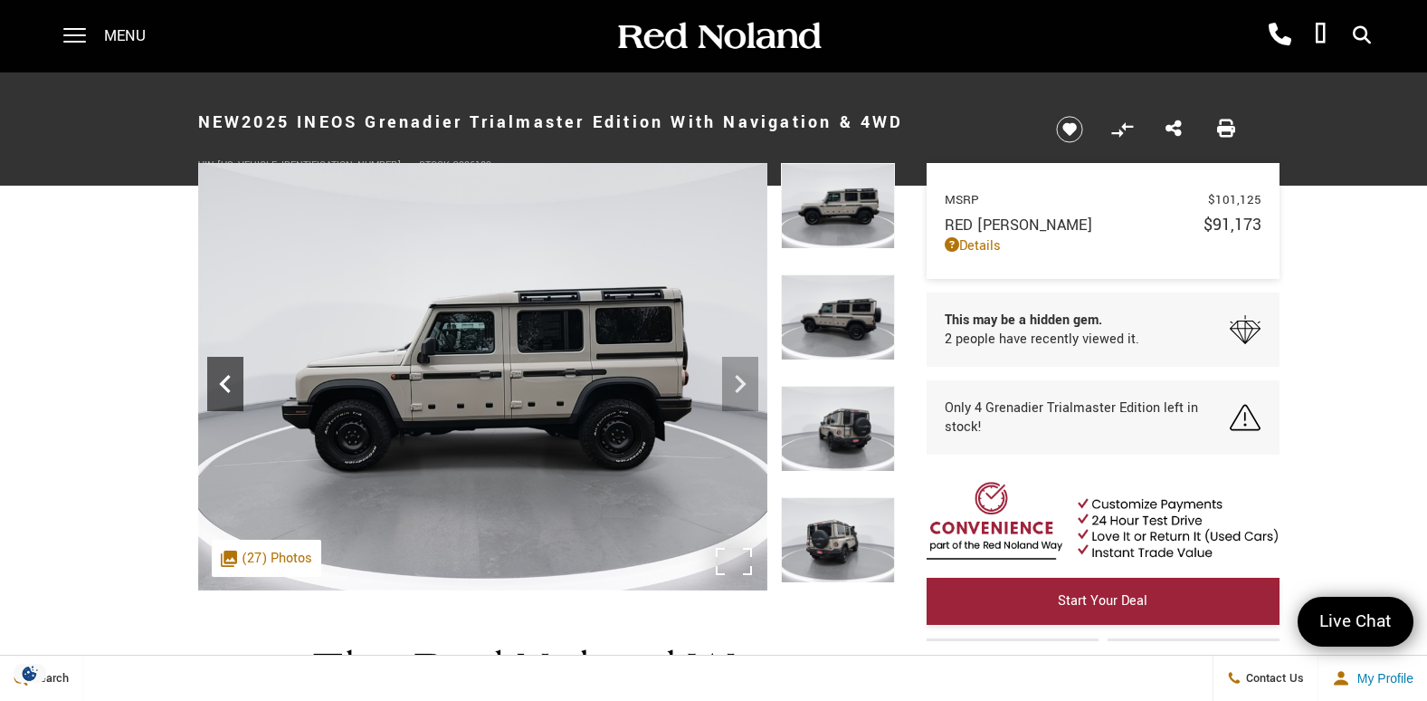
click at [225, 387] on icon "Previous" at bounding box center [224, 384] width 11 height 18
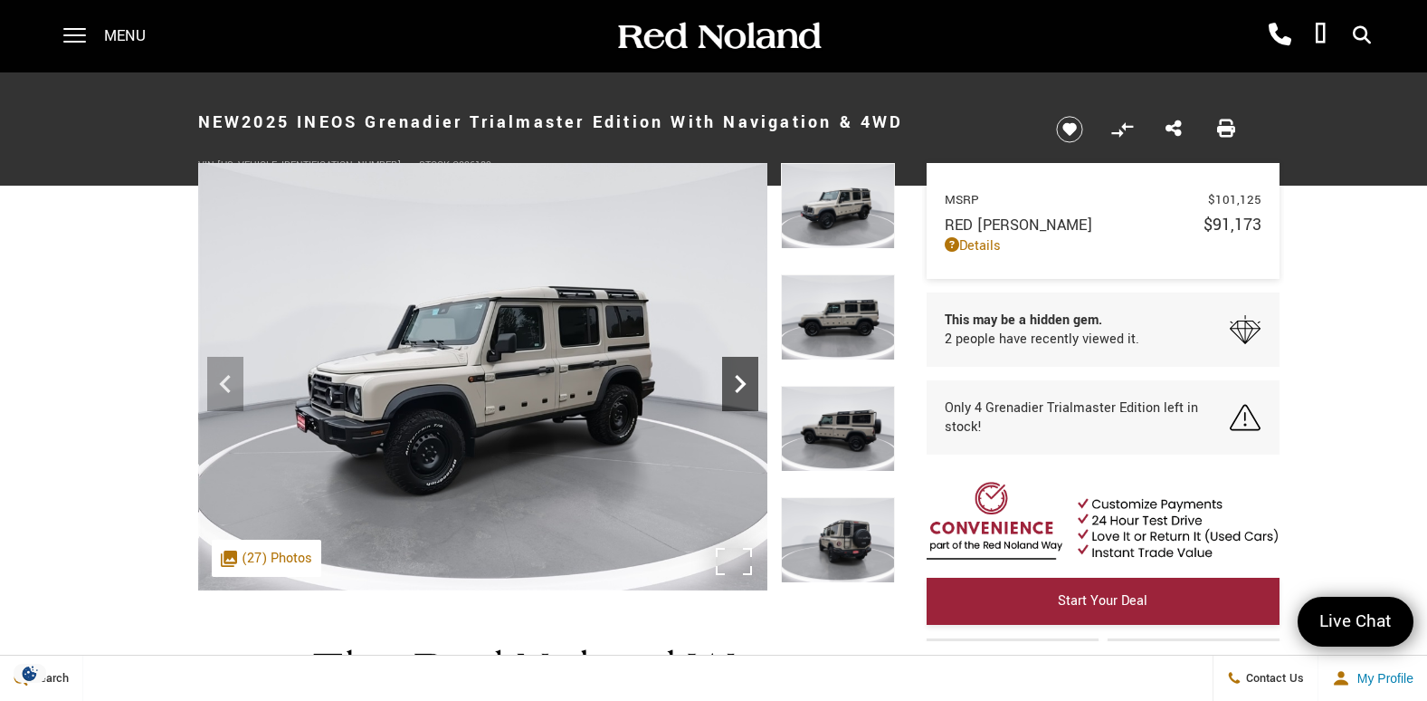
click at [731, 384] on icon "Next" at bounding box center [740, 384] width 36 height 36
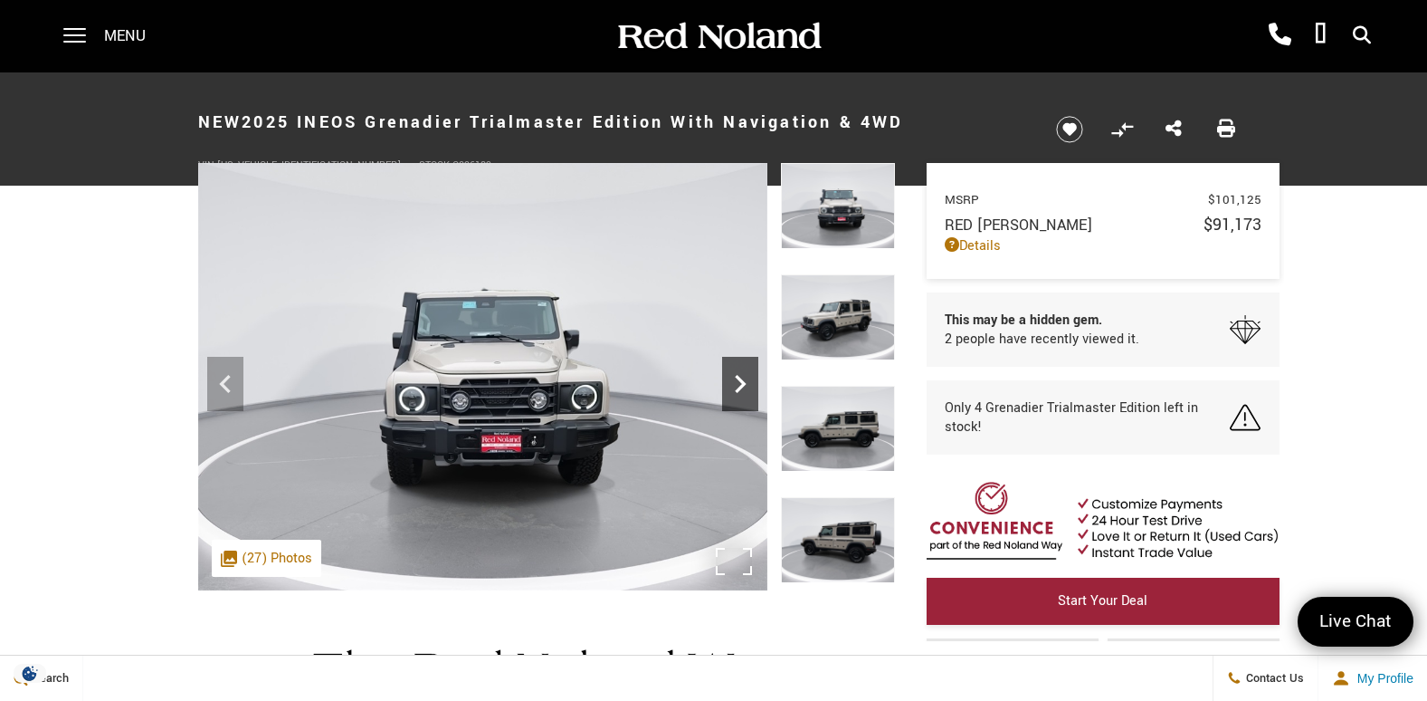
click at [735, 392] on icon "Next" at bounding box center [740, 384] width 36 height 36
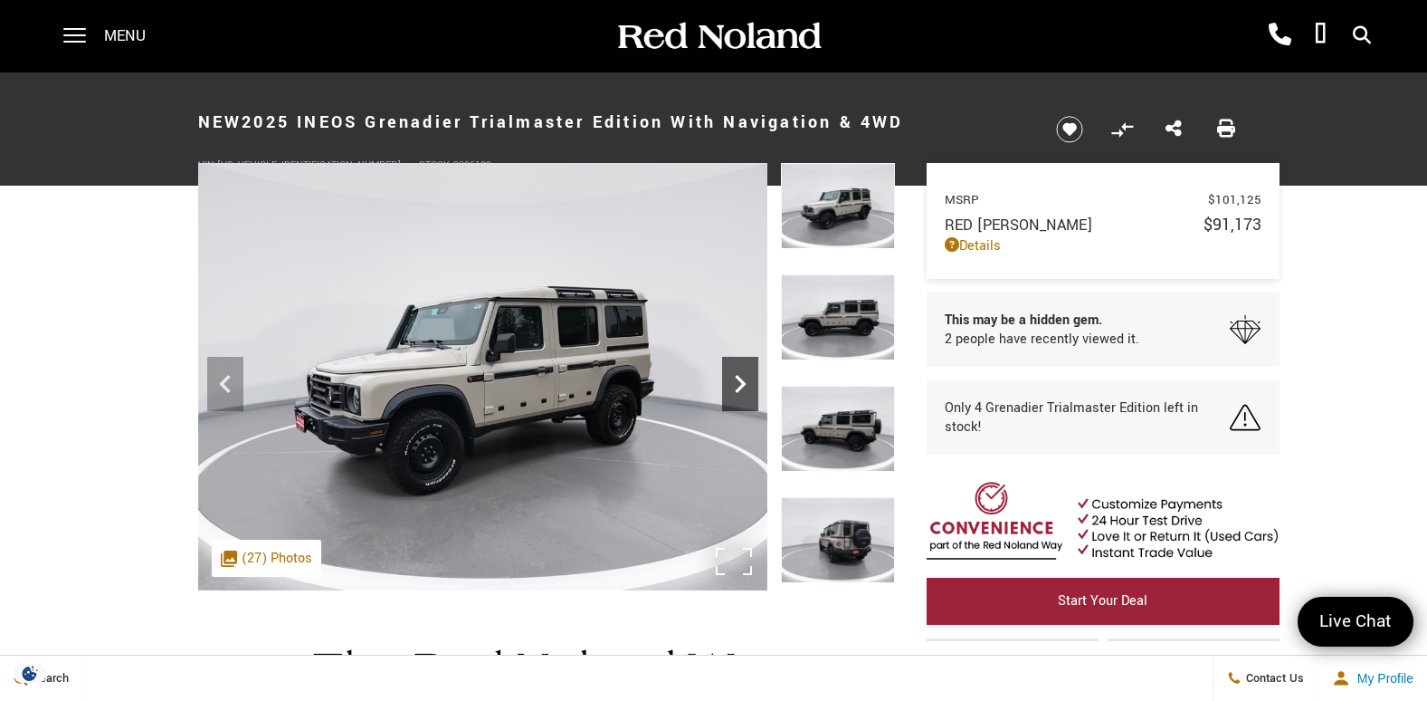
click at [735, 392] on icon "Next" at bounding box center [740, 384] width 36 height 36
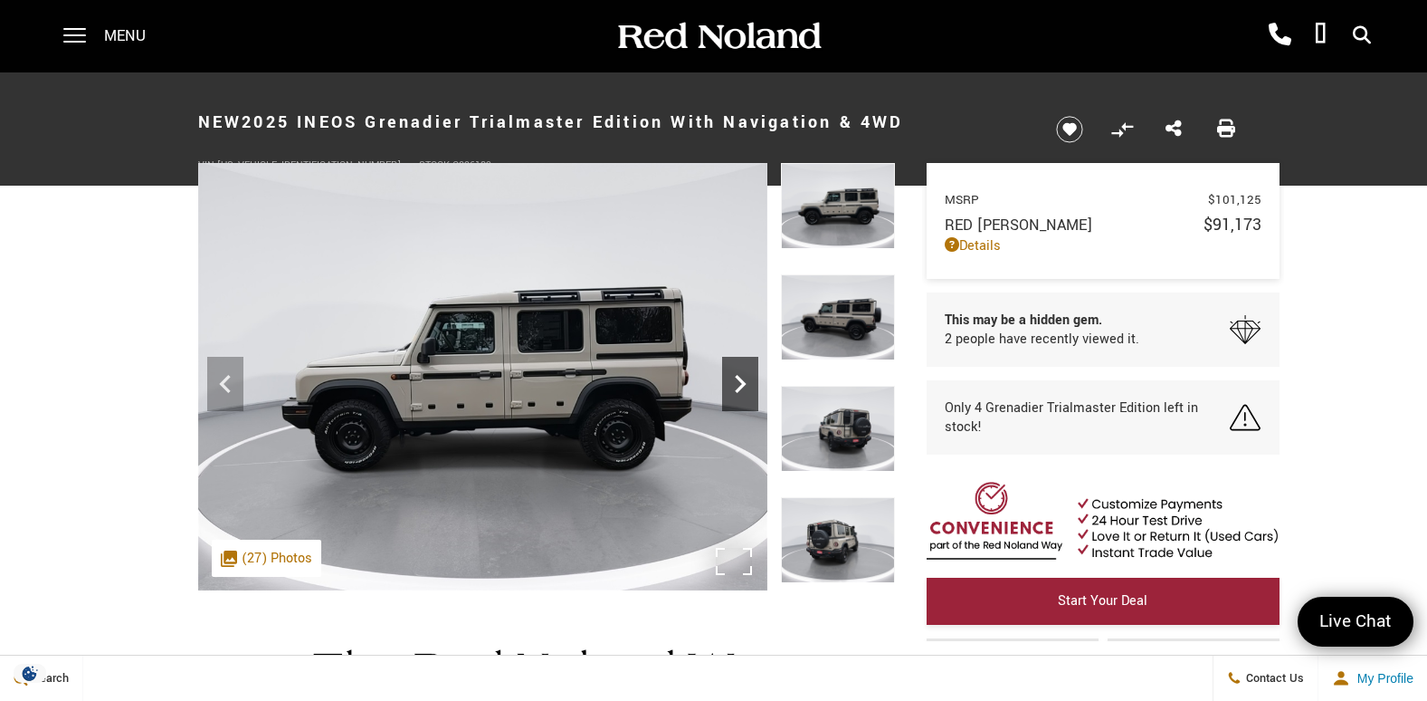
click at [735, 392] on icon "Next" at bounding box center [740, 384] width 36 height 36
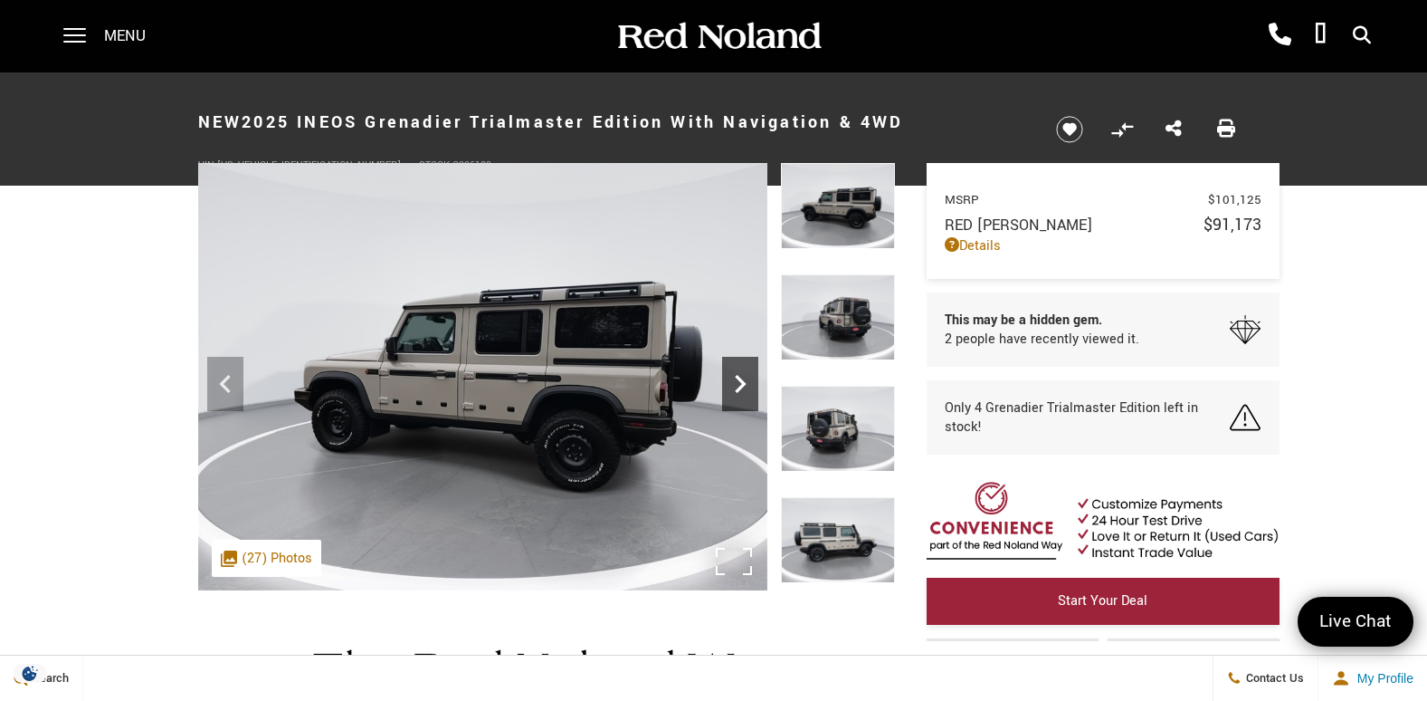
click at [735, 392] on icon "Next" at bounding box center [740, 384] width 36 height 36
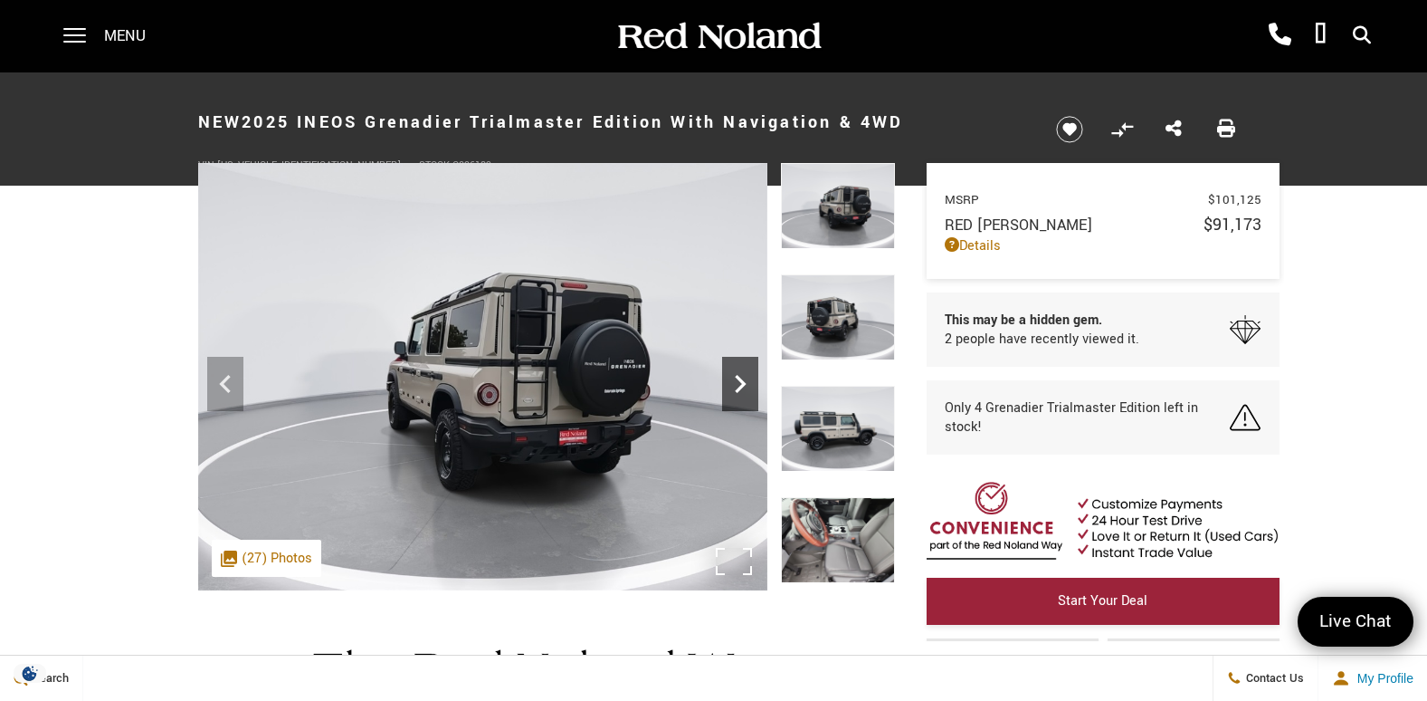
click at [739, 395] on icon "Next" at bounding box center [740, 384] width 36 height 36
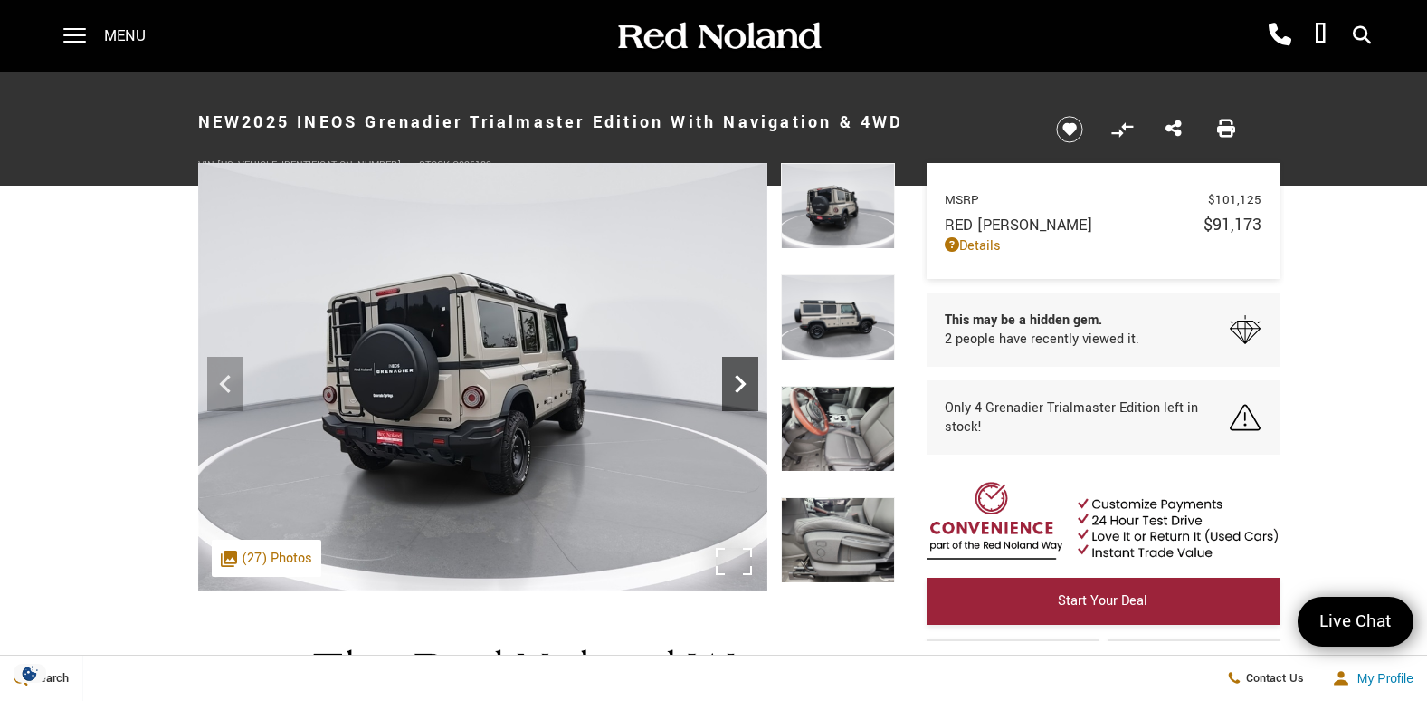
click at [739, 395] on icon "Next" at bounding box center [740, 384] width 36 height 36
